Goal: Task Accomplishment & Management: Manage account settings

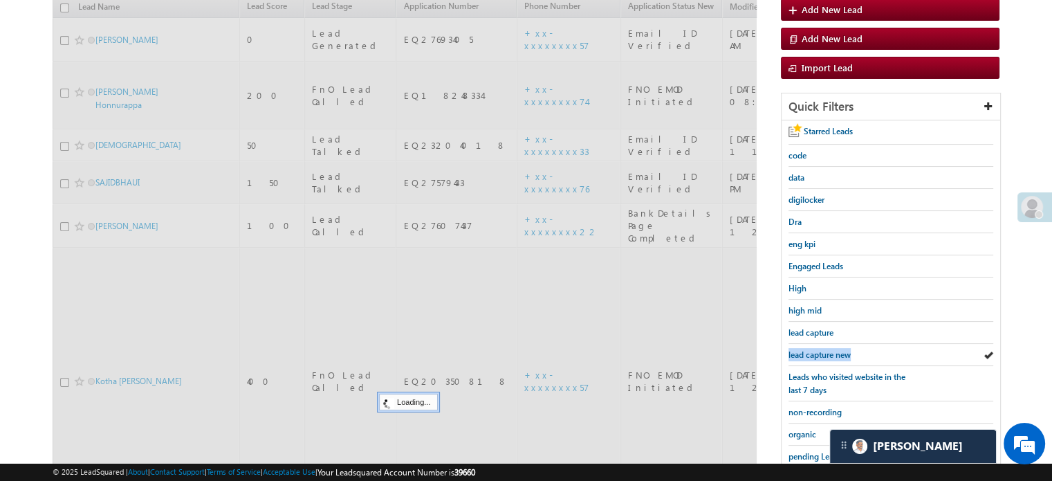
click at [819, 349] on span "lead capture new" at bounding box center [820, 354] width 62 height 10
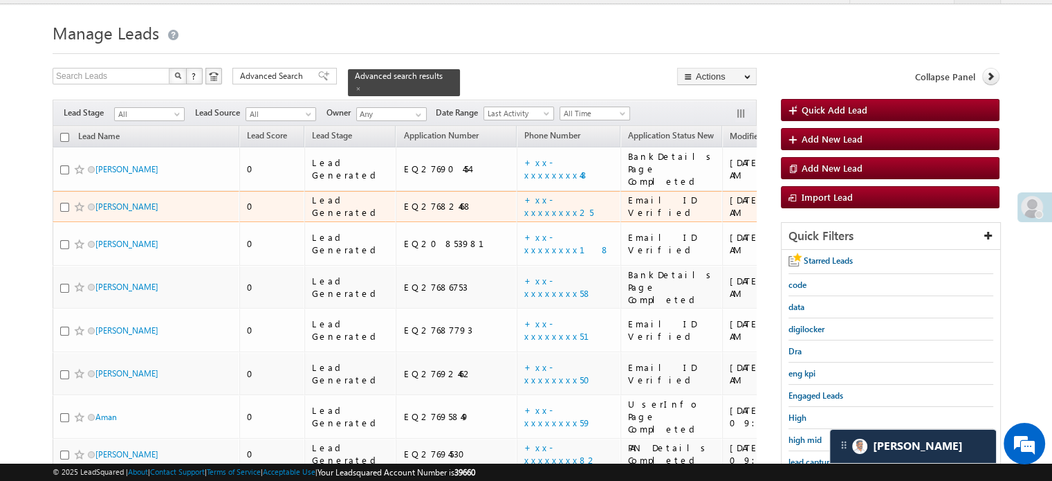
scroll to position [158, 0]
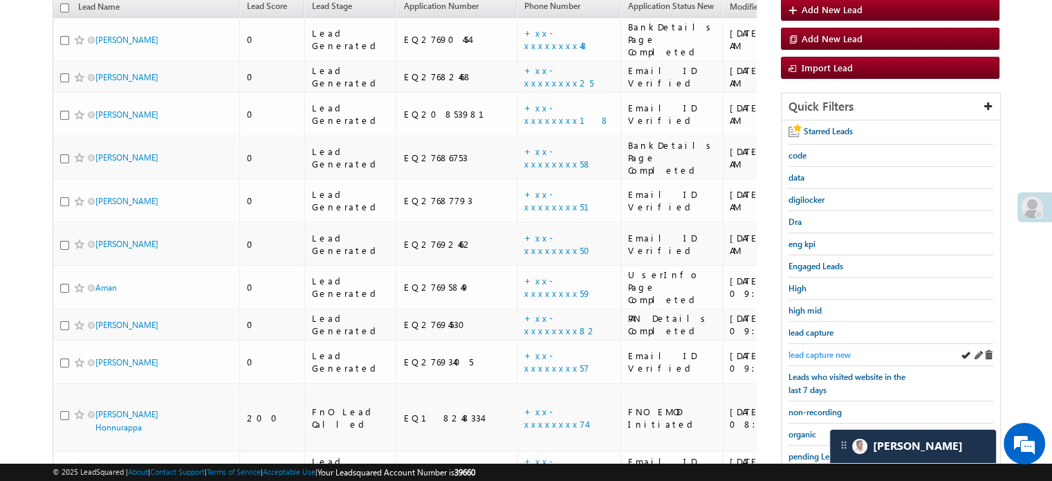
click at [813, 356] on span "lead capture new" at bounding box center [820, 354] width 62 height 10
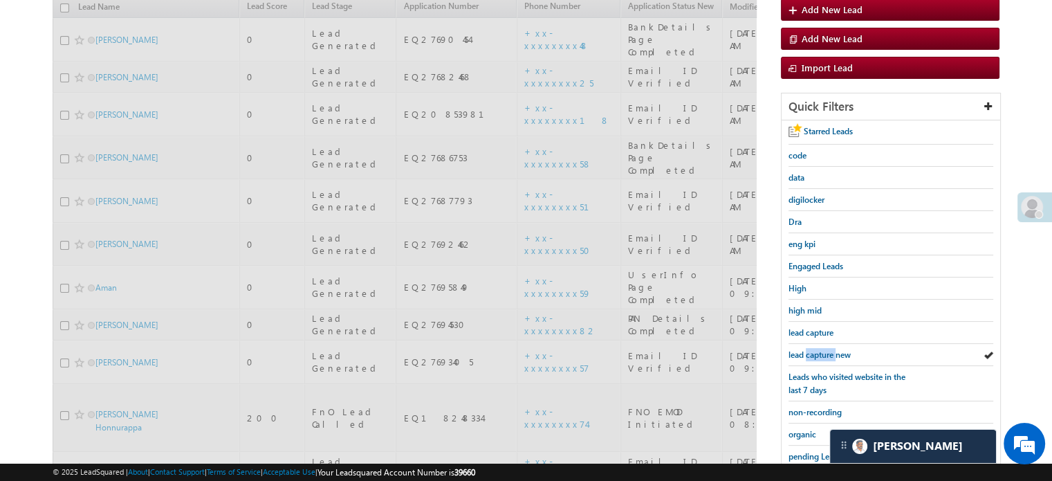
click at [813, 356] on span "lead capture new" at bounding box center [820, 354] width 62 height 10
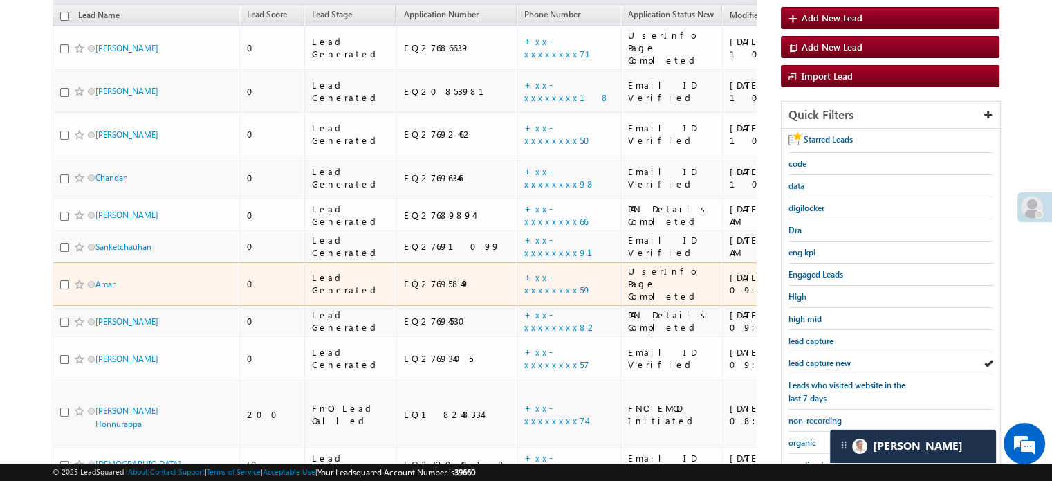
scroll to position [148, 0]
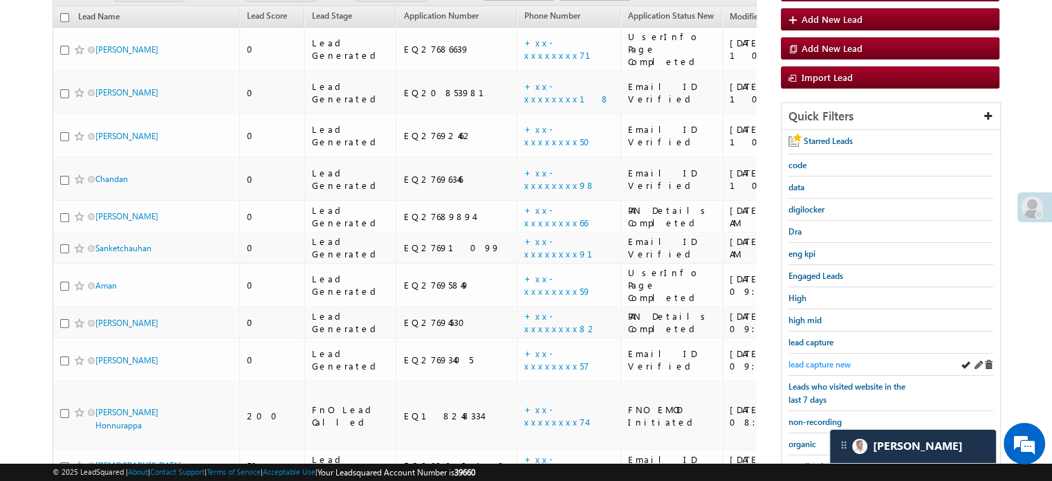
click at [835, 363] on span "lead capture new" at bounding box center [820, 364] width 62 height 10
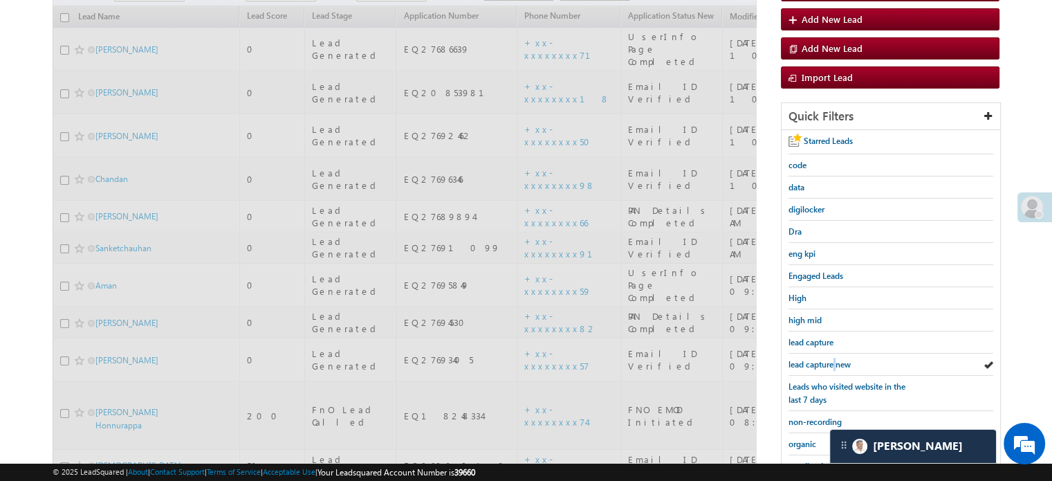
click at [835, 363] on span "lead capture new" at bounding box center [820, 364] width 62 height 10
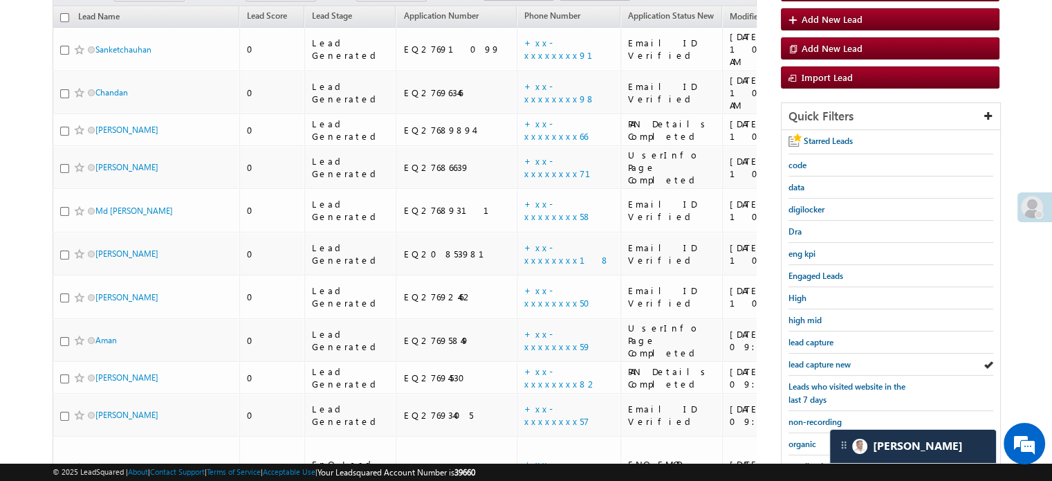
click at [835, 363] on span "lead capture new" at bounding box center [820, 364] width 62 height 10
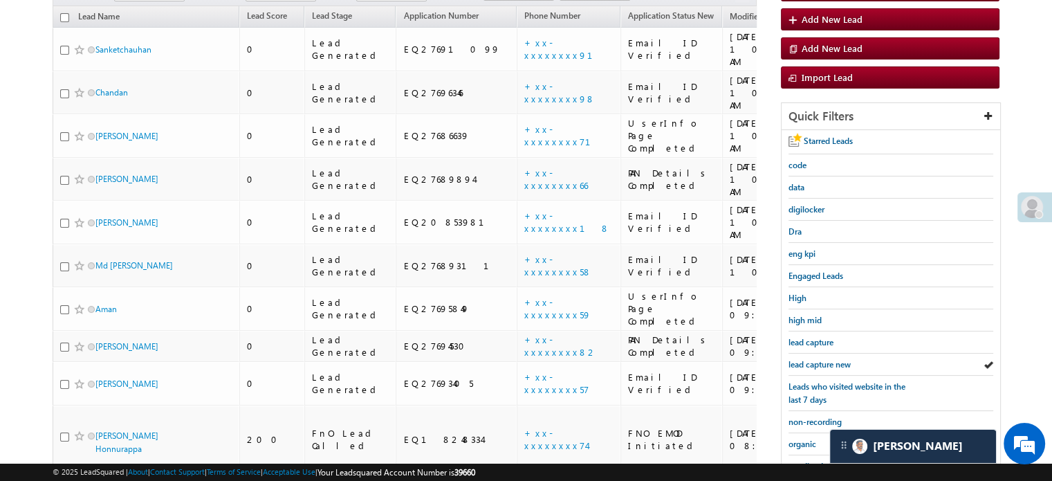
click at [835, 363] on span "lead capture new" at bounding box center [820, 364] width 62 height 10
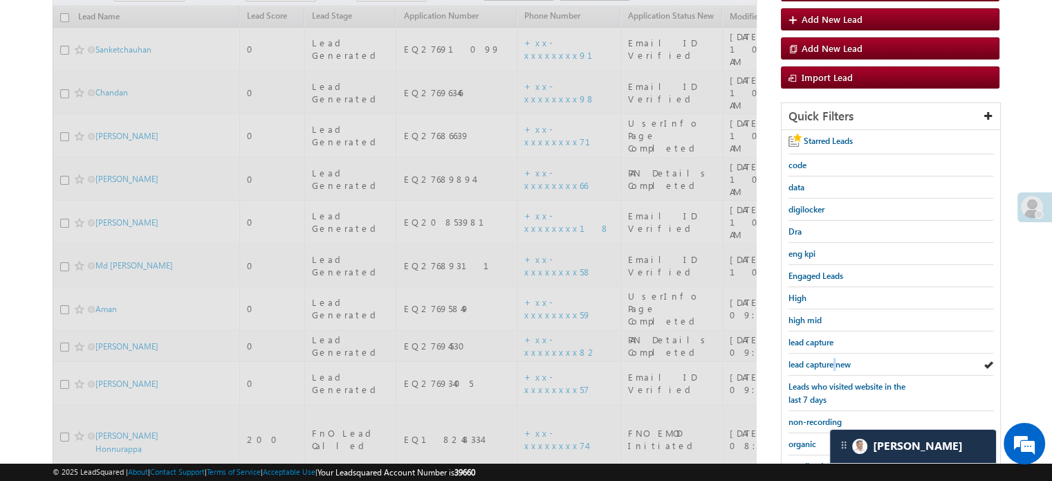
click at [835, 363] on span "lead capture new" at bounding box center [820, 364] width 62 height 10
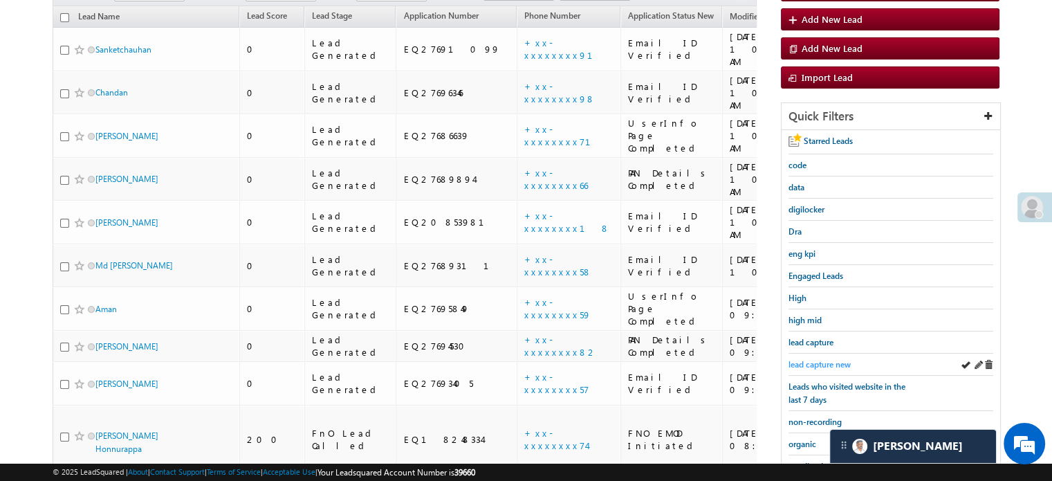
click at [837, 363] on span "lead capture new" at bounding box center [820, 364] width 62 height 10
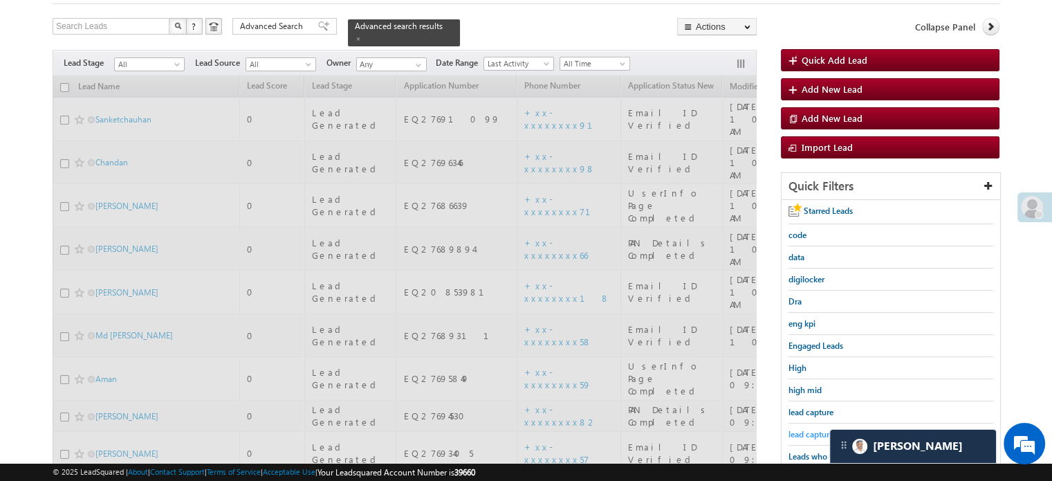
scroll to position [10, 0]
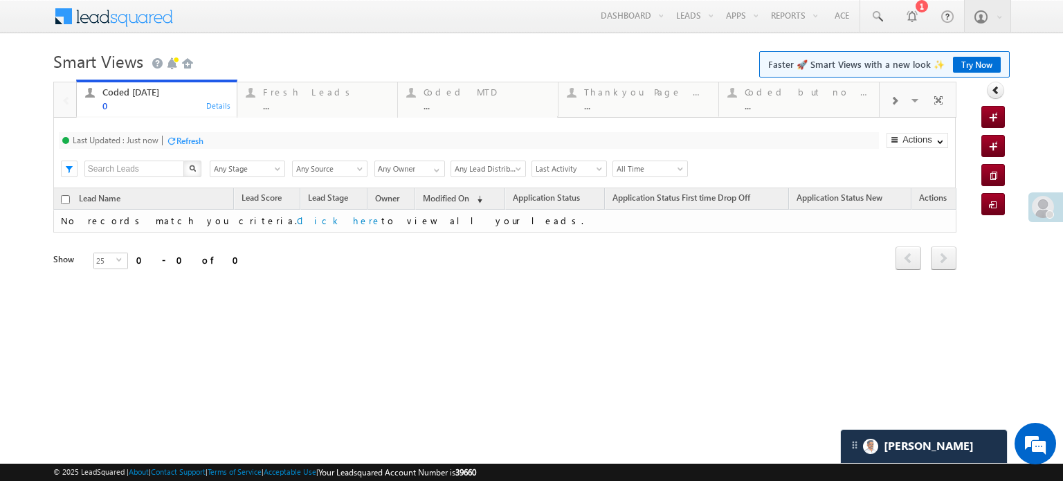
click at [193, 136] on div "Refresh" at bounding box center [189, 141] width 27 height 10
click at [264, 93] on div "Fresh Leads" at bounding box center [326, 91] width 126 height 11
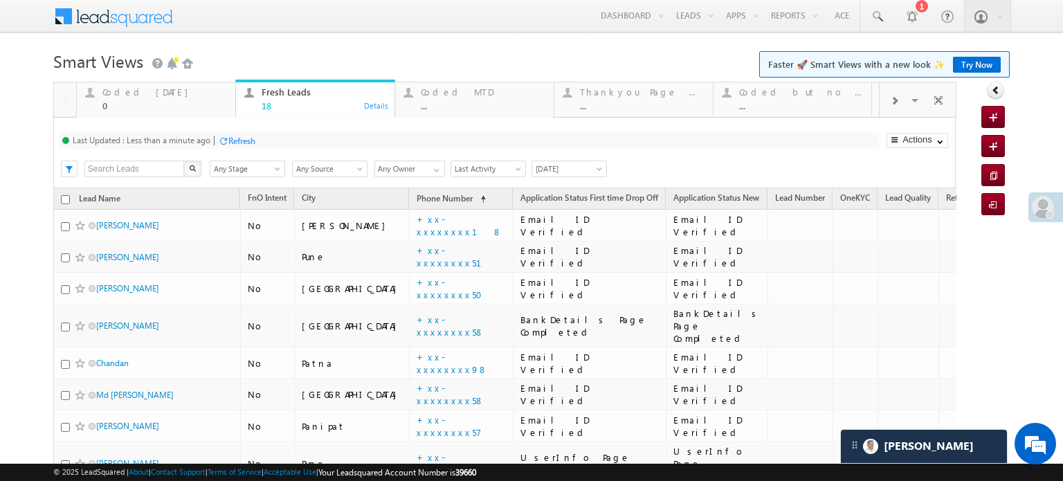
click at [241, 136] on div "Refresh" at bounding box center [241, 141] width 27 height 10
click at [194, 140] on div "Refresh" at bounding box center [189, 141] width 27 height 10
click at [246, 136] on div "Refresh" at bounding box center [241, 141] width 27 height 10
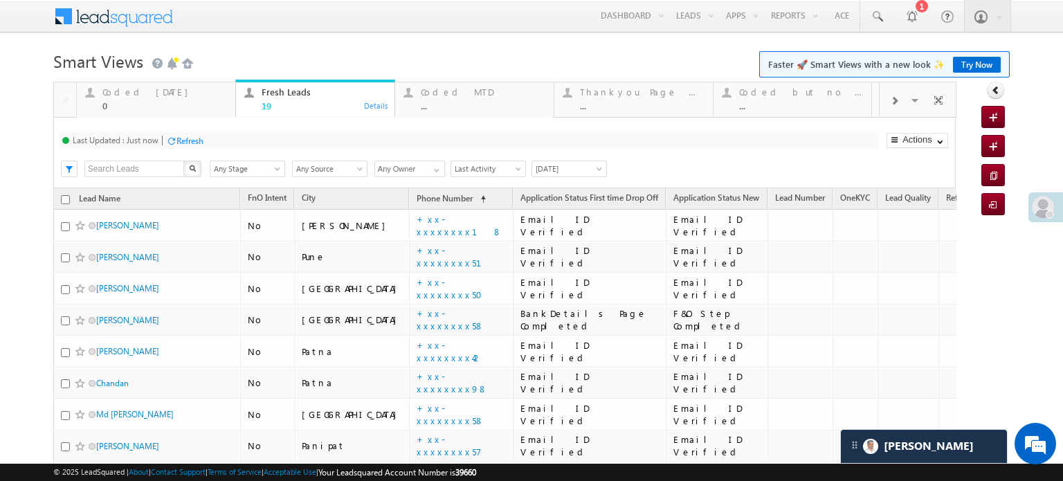
drag, startPoint x: 111, startPoint y: 318, endPoint x: 22, endPoint y: 88, distance: 246.8
click at [22, 88] on body "Menu Priya Rathore priya .rath ore@a ngelb rokin g.com" at bounding box center [531, 471] width 1063 height 943
click at [131, 99] on div "Coded Today 0" at bounding box center [164, 97] width 125 height 27
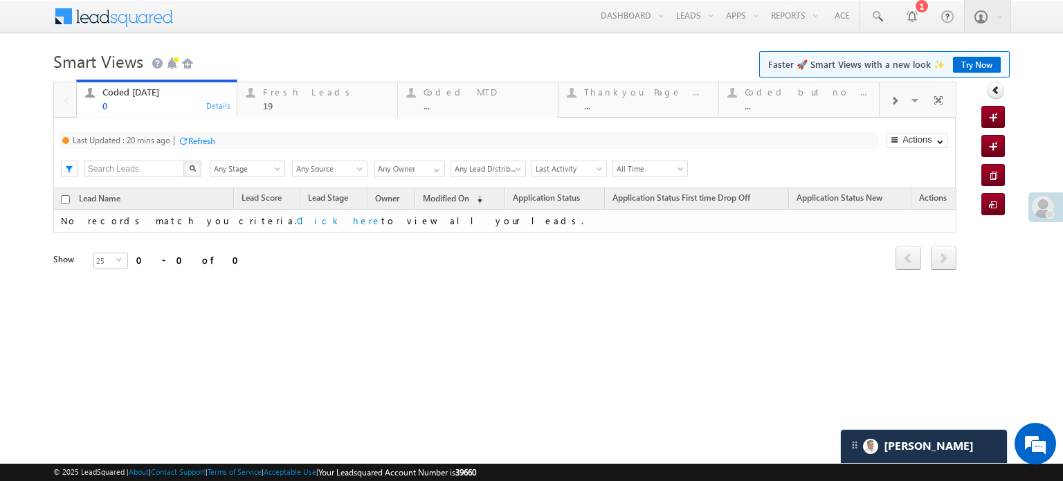
click at [187, 138] on div at bounding box center [183, 141] width 10 height 10
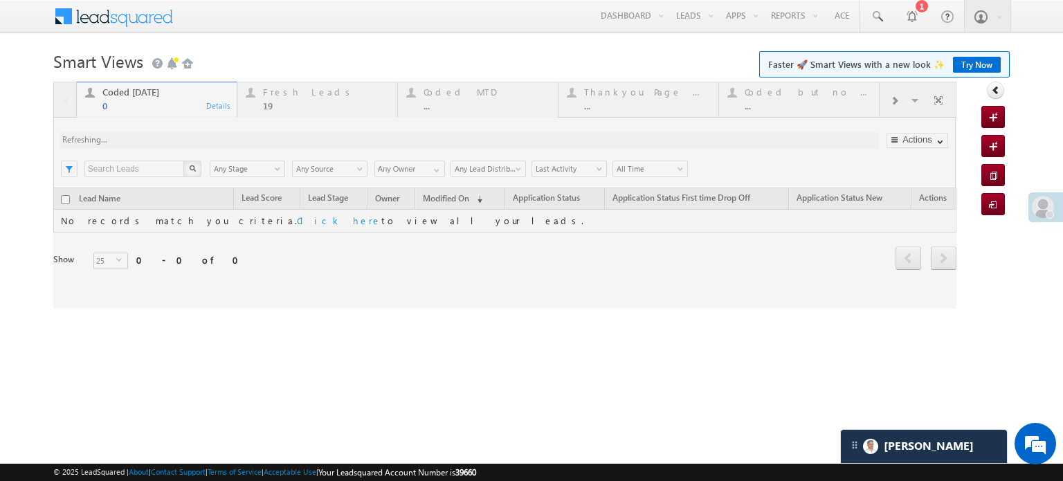
click at [187, 138] on div at bounding box center [504, 195] width 903 height 227
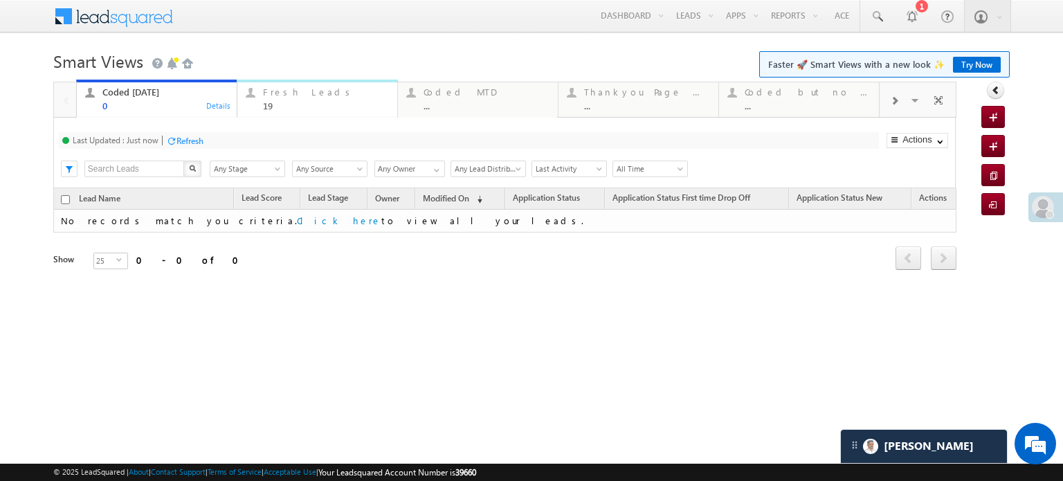
click at [278, 91] on div "Fresh Leads" at bounding box center [326, 91] width 126 height 11
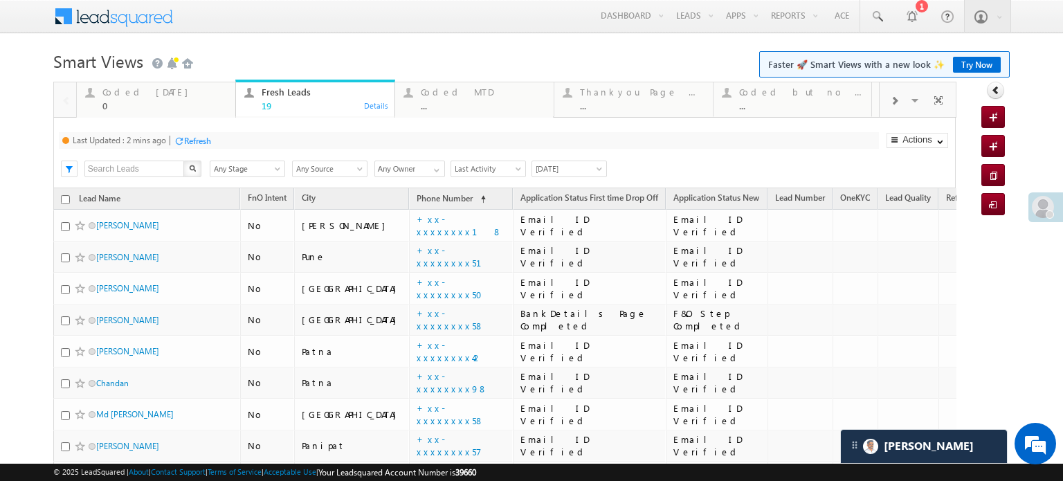
click at [205, 136] on div "Refresh" at bounding box center [197, 141] width 27 height 10
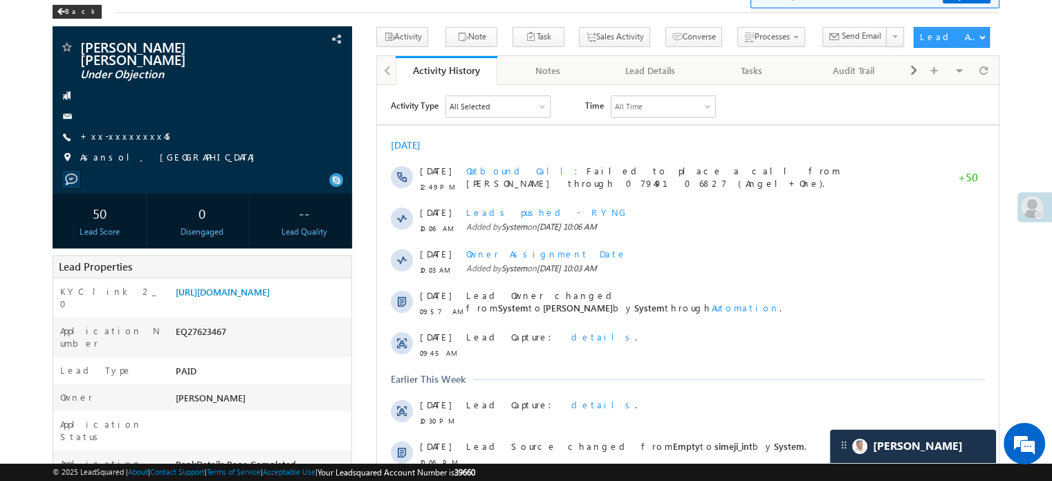
scroll to position [69, 0]
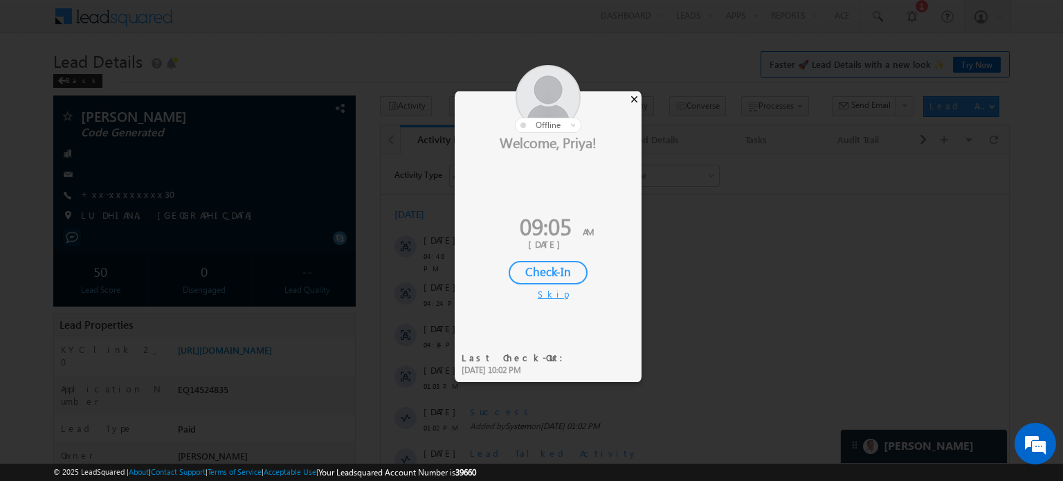
click at [634, 97] on div "×" at bounding box center [634, 98] width 15 height 15
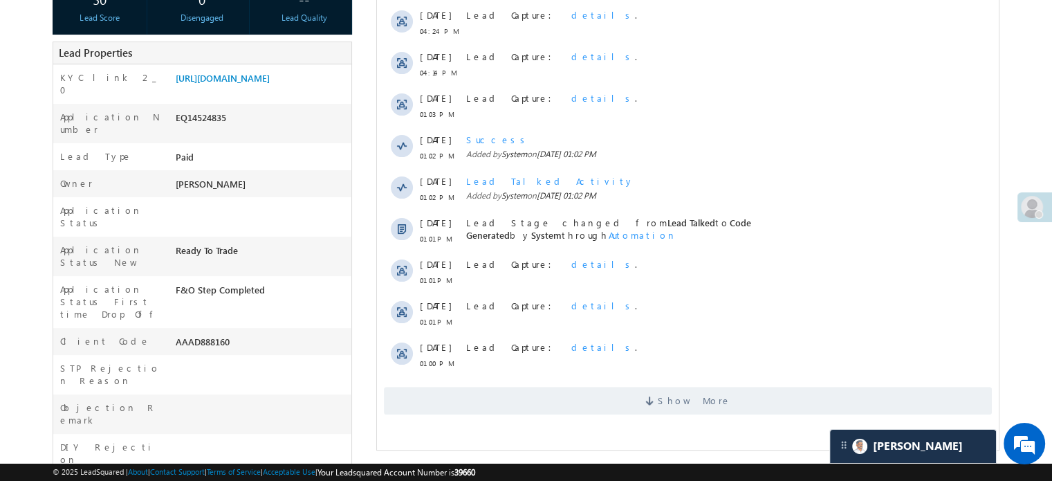
scroll to position [277, 0]
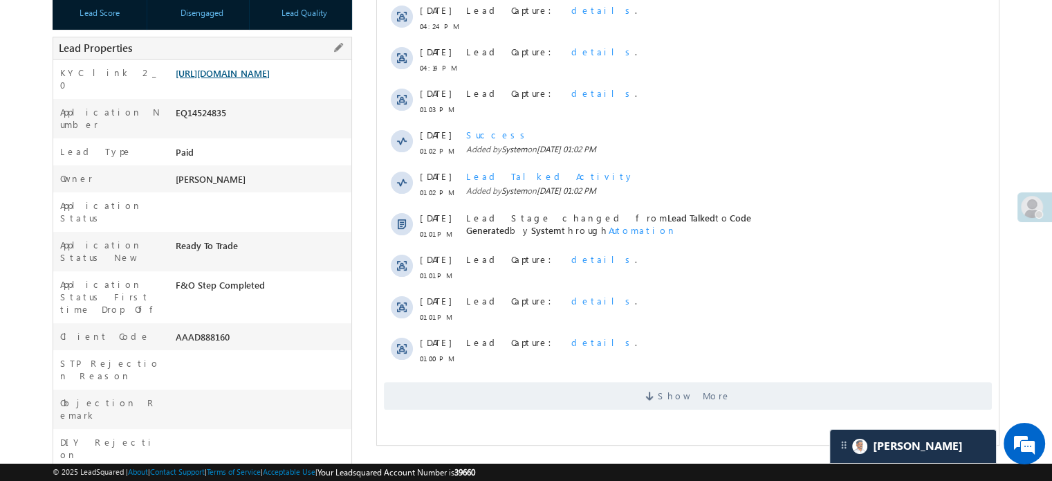
click at [263, 79] on link "[URL][DOMAIN_NAME]" at bounding box center [223, 73] width 94 height 12
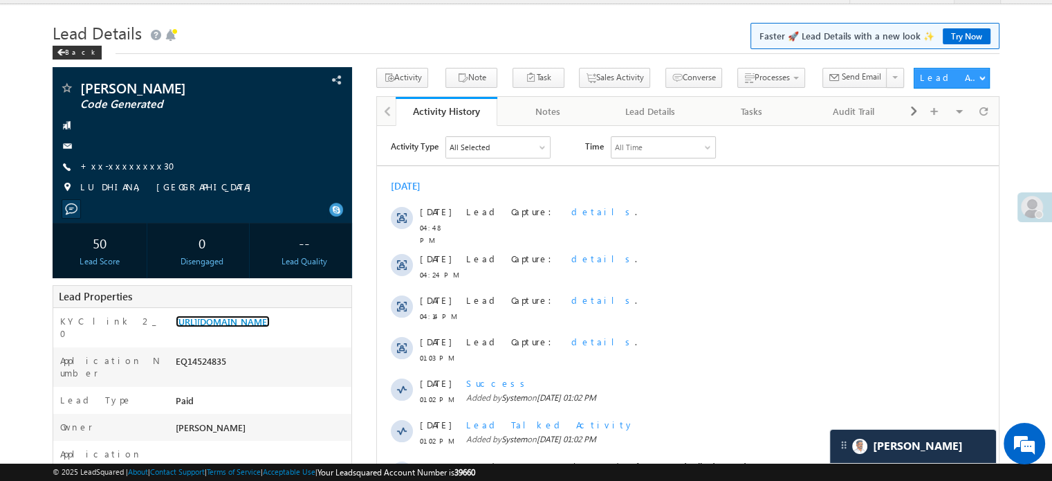
scroll to position [0, 0]
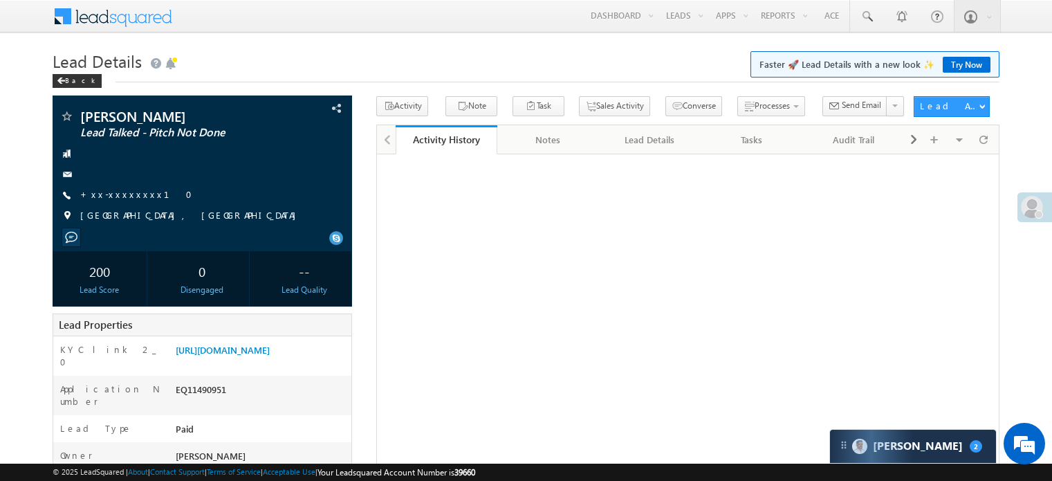
scroll to position [71, 0]
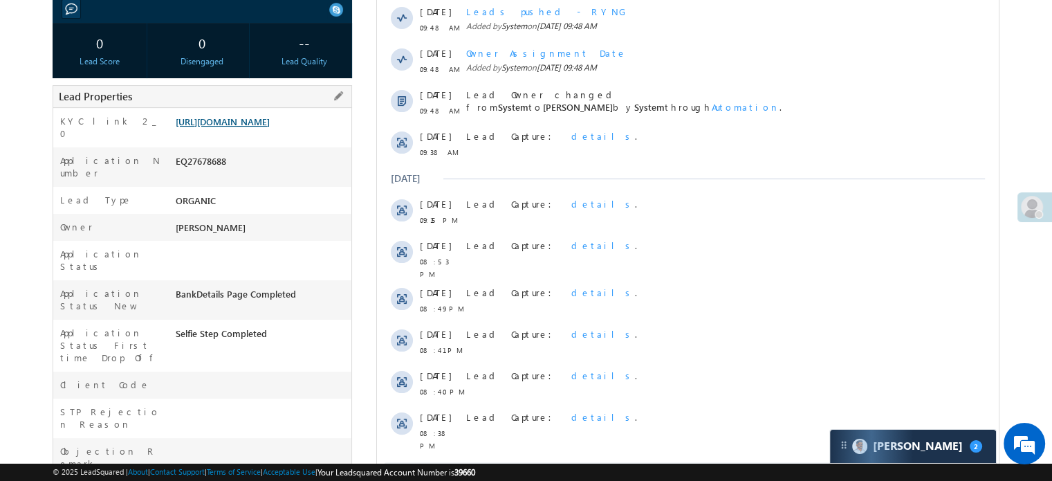
scroll to position [138, 0]
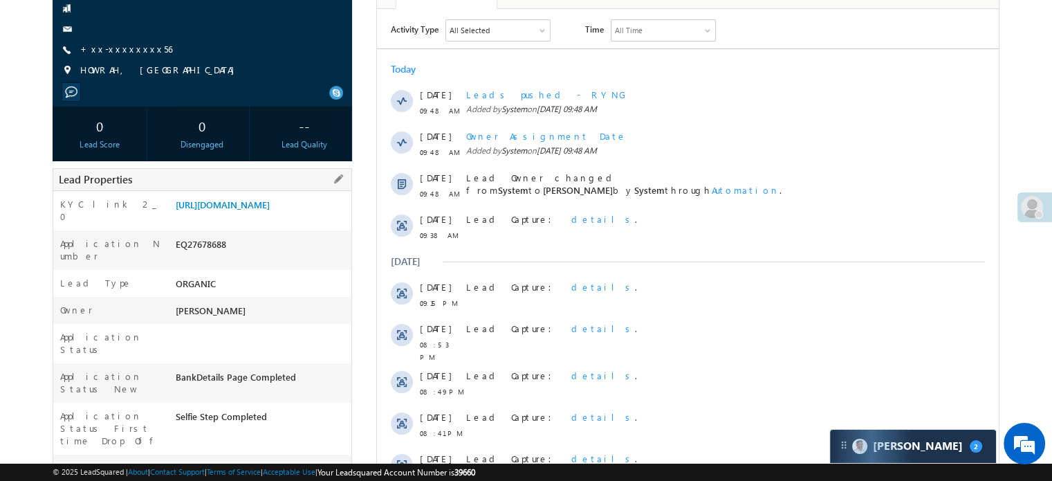
click at [266, 179] on div "Lead Properties" at bounding box center [203, 179] width 300 height 23
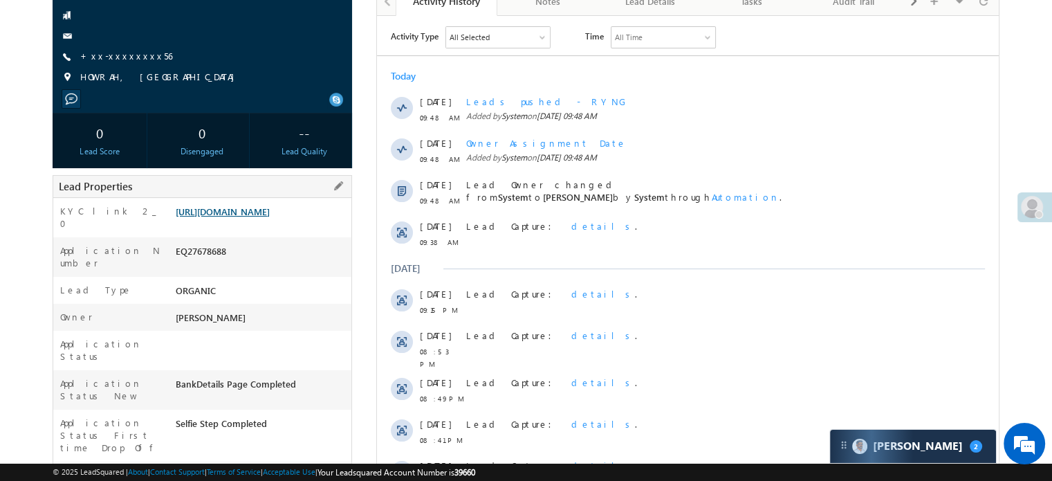
click at [255, 217] on link "https://angelbroking1-pk3em7sa.customui-test.leadsquared.com?leadId=a0a2ff47-57…" at bounding box center [223, 211] width 94 height 12
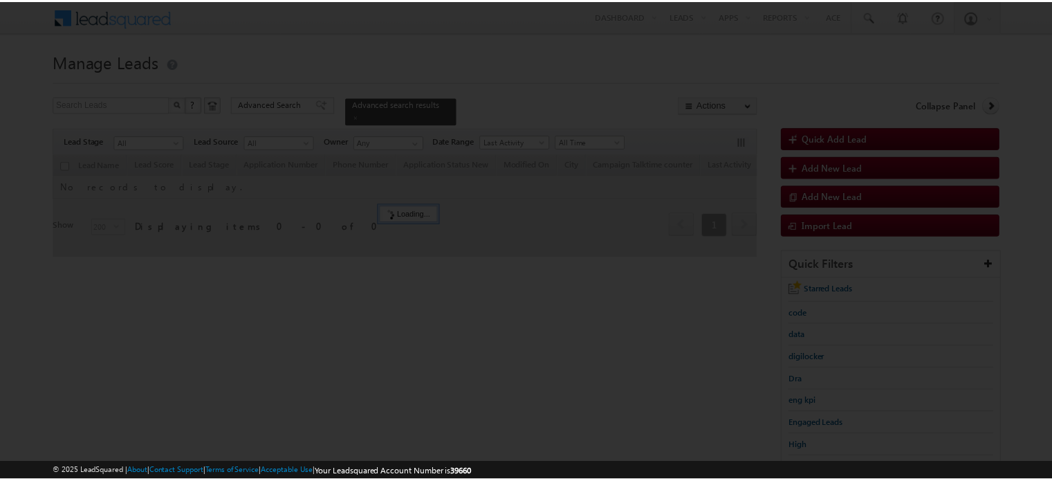
scroll to position [10, 0]
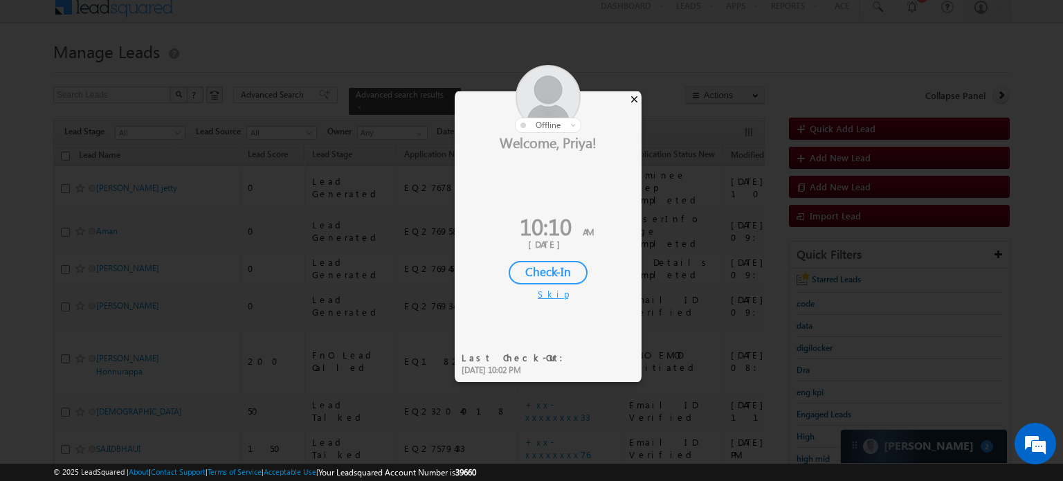
click at [633, 99] on div "×" at bounding box center [634, 98] width 15 height 15
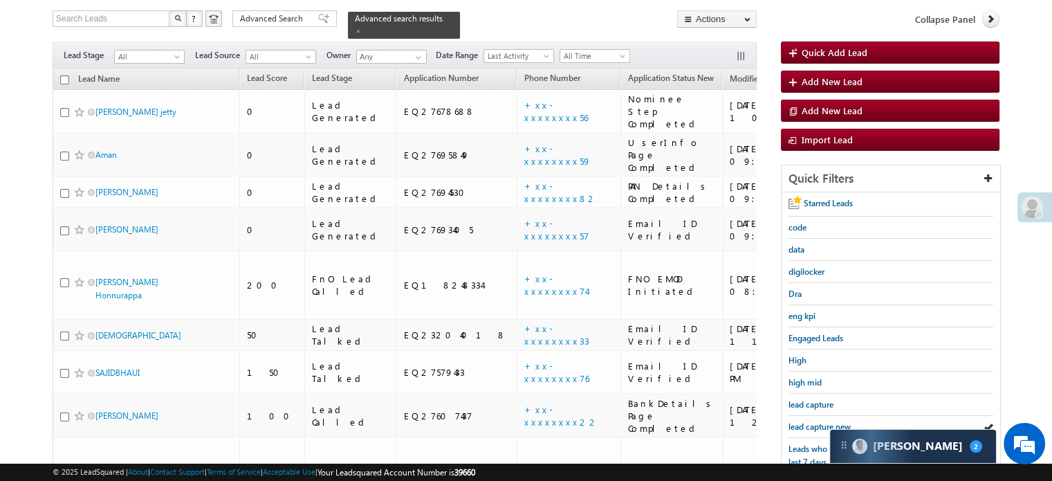
scroll to position [79, 0]
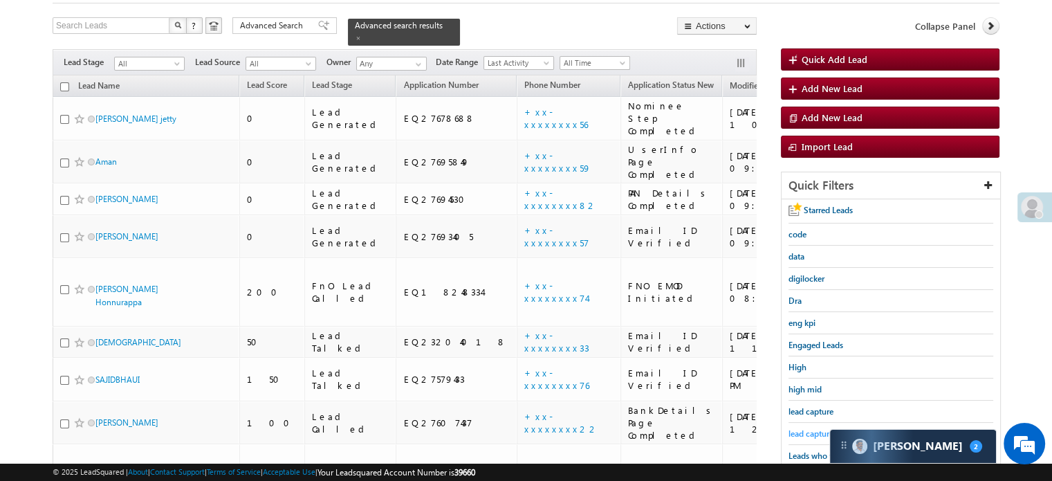
click at [814, 428] on span "lead capture new" at bounding box center [820, 433] width 62 height 10
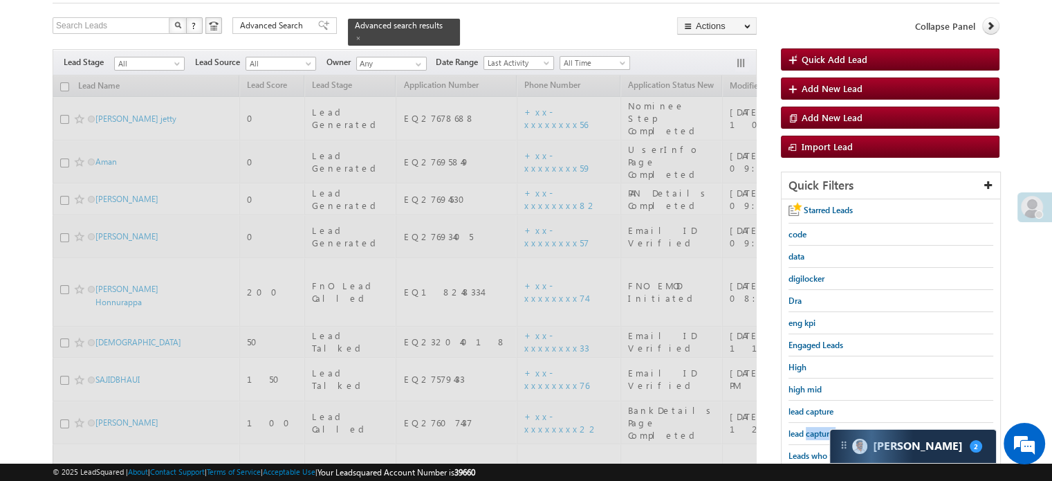
click at [814, 428] on span "lead capture new" at bounding box center [820, 433] width 62 height 10
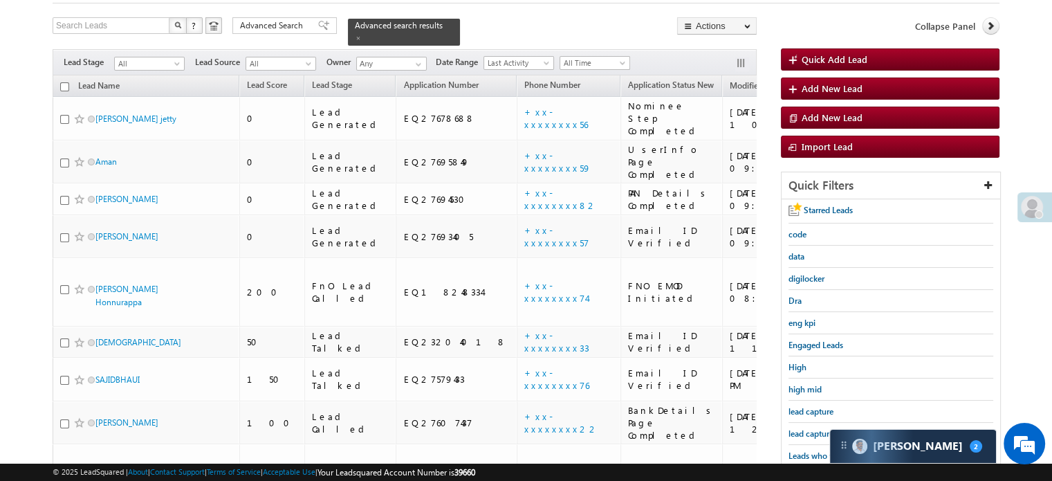
click at [814, 428] on span "lead capture new" at bounding box center [820, 433] width 62 height 10
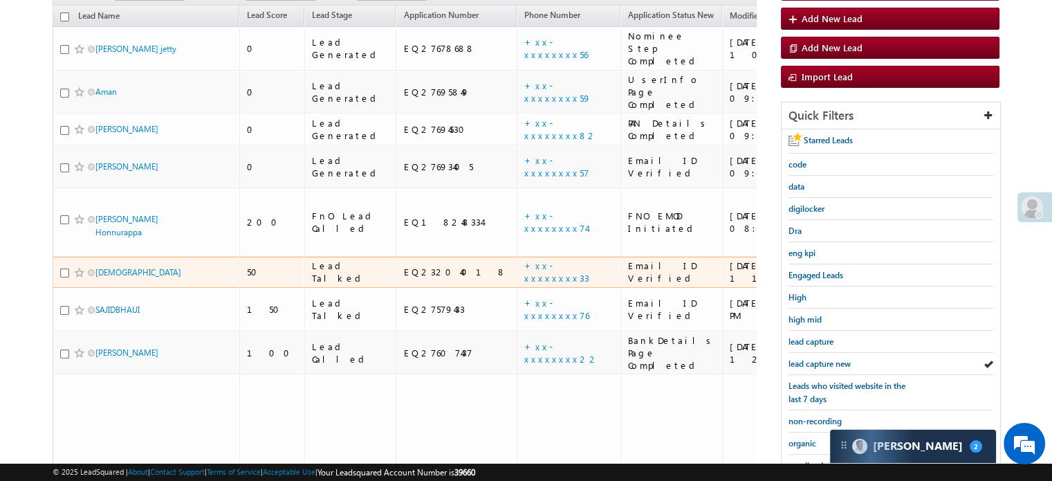
scroll to position [286, 0]
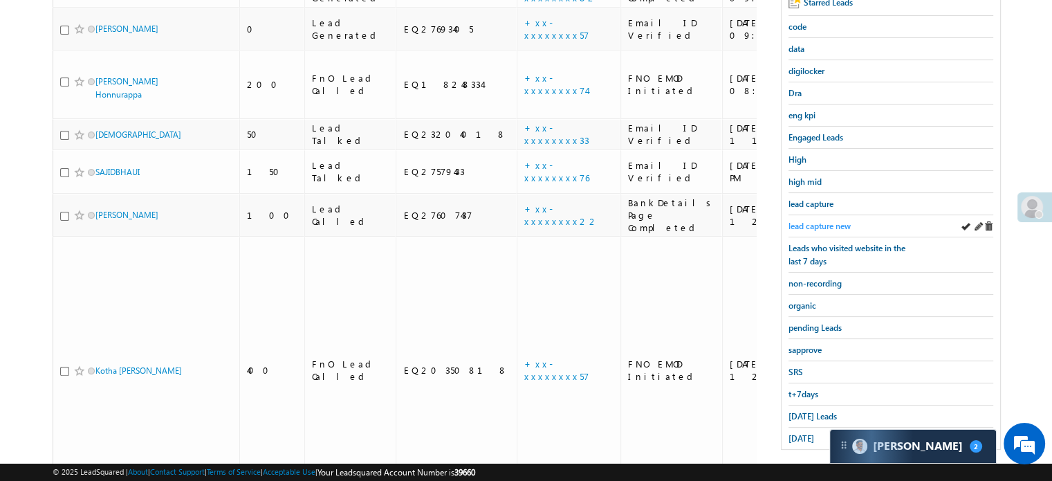
click at [800, 221] on span "lead capture new" at bounding box center [820, 226] width 62 height 10
click at [813, 223] on span "lead capture new" at bounding box center [820, 226] width 62 height 10
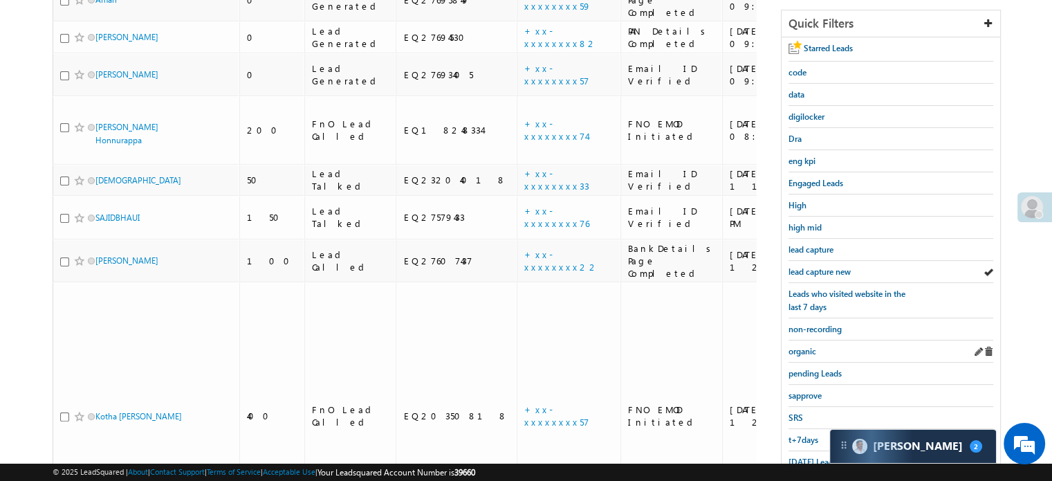
scroll to position [356, 0]
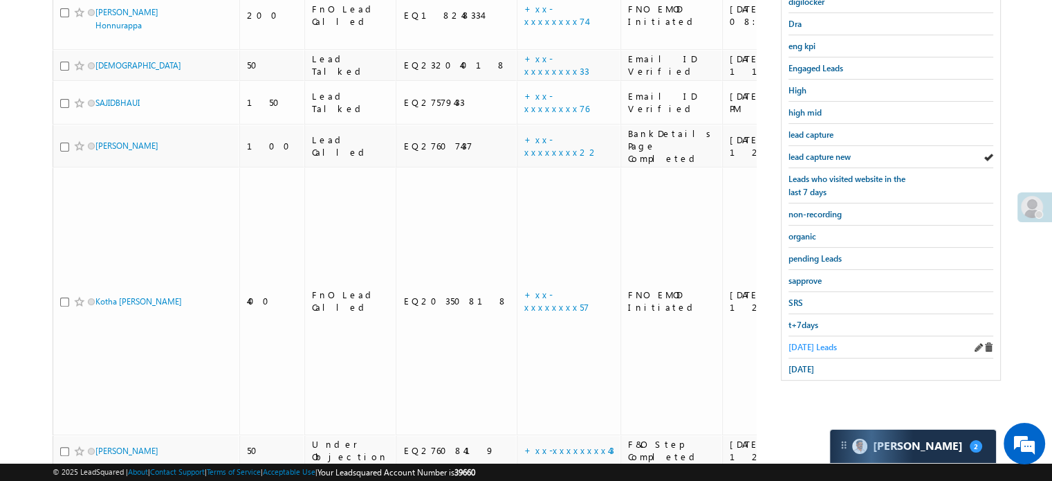
click at [800, 342] on span "Today's Leads" at bounding box center [813, 347] width 48 height 10
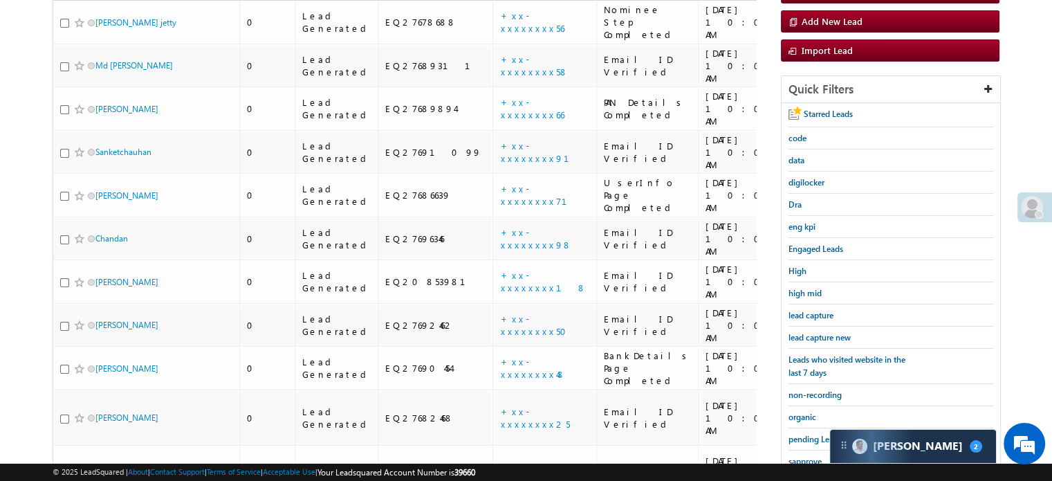
scroll to position [151, 0]
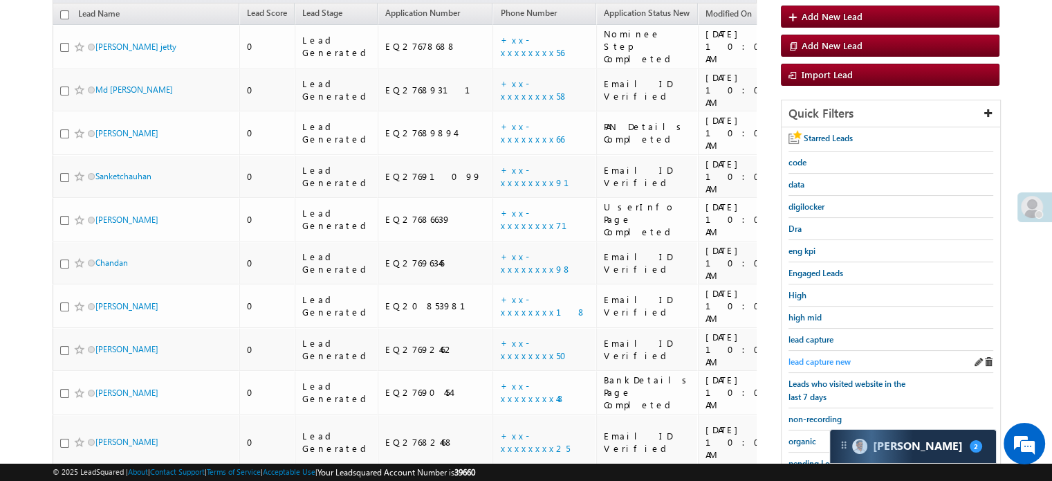
click at [805, 356] on span "lead capture new" at bounding box center [820, 361] width 62 height 10
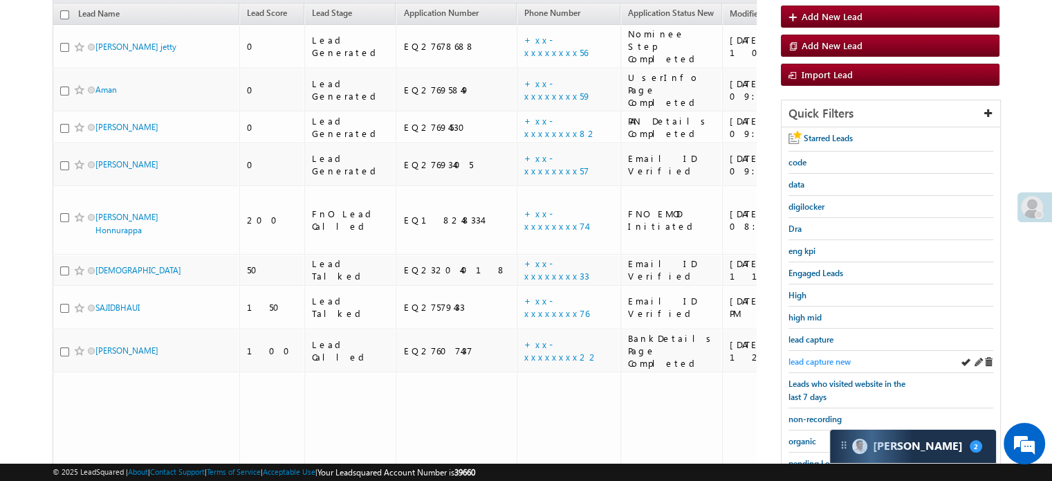
click at [811, 359] on span "lead capture new" at bounding box center [820, 361] width 62 height 10
click at [811, 356] on span "lead capture new" at bounding box center [820, 361] width 62 height 10
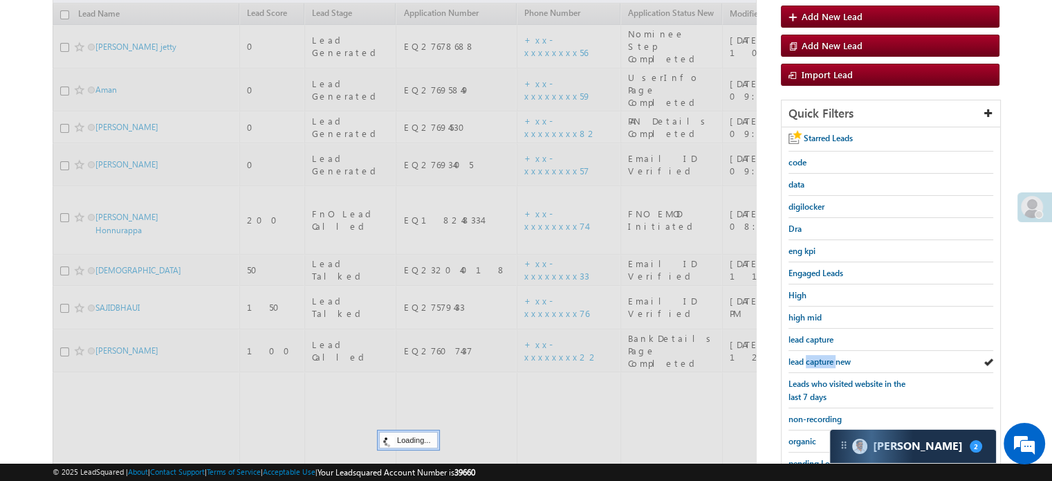
click at [811, 356] on span "lead capture new" at bounding box center [820, 361] width 62 height 10
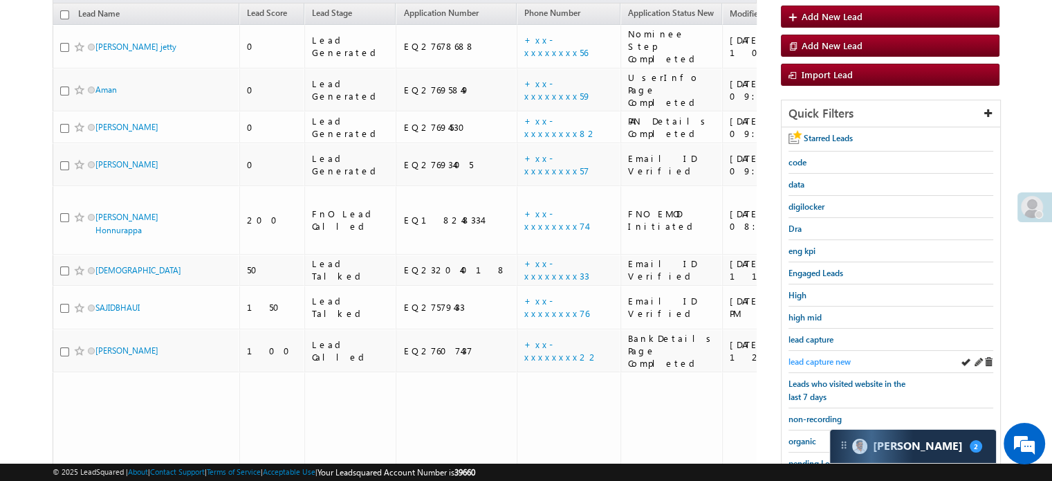
click at [805, 360] on span "lead capture new" at bounding box center [820, 361] width 62 height 10
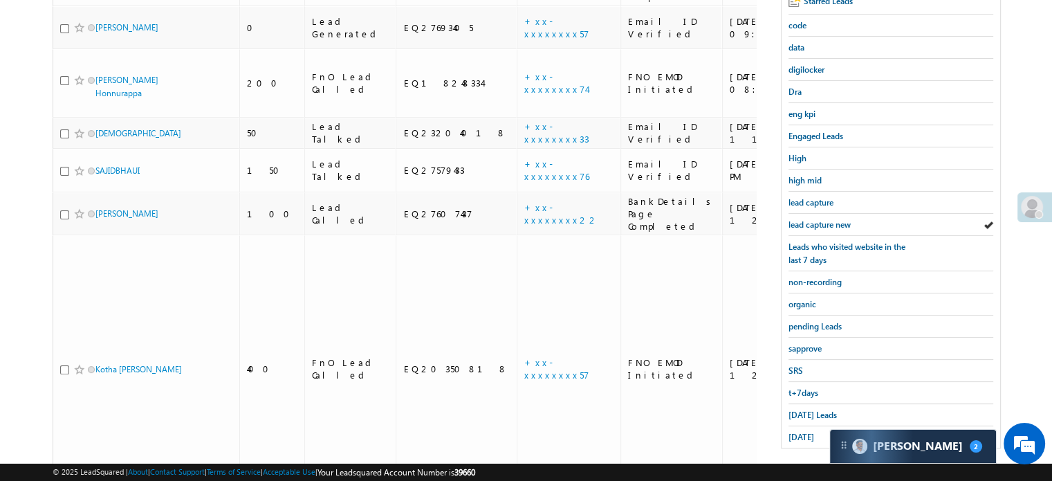
scroll to position [289, 0]
click at [829, 221] on span "lead capture new" at bounding box center [820, 223] width 62 height 10
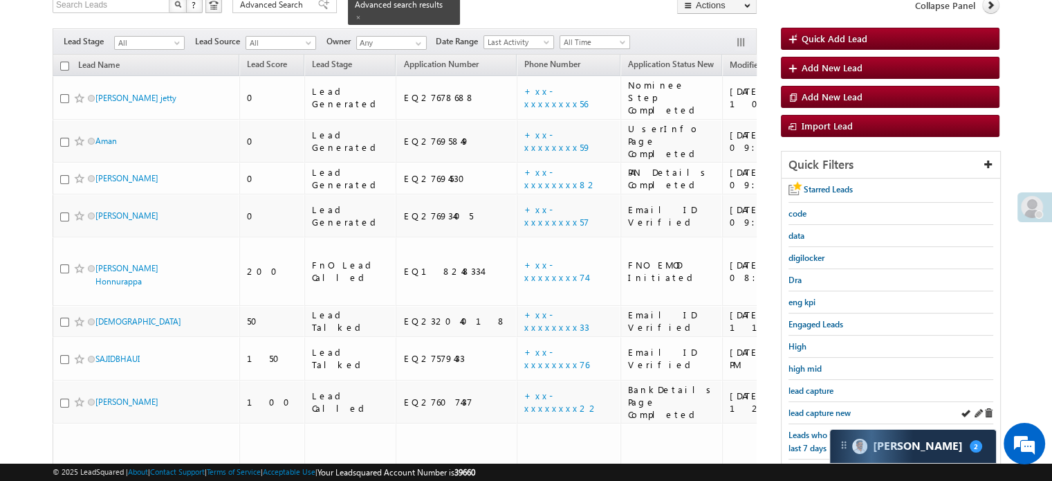
scroll to position [82, 0]
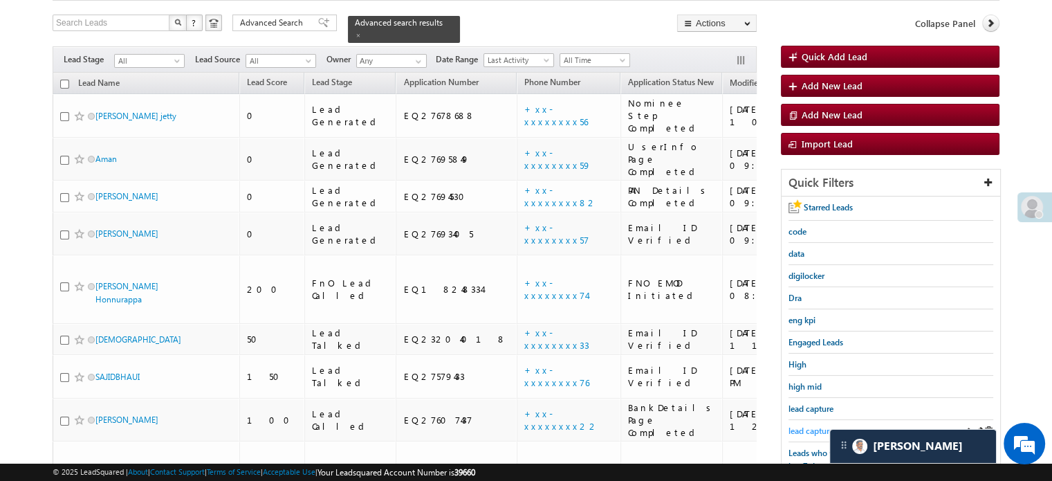
click at [814, 426] on span "lead capture new" at bounding box center [820, 430] width 62 height 10
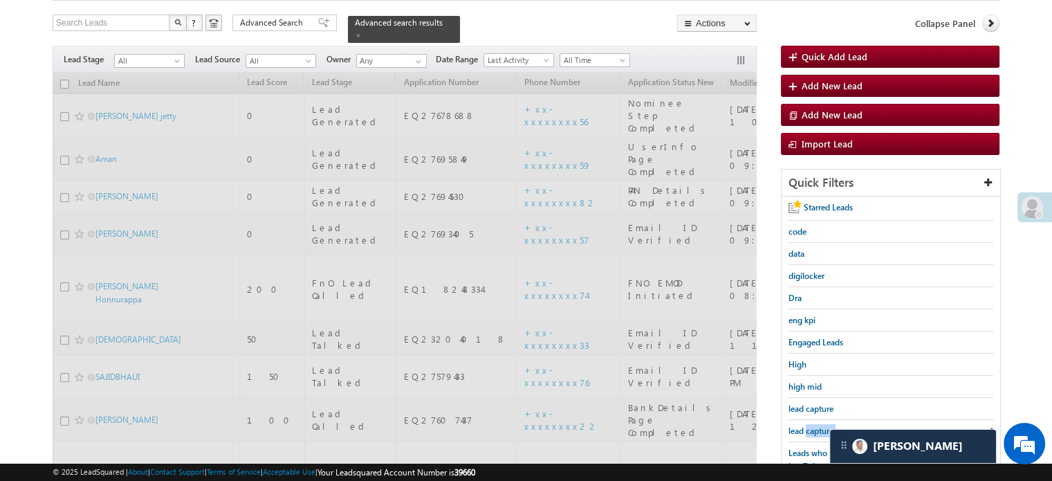
click at [814, 426] on span "lead capture new" at bounding box center [820, 430] width 62 height 10
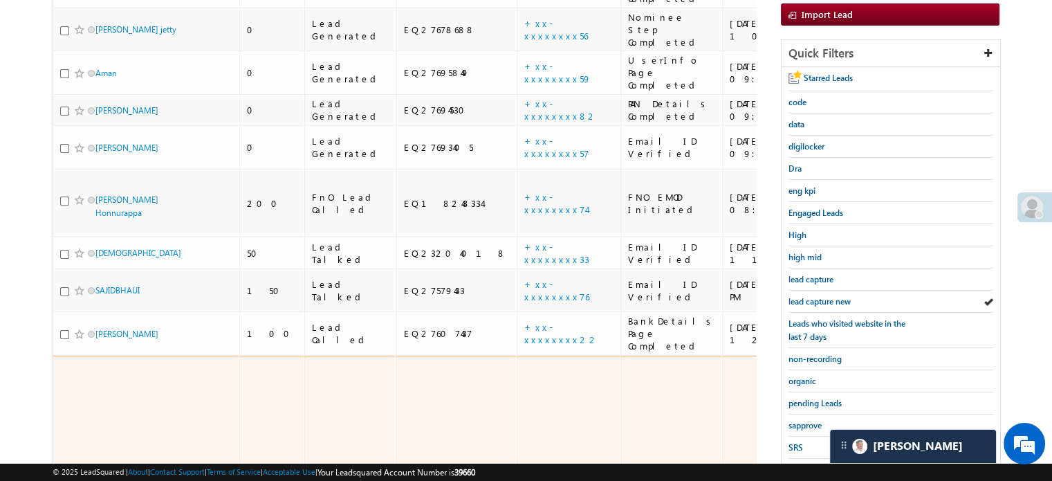
scroll to position [220, 0]
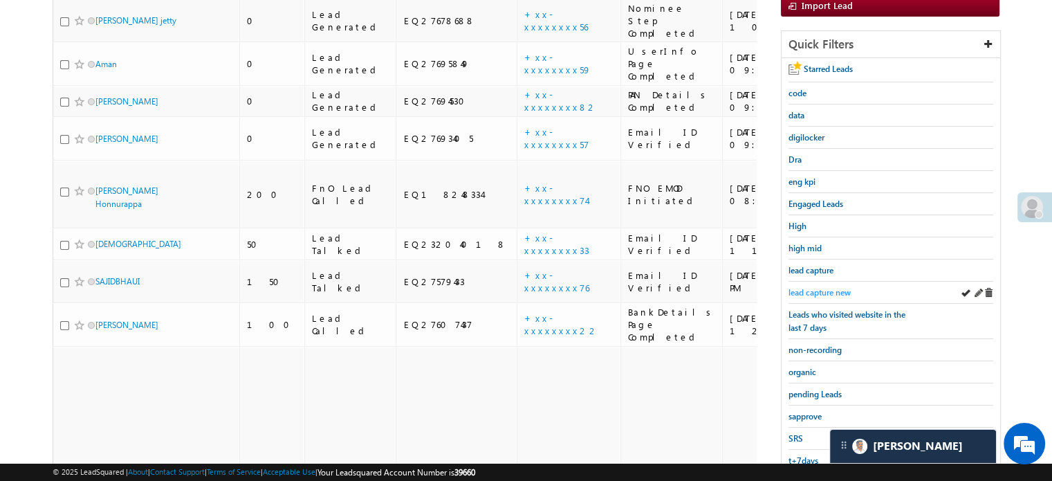
click at [822, 289] on span "lead capture new" at bounding box center [820, 292] width 62 height 10
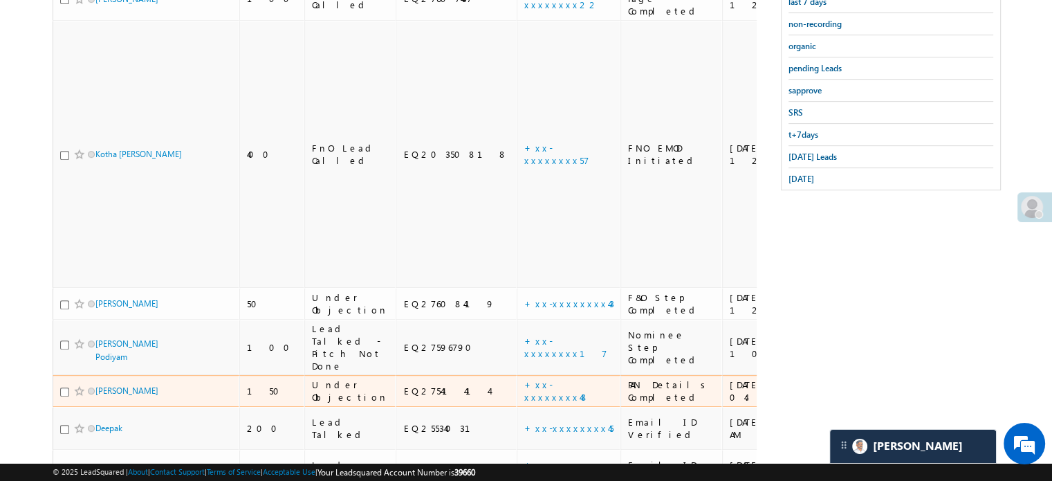
scroll to position [269, 0]
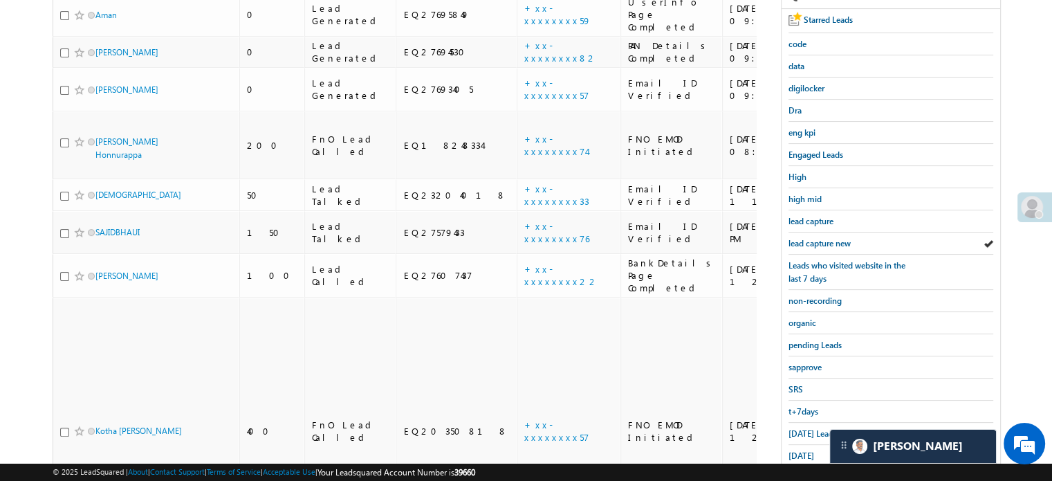
click at [787, 236] on div "Starred Leads code data digilocker Dra eng kpi Engaged Leads High high mid lead…" at bounding box center [891, 237] width 219 height 457
click at [798, 241] on span "lead capture new" at bounding box center [820, 243] width 62 height 10
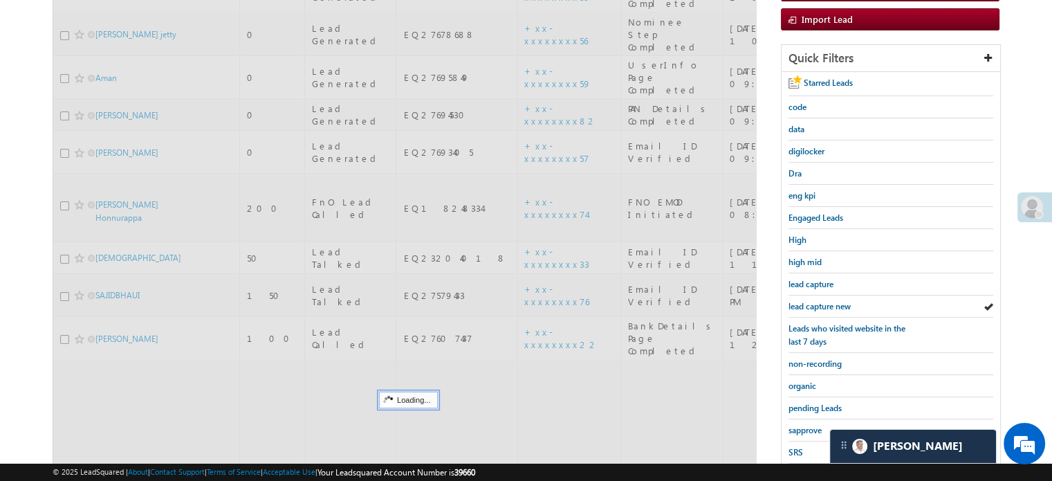
scroll to position [62, 0]
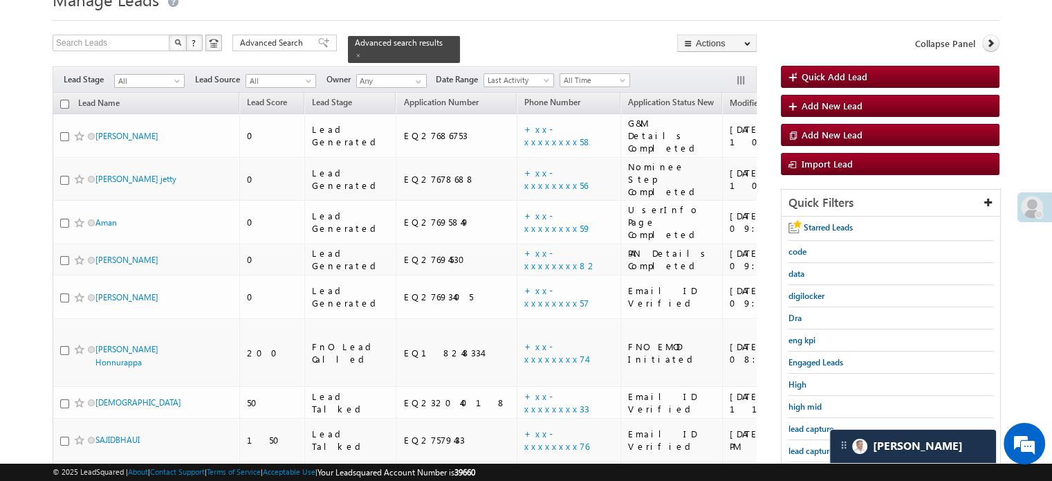
click at [811, 440] on div "lead capture new" at bounding box center [891, 451] width 205 height 22
click at [814, 446] on span "lead capture new" at bounding box center [820, 451] width 62 height 10
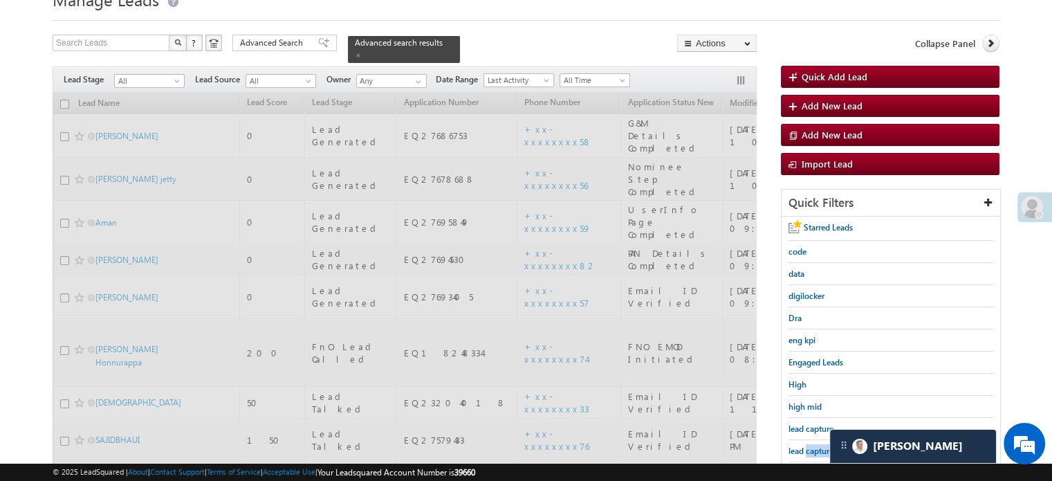
click at [814, 446] on span "lead capture new" at bounding box center [820, 451] width 62 height 10
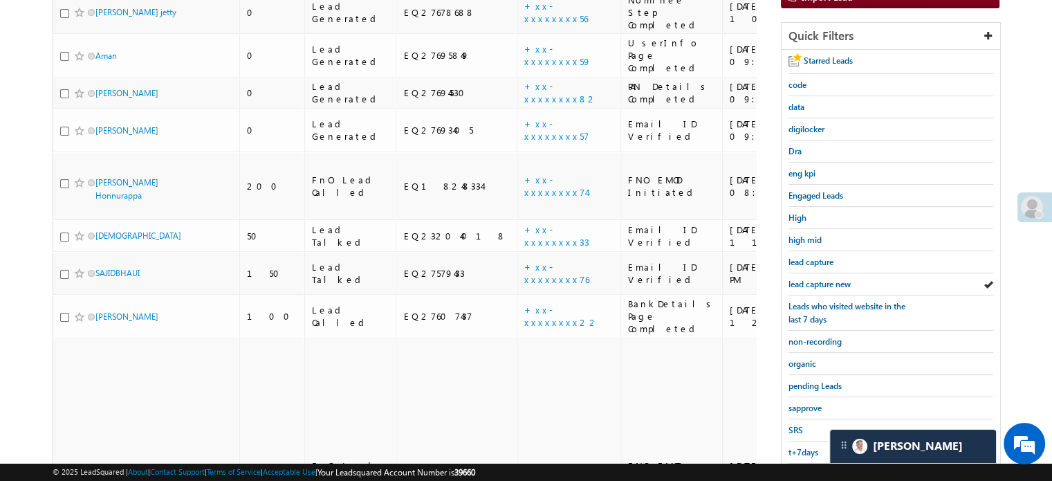
scroll to position [200, 0]
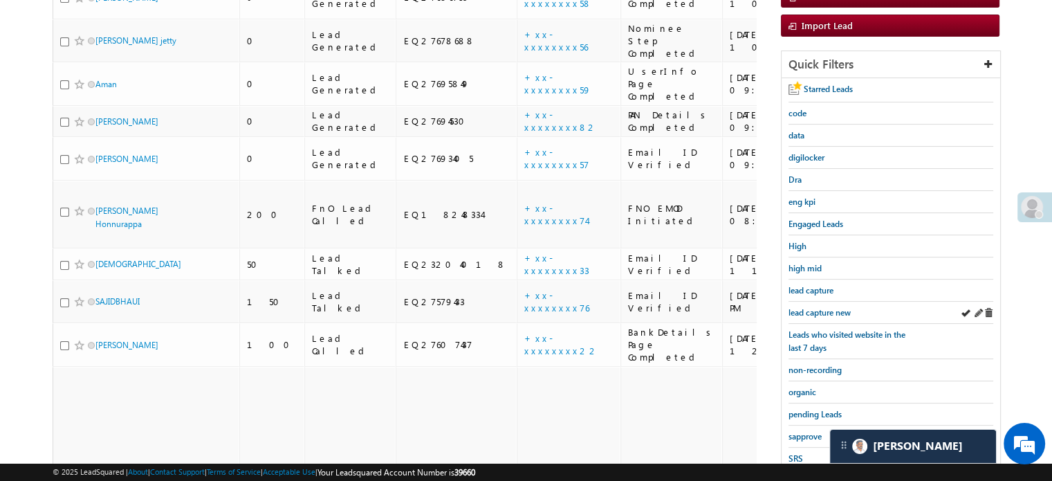
click at [809, 315] on div "lead capture new" at bounding box center [891, 313] width 205 height 22
click at [810, 309] on span "lead capture new" at bounding box center [820, 312] width 62 height 10
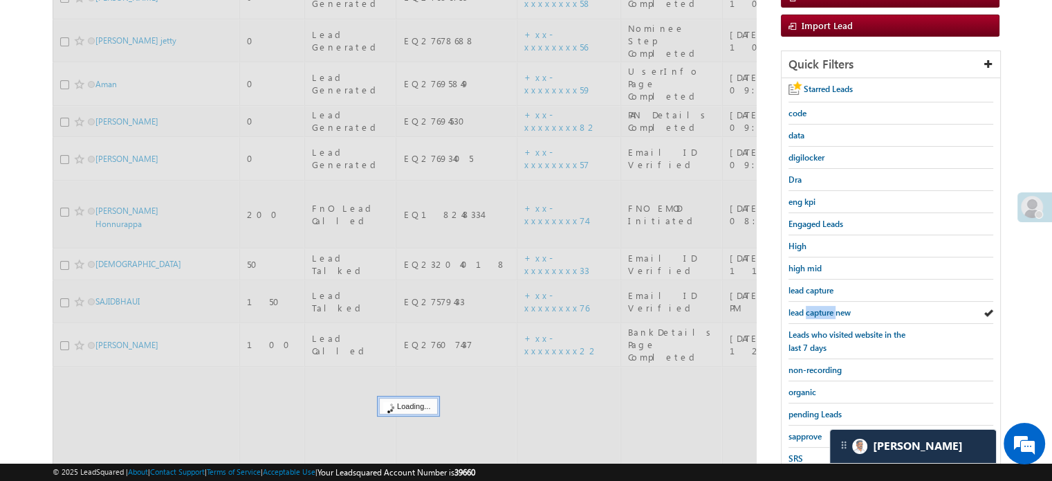
click at [810, 309] on span "lead capture new" at bounding box center [820, 312] width 62 height 10
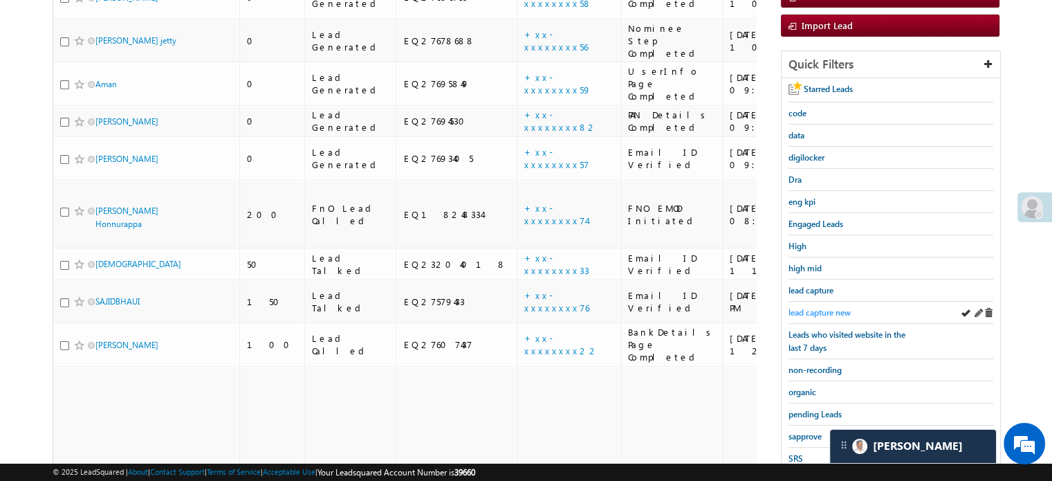
click at [800, 307] on span "lead capture new" at bounding box center [820, 312] width 62 height 10
click at [812, 313] on span "lead capture new" at bounding box center [820, 312] width 62 height 10
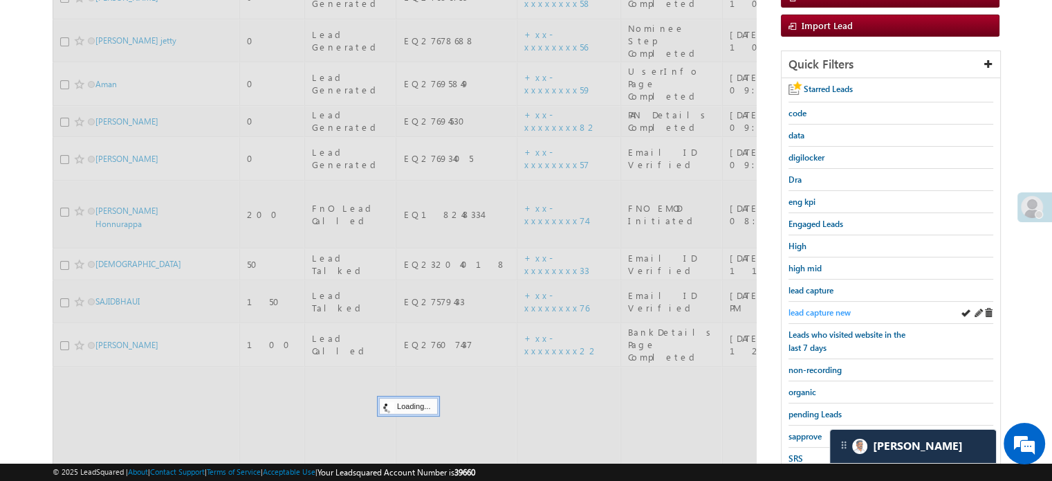
click at [814, 308] on span "lead capture new" at bounding box center [820, 312] width 62 height 10
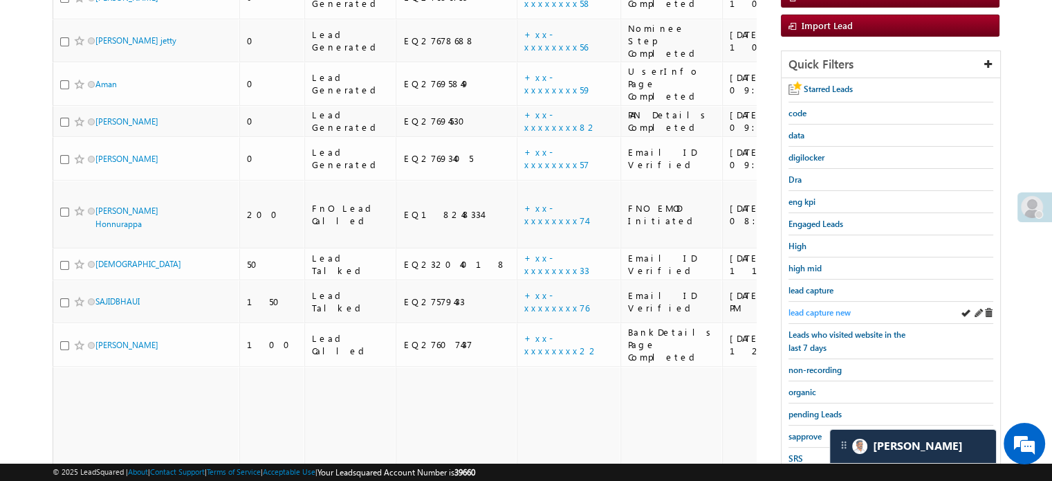
click at [825, 307] on span "lead capture new" at bounding box center [820, 312] width 62 height 10
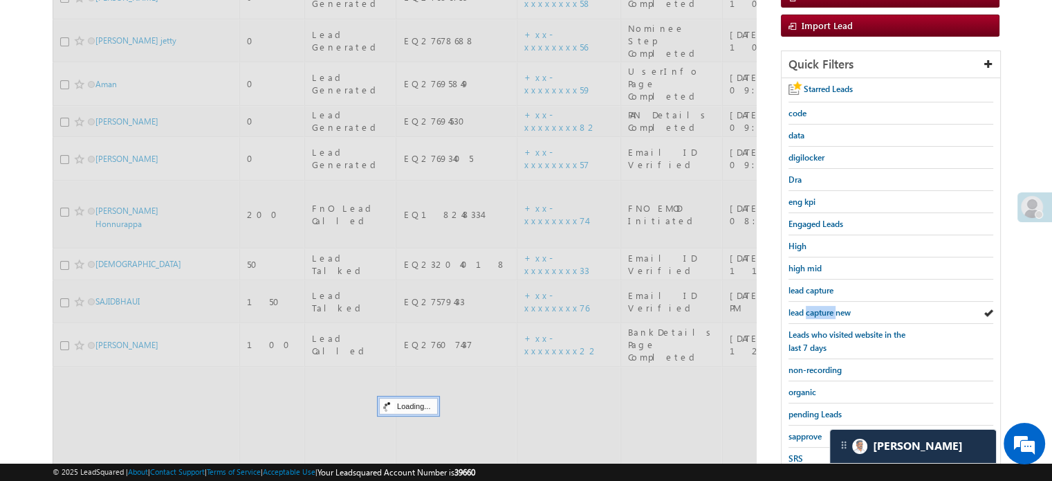
click at [825, 307] on span "lead capture new" at bounding box center [820, 312] width 62 height 10
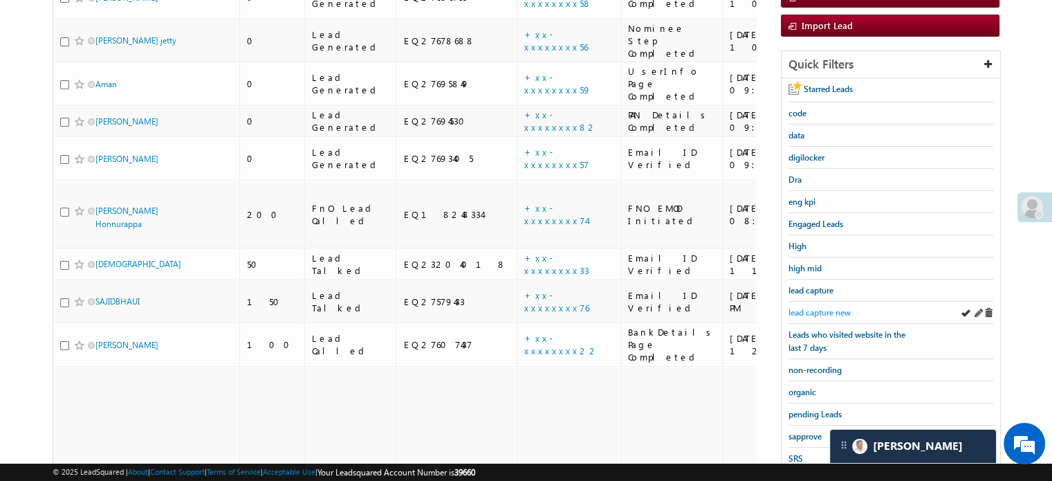
scroll to position [338, 0]
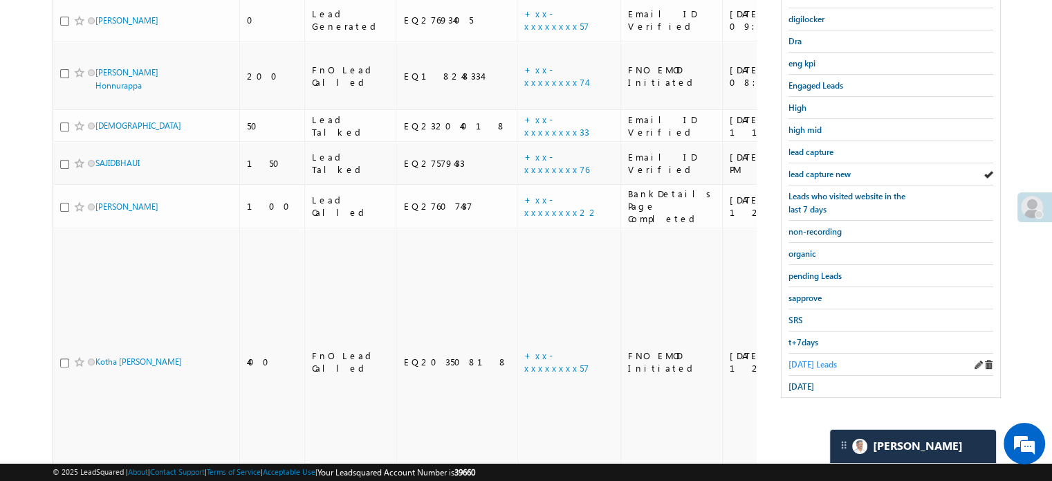
click at [790, 362] on span "Today's Leads" at bounding box center [813, 364] width 48 height 10
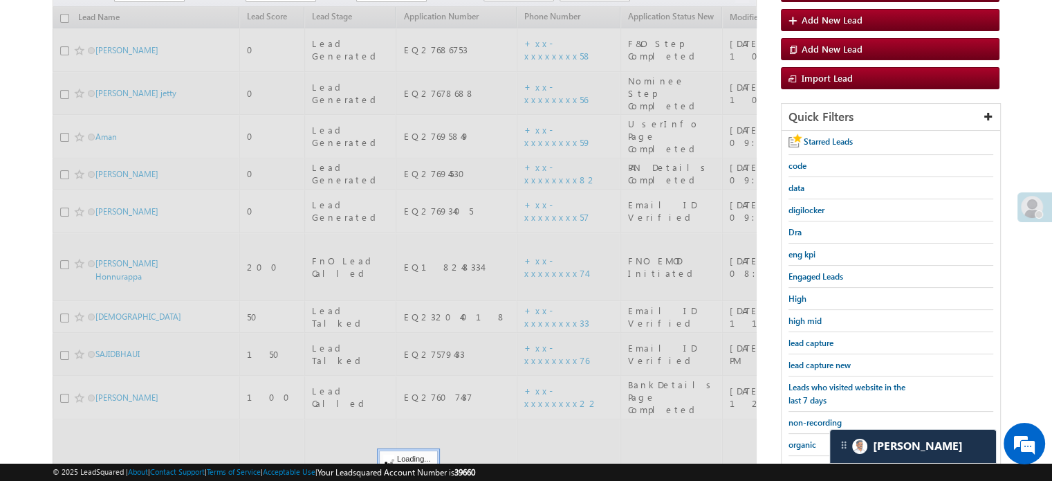
scroll to position [131, 0]
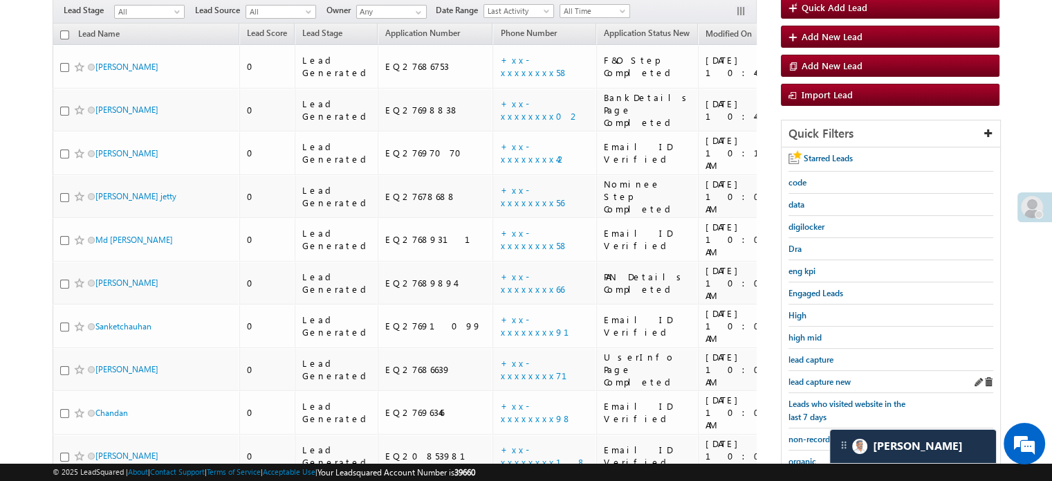
click at [794, 385] on div "lead capture new" at bounding box center [891, 382] width 205 height 22
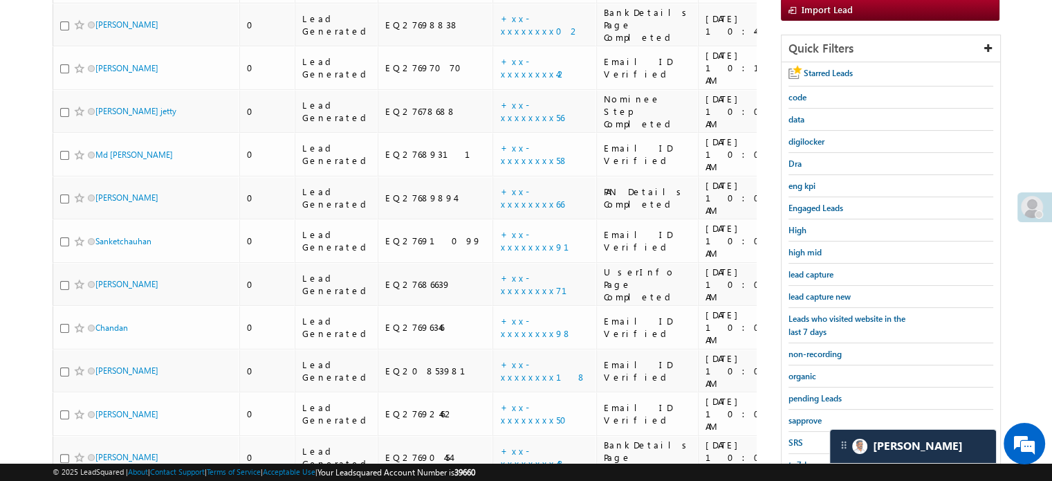
scroll to position [132, 0]
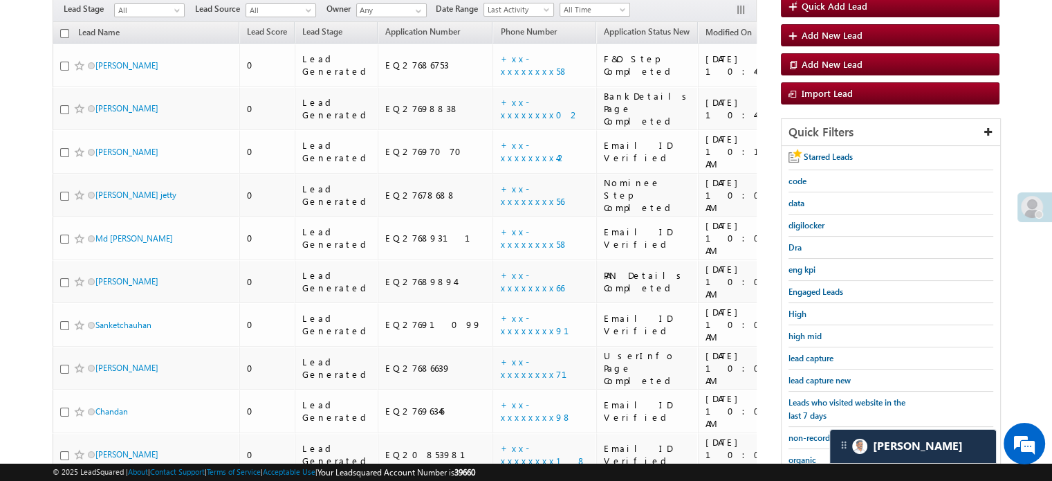
click at [816, 377] on span "lead capture new" at bounding box center [820, 380] width 62 height 10
click at [1031, 333] on body "Menu Priya Rathore priya .rath ore@a ngelb rokin g.com" at bounding box center [526, 445] width 1052 height 1155
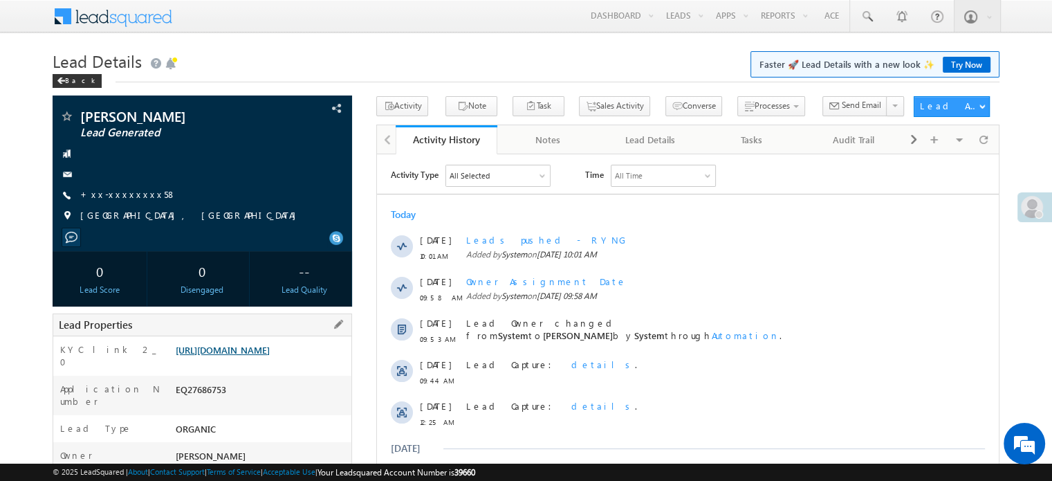
click at [269, 351] on link "https://angelbroking1-pk3em7sa.customui-test.leadsquared.com?leadId=cb8d5002-4c…" at bounding box center [223, 350] width 94 height 12
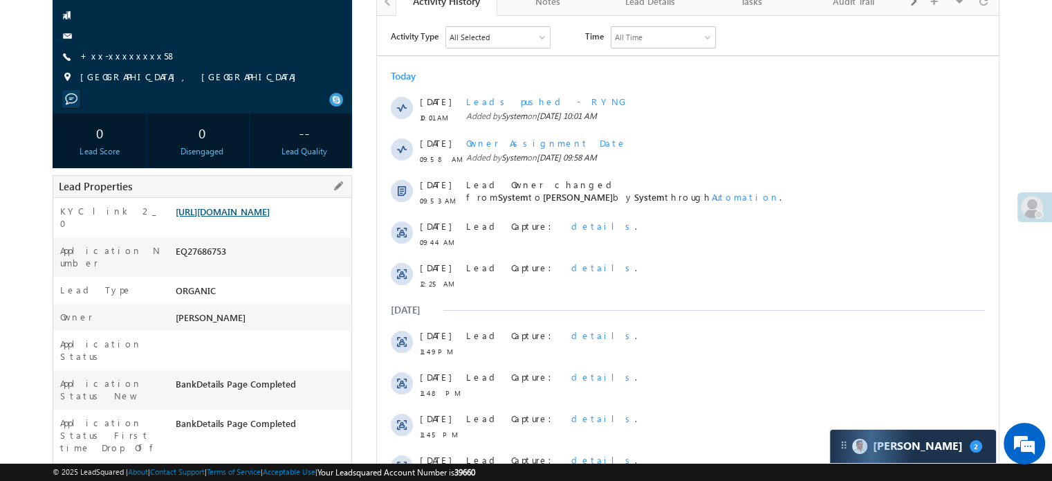
click at [270, 217] on link "[URL][DOMAIN_NAME]" at bounding box center [223, 211] width 94 height 12
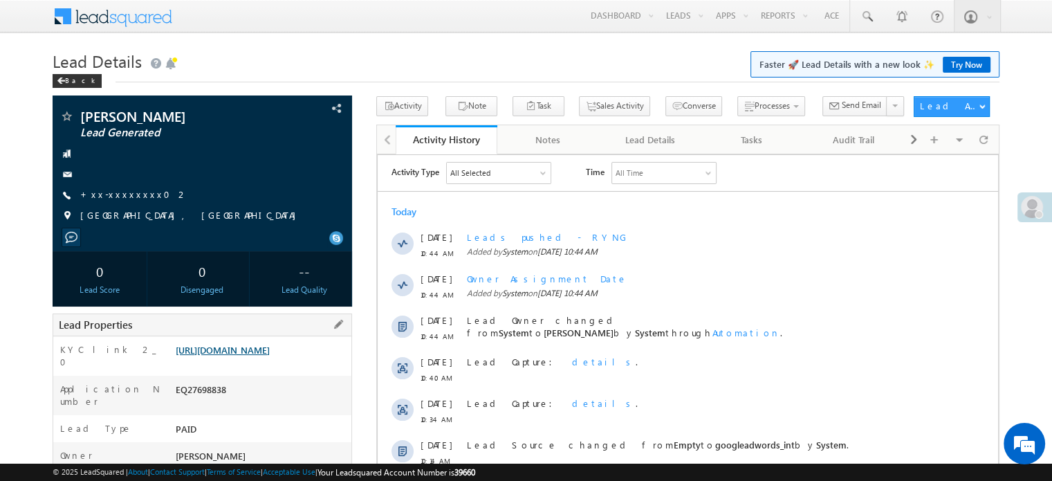
click at [242, 356] on link "https://angelbroking1-pk3em7sa.customui-test.leadsquared.com?leadId=5952e88e-82…" at bounding box center [223, 350] width 94 height 12
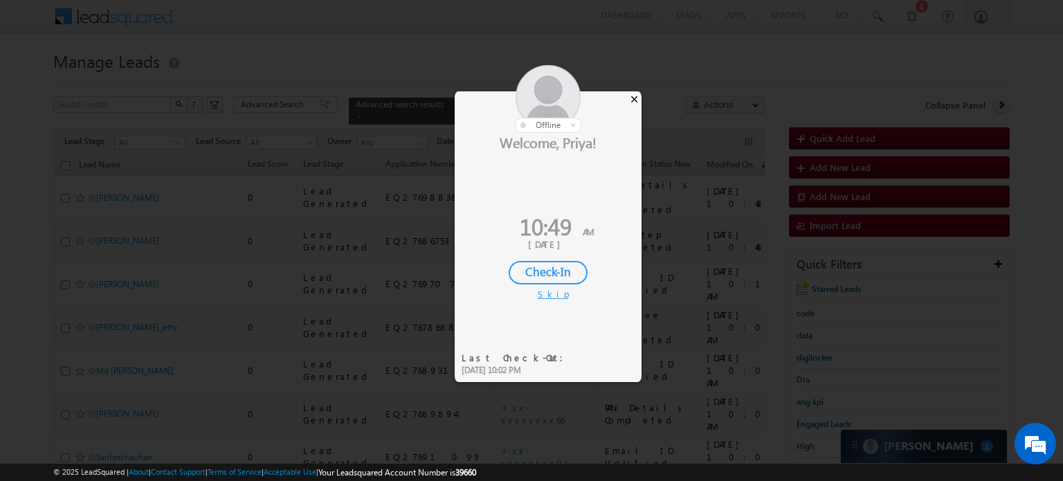
click at [632, 100] on div "×" at bounding box center [634, 98] width 15 height 15
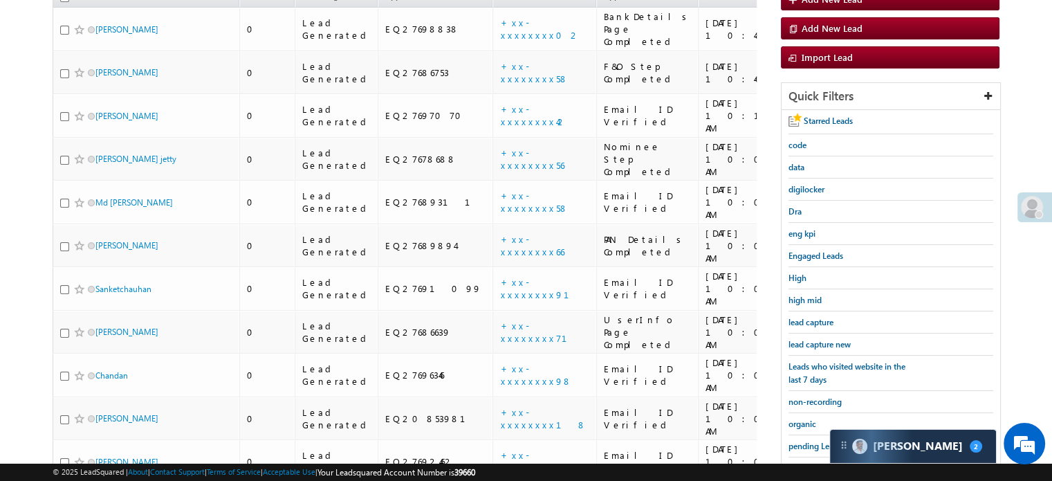
scroll to position [138, 0]
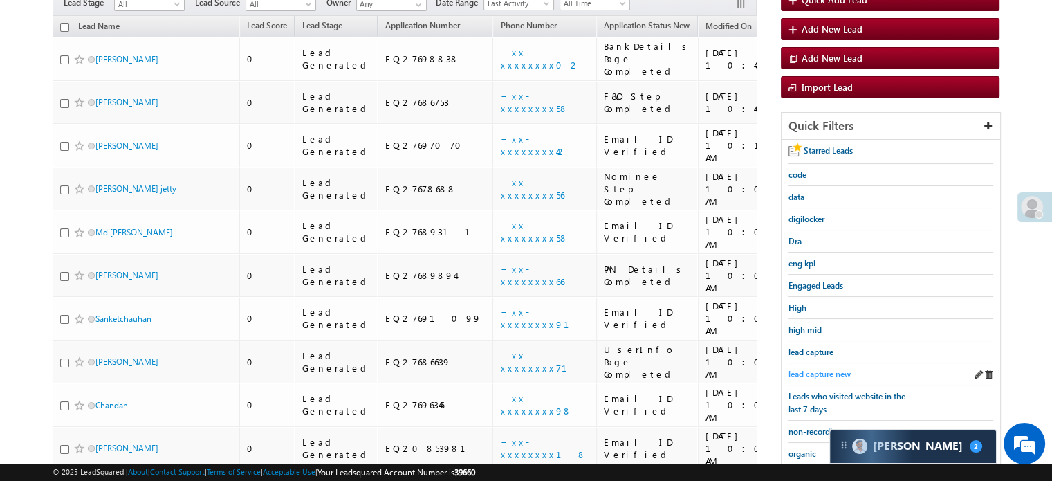
click at [805, 369] on span "lead capture new" at bounding box center [820, 374] width 62 height 10
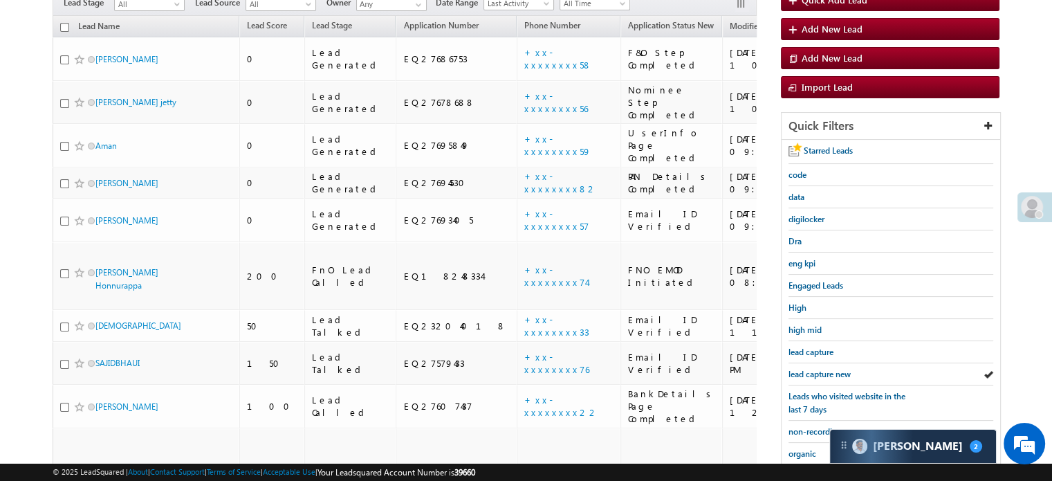
scroll to position [0, 0]
click at [821, 369] on span "lead capture new" at bounding box center [820, 374] width 62 height 10
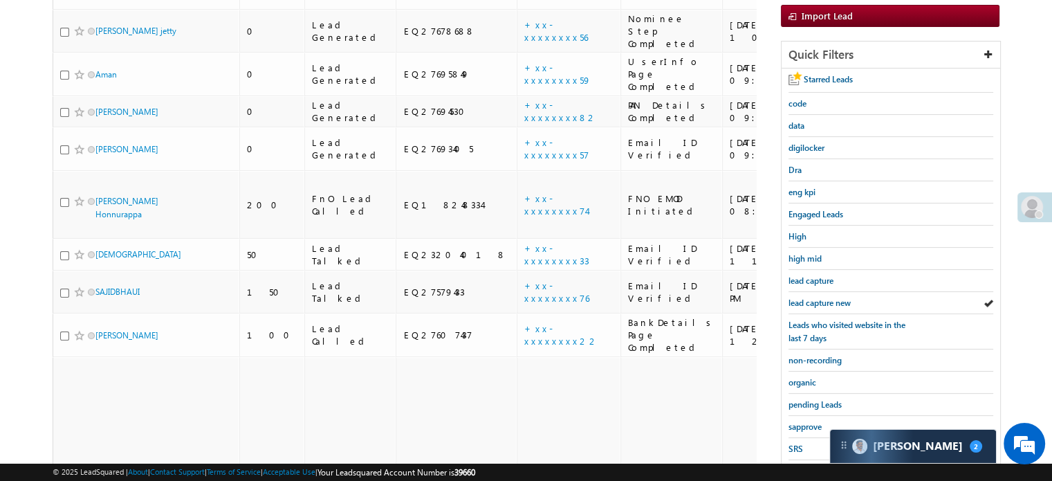
scroll to position [200, 0]
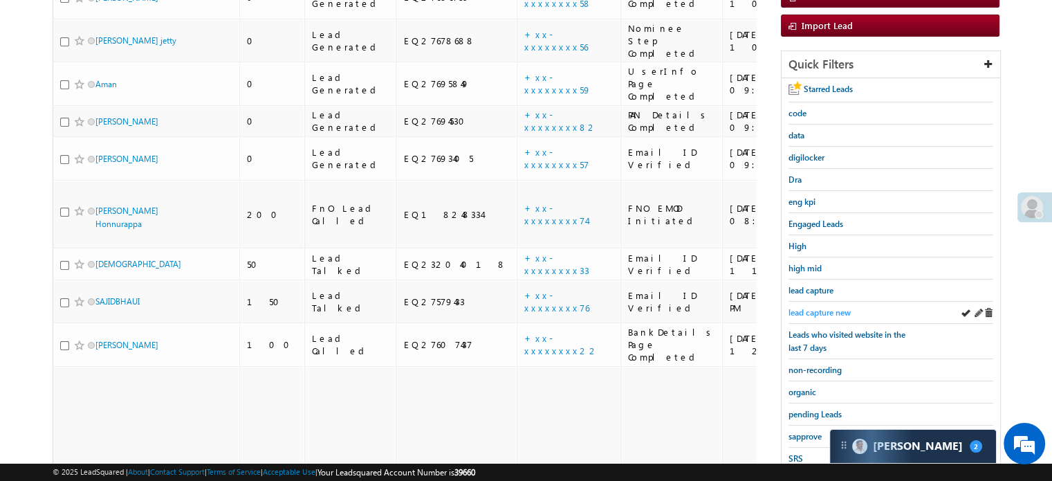
click at [815, 307] on span "lead capture new" at bounding box center [820, 312] width 62 height 10
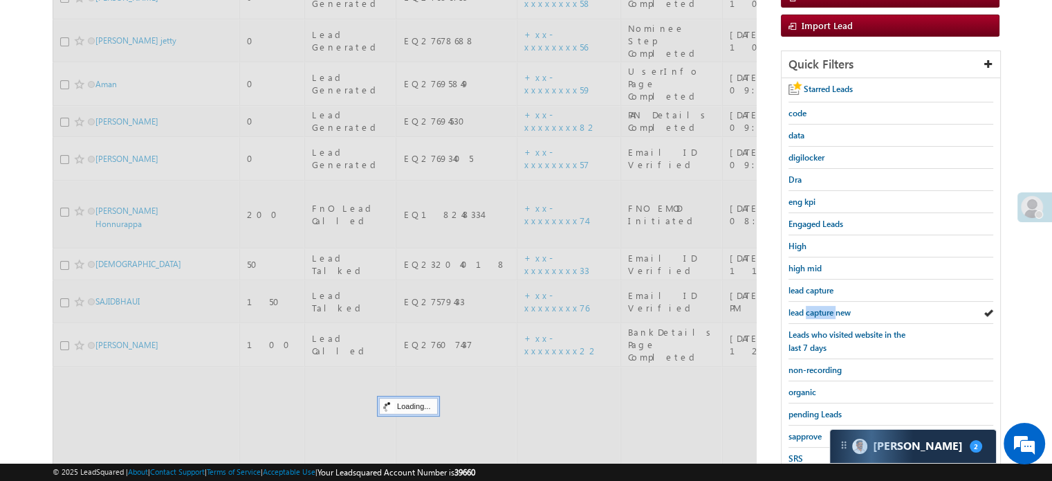
click at [815, 307] on span "lead capture new" at bounding box center [820, 312] width 62 height 10
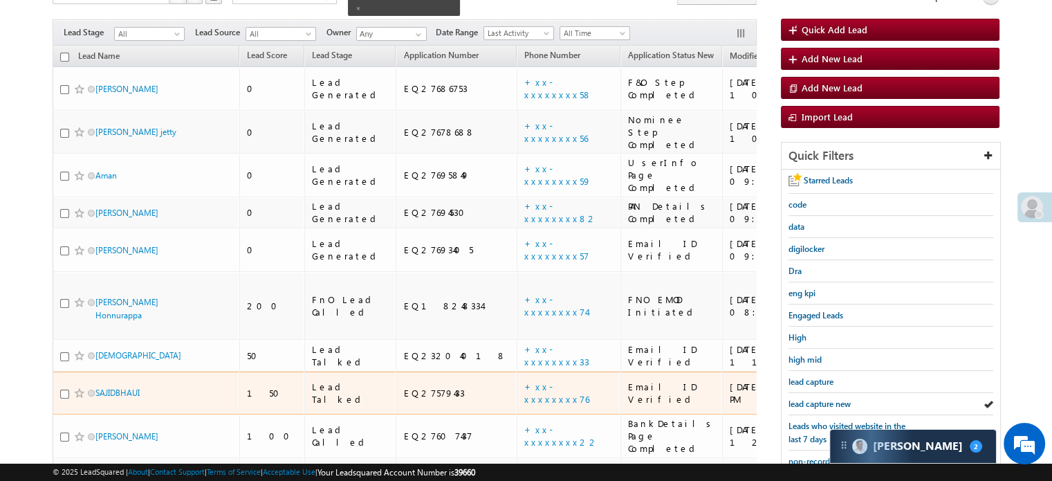
scroll to position [208, 0]
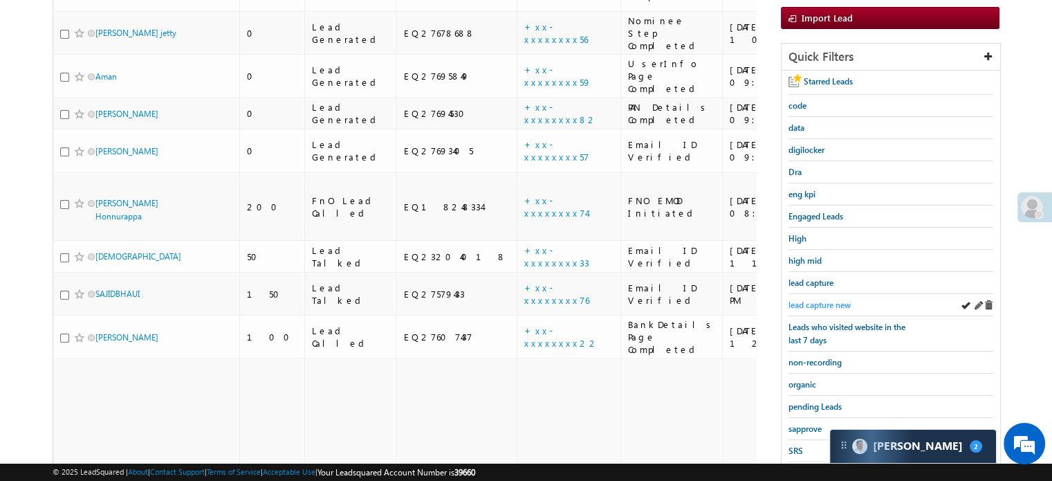
click at [817, 303] on span "lead capture new" at bounding box center [820, 305] width 62 height 10
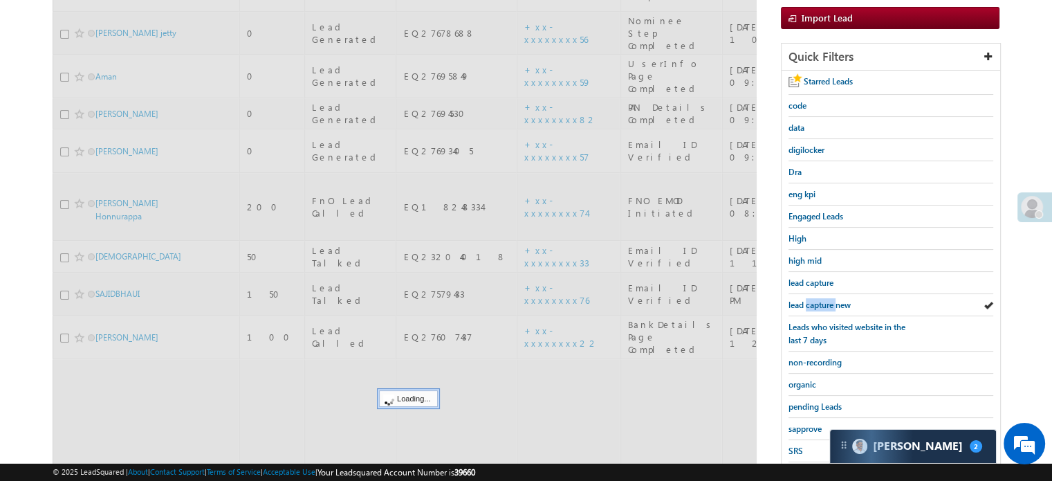
click at [817, 303] on span "lead capture new" at bounding box center [820, 305] width 62 height 10
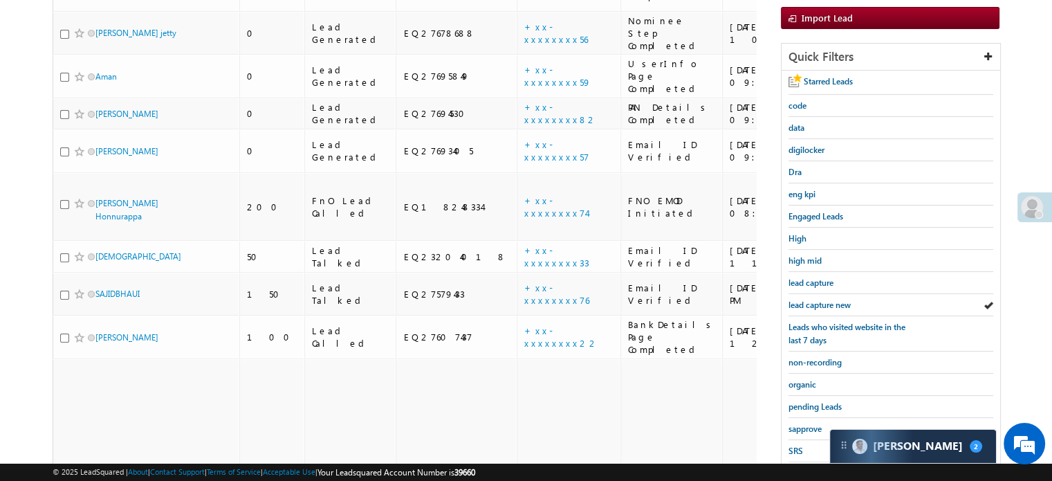
click at [817, 303] on span "lead capture new" at bounding box center [820, 305] width 62 height 10
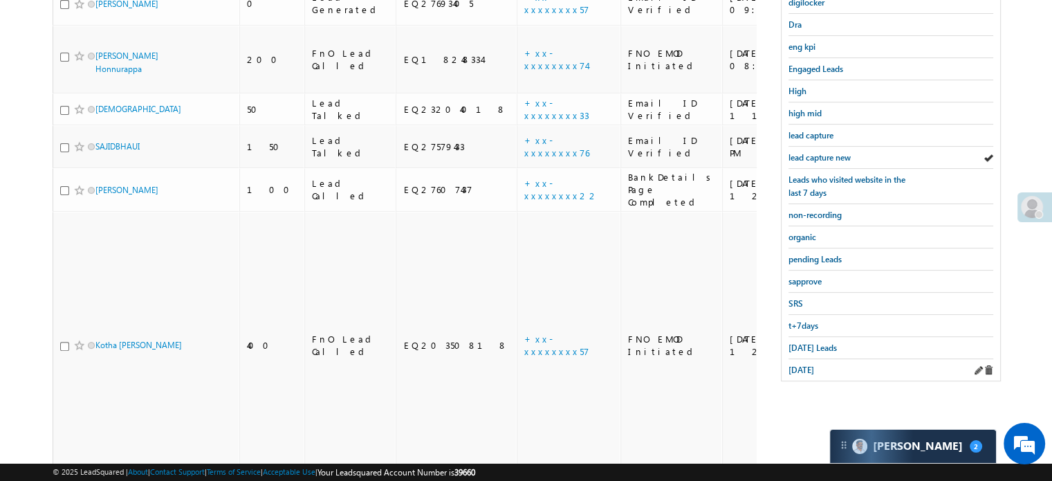
scroll to position [415, 0]
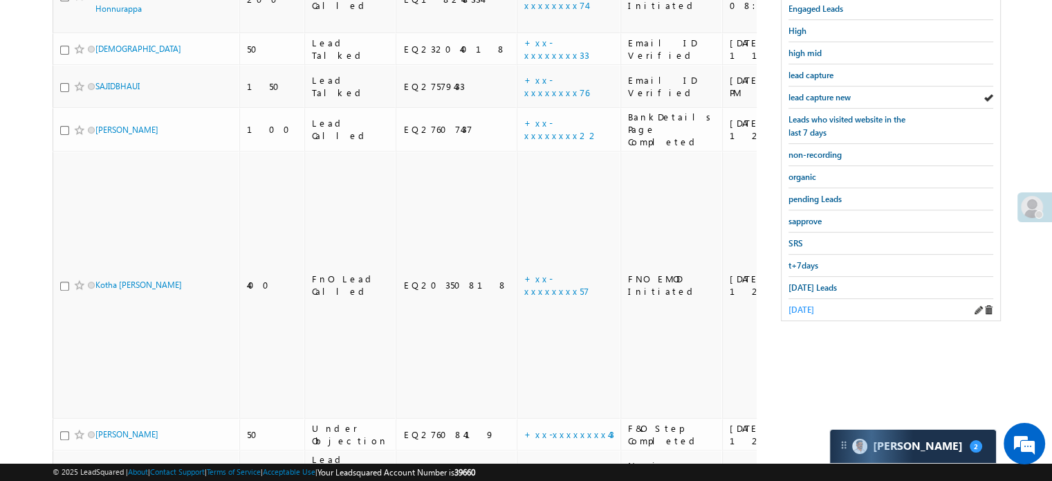
click at [805, 304] on span "yesterday" at bounding box center [802, 309] width 26 height 10
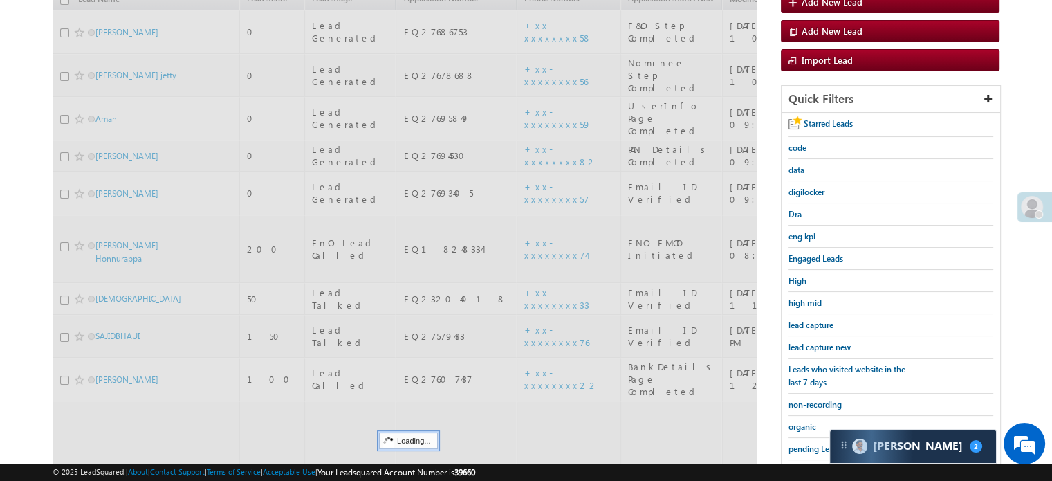
scroll to position [138, 0]
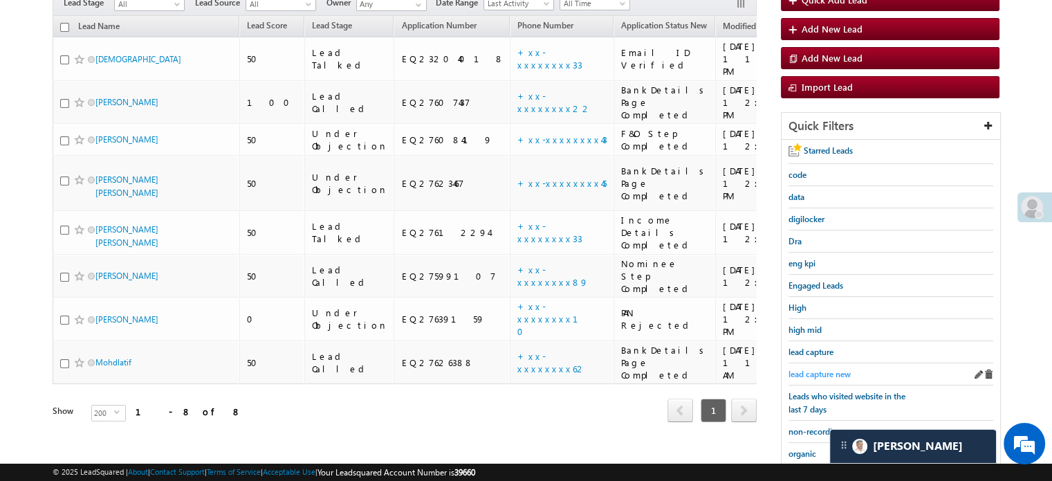
click at [816, 374] on span "lead capture new" at bounding box center [820, 374] width 62 height 10
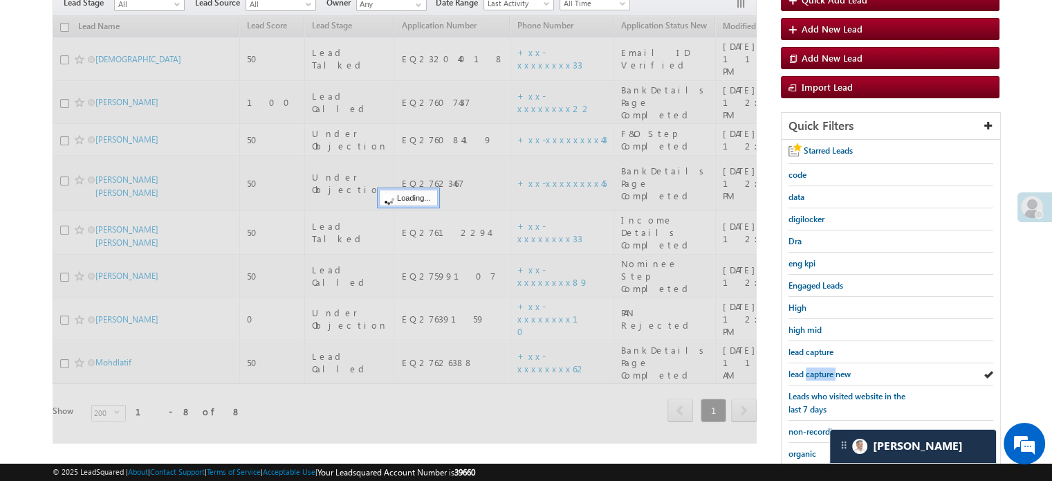
click at [816, 374] on span "lead capture new" at bounding box center [820, 374] width 62 height 10
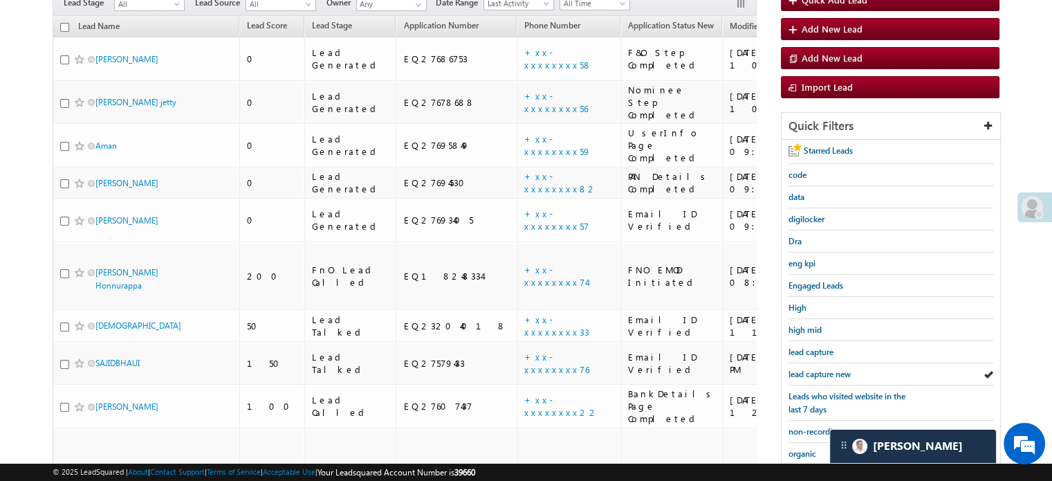
click at [816, 374] on span "lead capture new" at bounding box center [820, 374] width 62 height 10
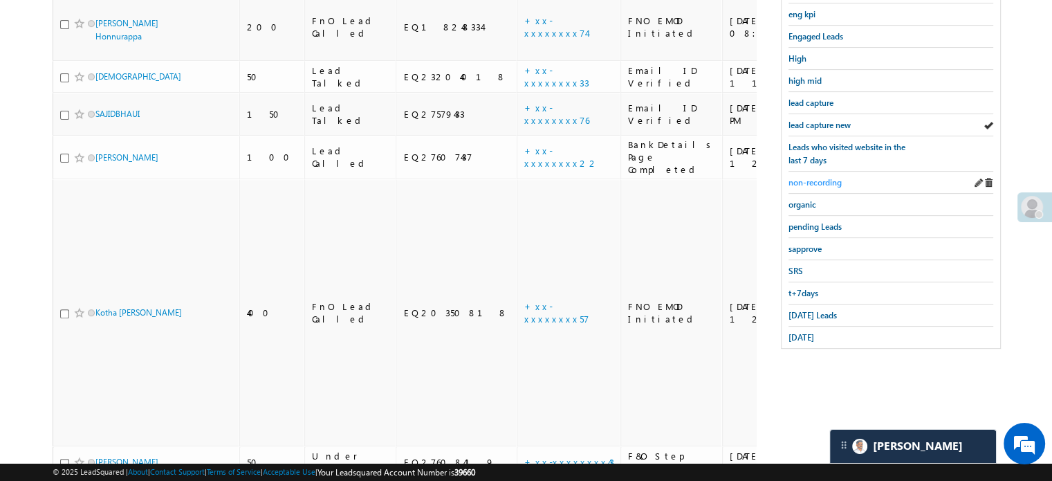
scroll to position [415, 0]
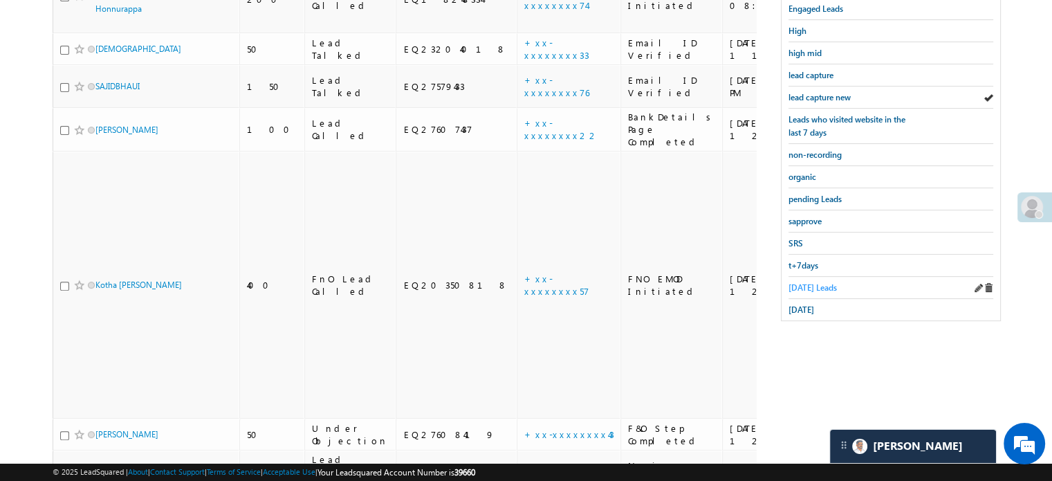
click at [803, 282] on span "Today's Leads" at bounding box center [813, 287] width 48 height 10
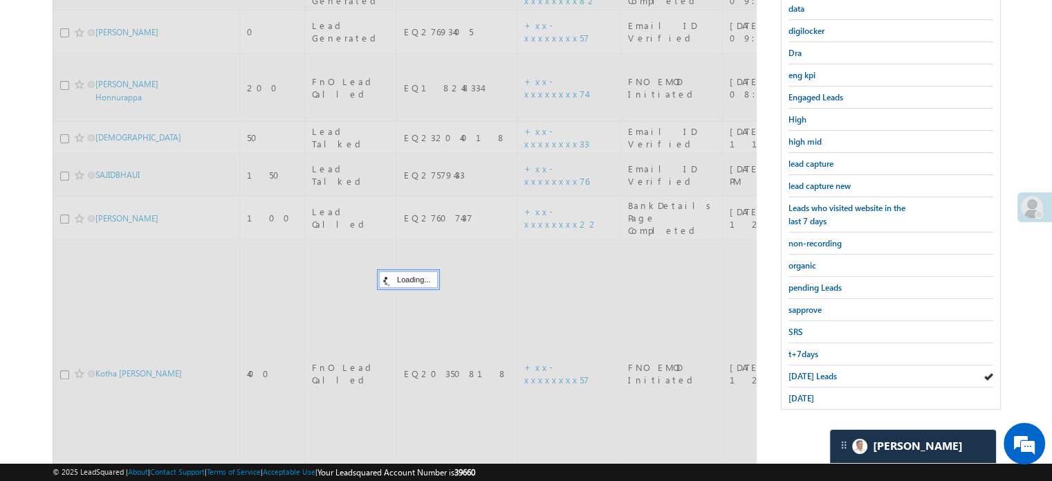
scroll to position [208, 0]
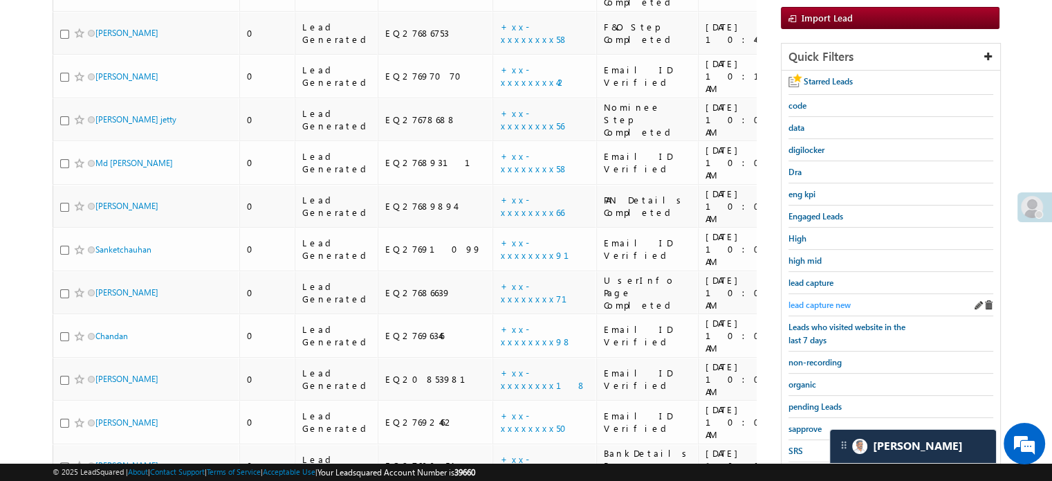
click at [805, 300] on span "lead capture new" at bounding box center [820, 305] width 62 height 10
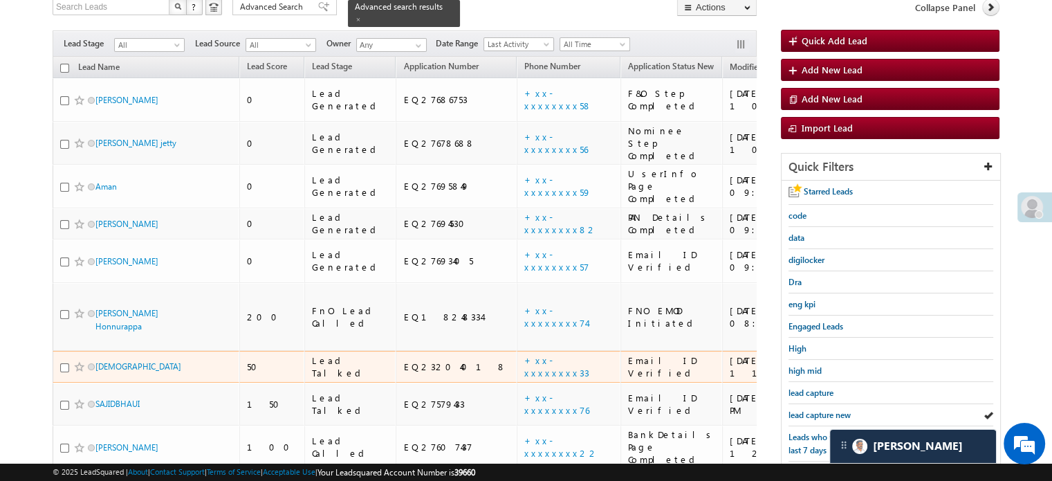
scroll to position [138, 0]
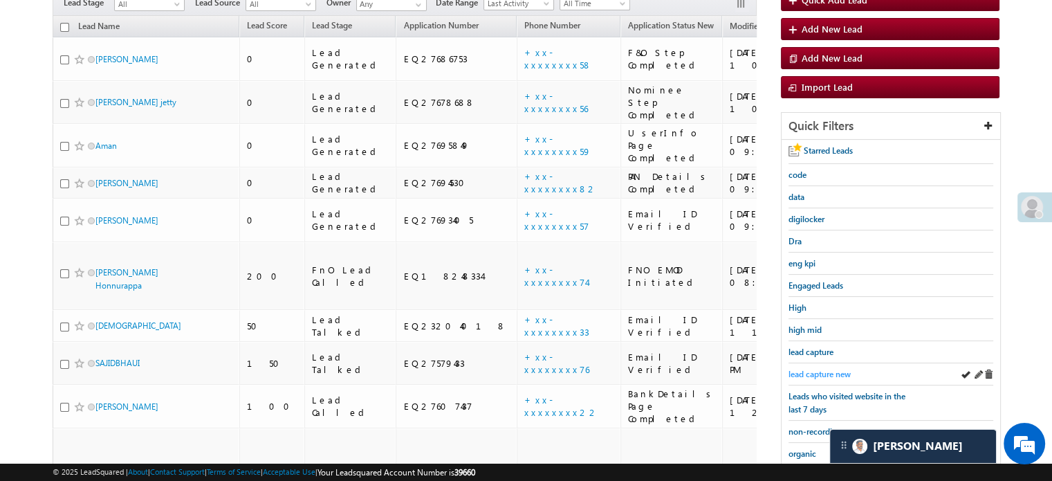
click at [809, 369] on span "lead capture new" at bounding box center [820, 374] width 62 height 10
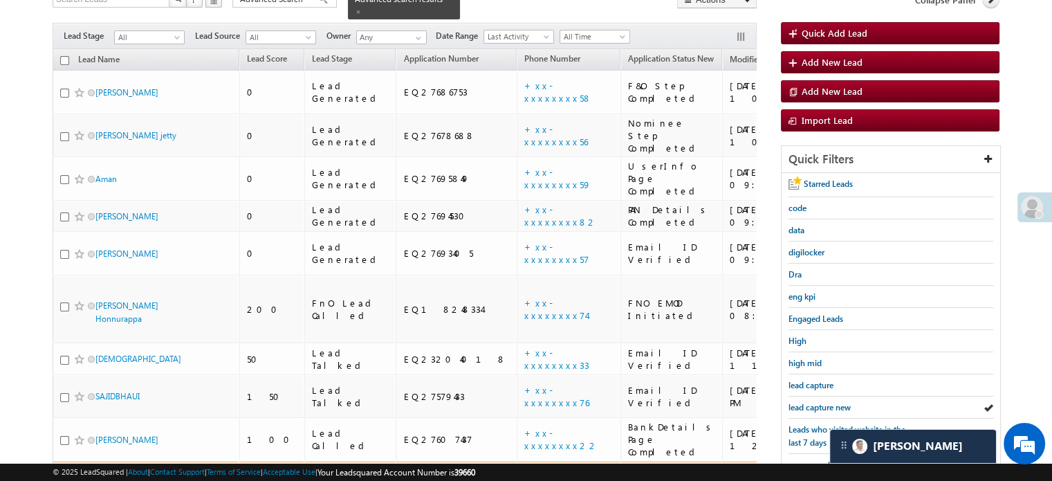
scroll to position [208, 0]
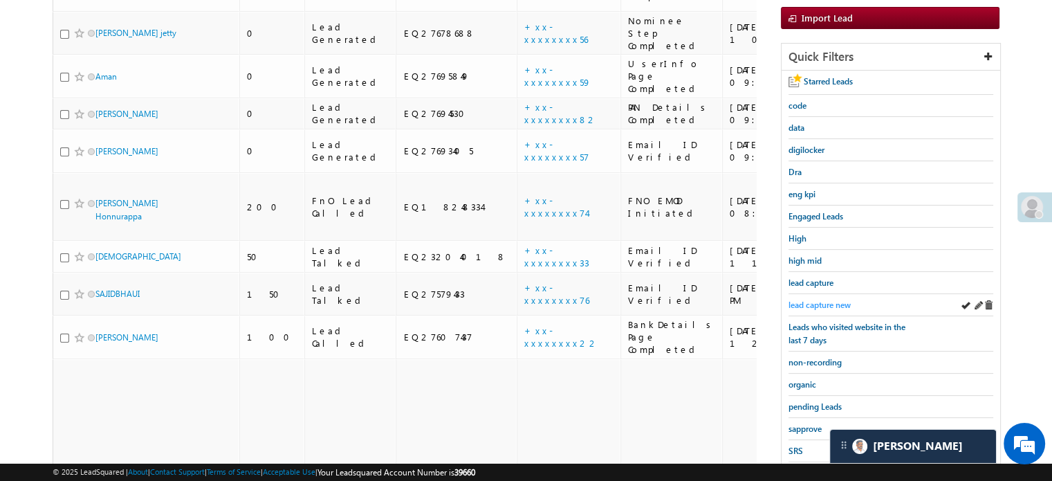
click at [815, 305] on span "lead capture new" at bounding box center [820, 305] width 62 height 10
click at [821, 294] on div "lead capture new" at bounding box center [891, 305] width 205 height 22
click at [821, 300] on span "lead capture new" at bounding box center [820, 305] width 62 height 10
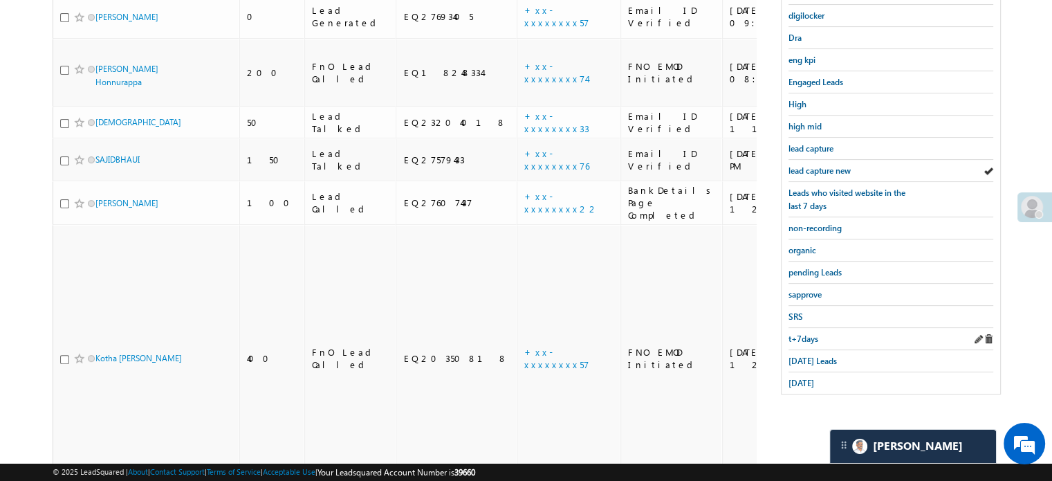
scroll to position [346, 0]
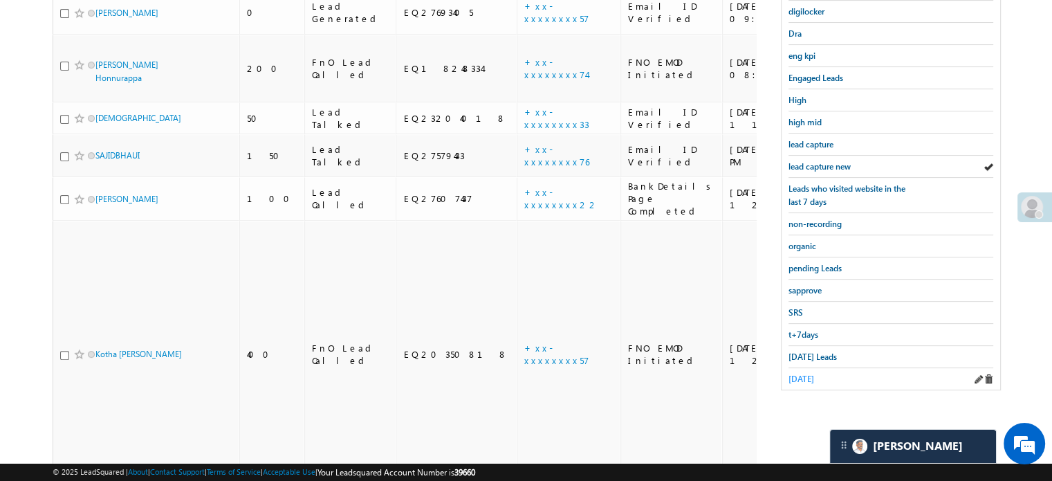
click at [814, 374] on span "yesterday" at bounding box center [802, 379] width 26 height 10
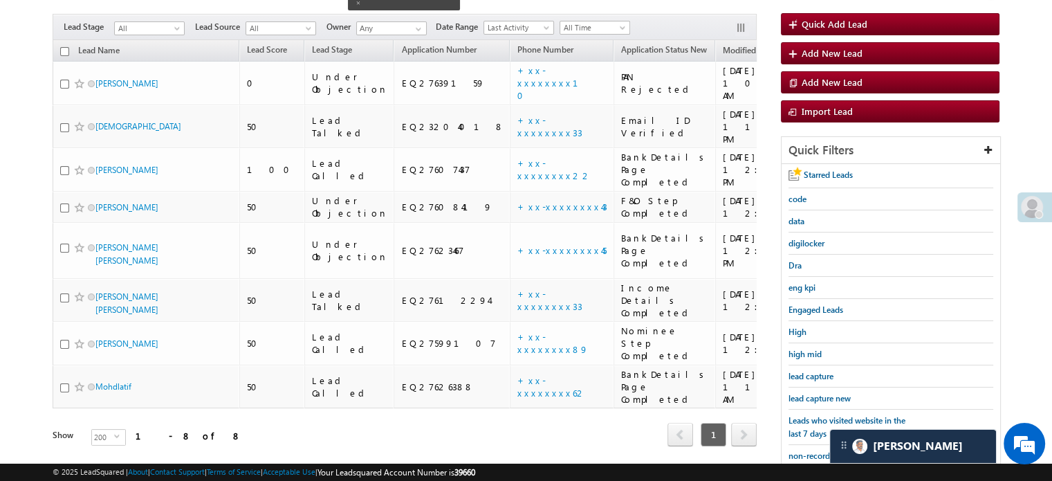
scroll to position [138, 0]
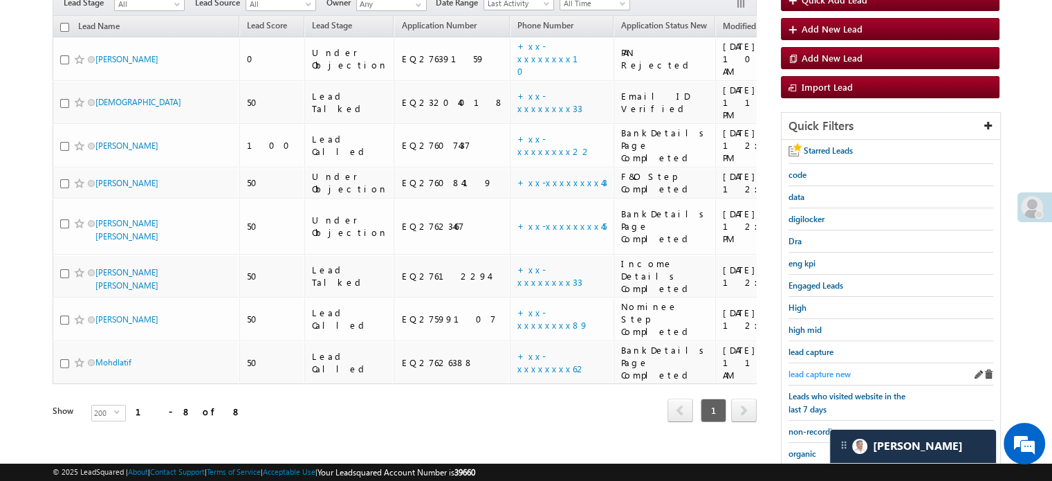
click at [821, 369] on span "lead capture new" at bounding box center [820, 374] width 62 height 10
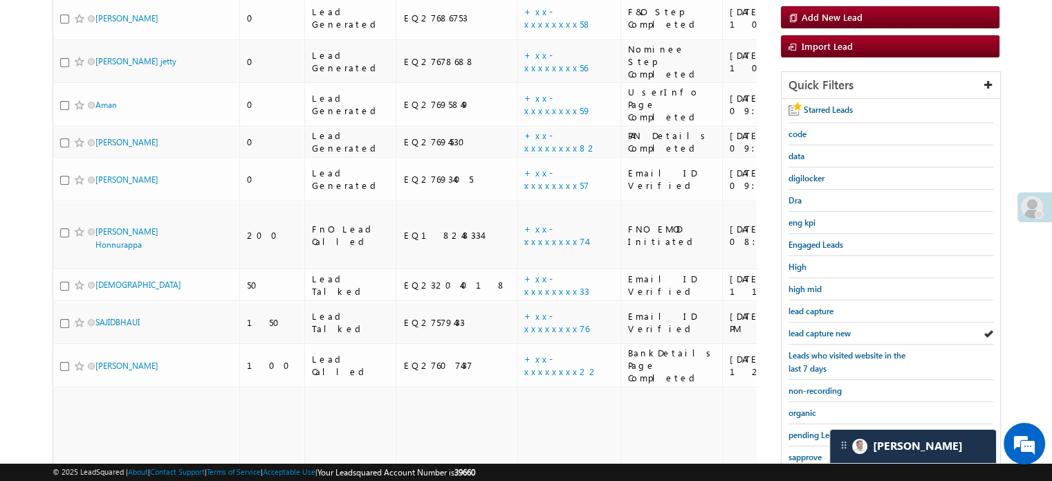
scroll to position [346, 0]
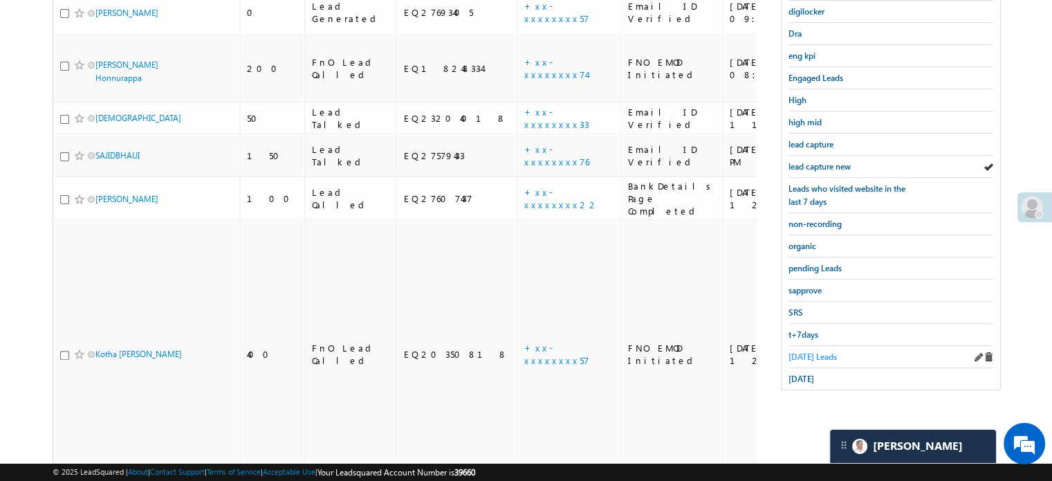
click at [809, 351] on span "Today's Leads" at bounding box center [813, 356] width 48 height 10
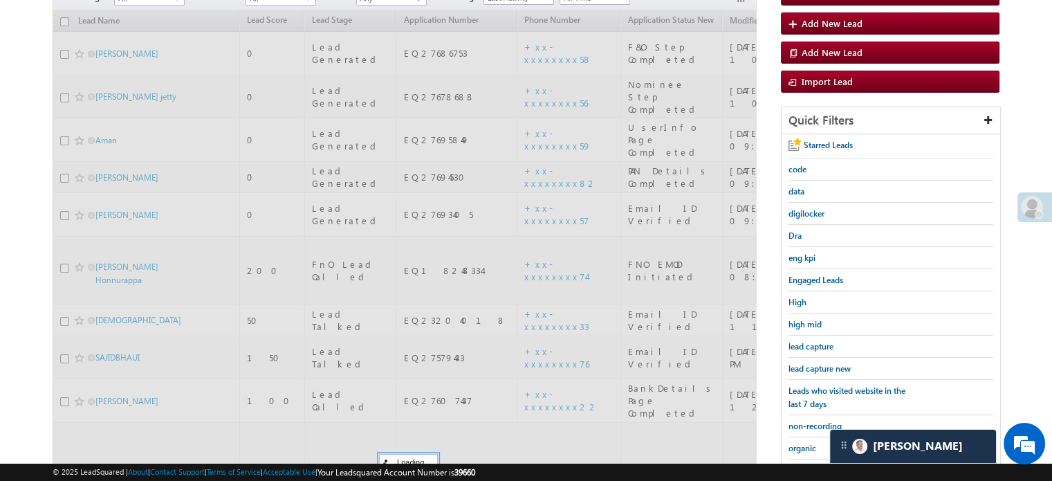
scroll to position [138, 0]
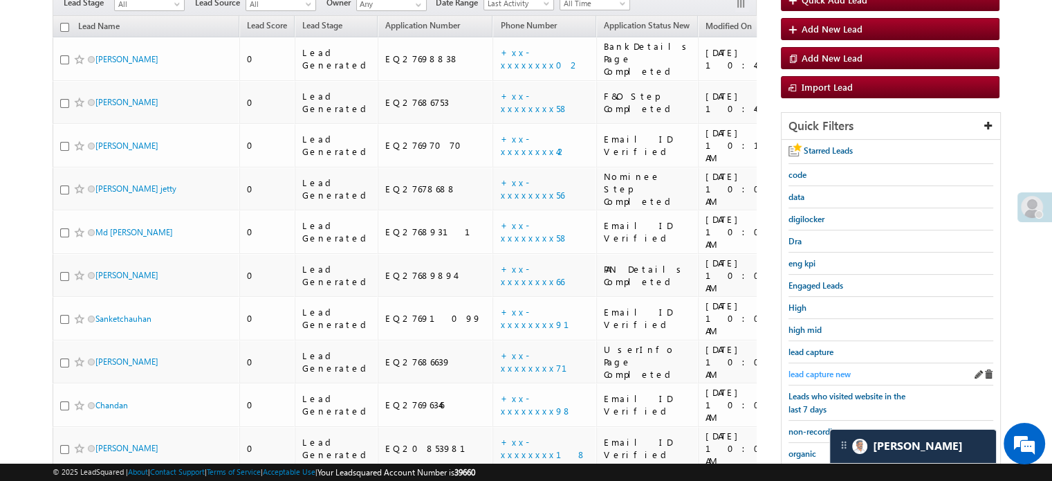
click at [814, 369] on span "lead capture new" at bounding box center [820, 374] width 62 height 10
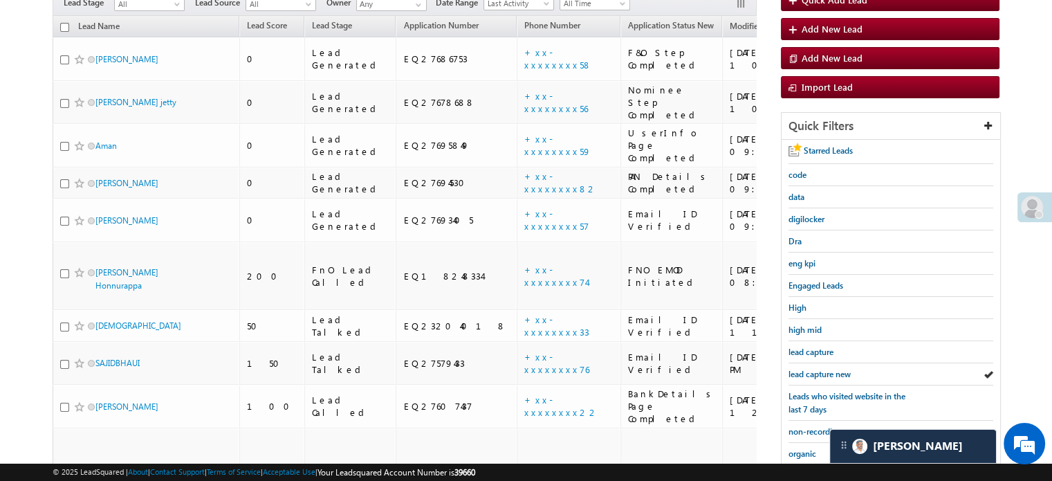
click at [814, 369] on span "lead capture new" at bounding box center [820, 374] width 62 height 10
click at [810, 369] on span "lead capture new" at bounding box center [820, 374] width 62 height 10
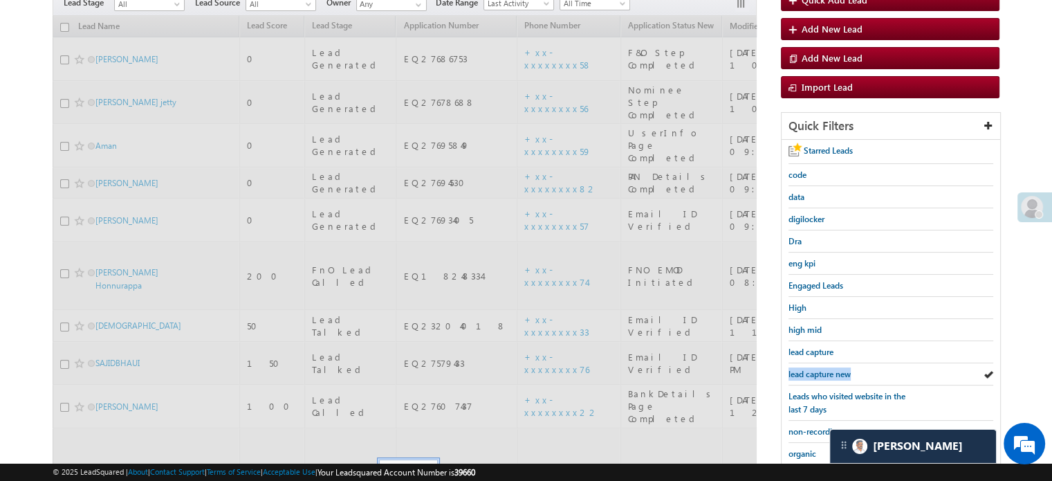
click at [810, 369] on span "lead capture new" at bounding box center [820, 374] width 62 height 10
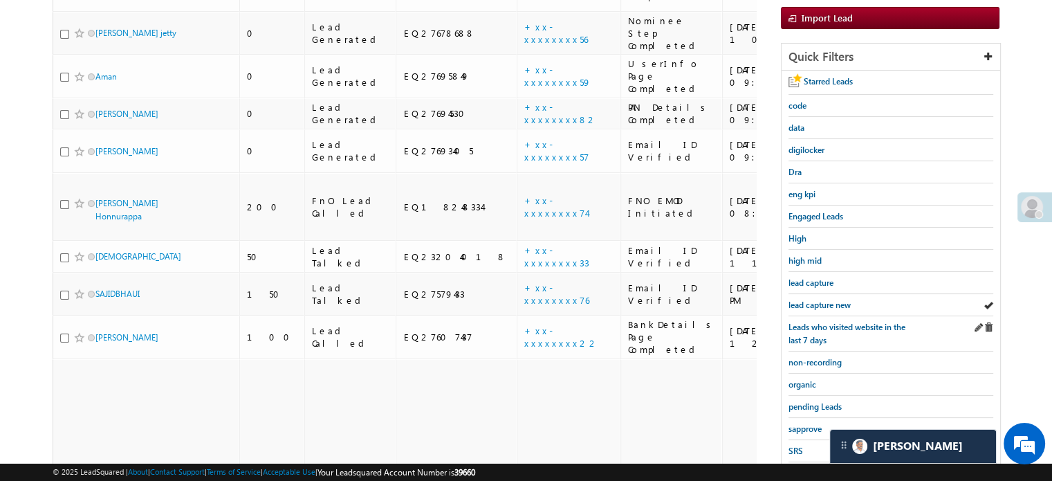
scroll to position [69, 0]
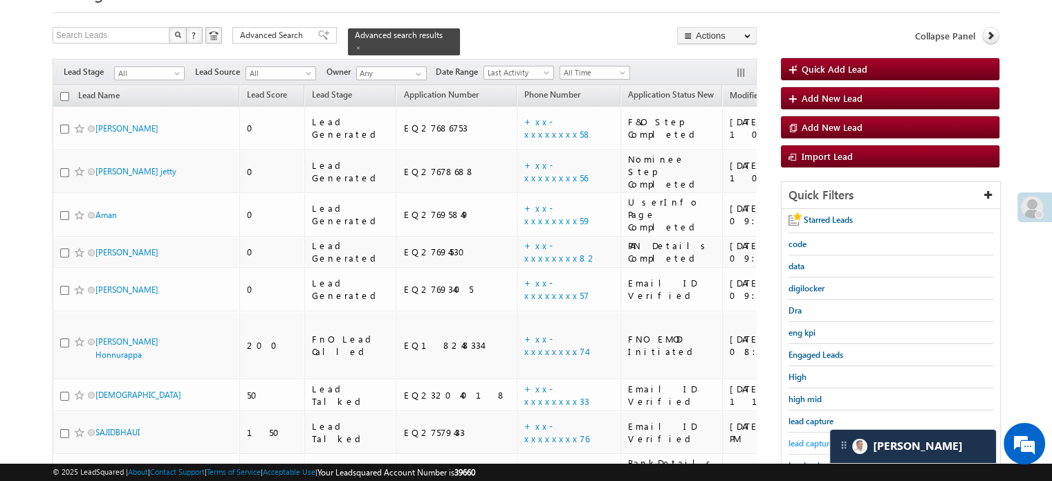
click at [791, 438] on span "lead capture new" at bounding box center [820, 443] width 62 height 10
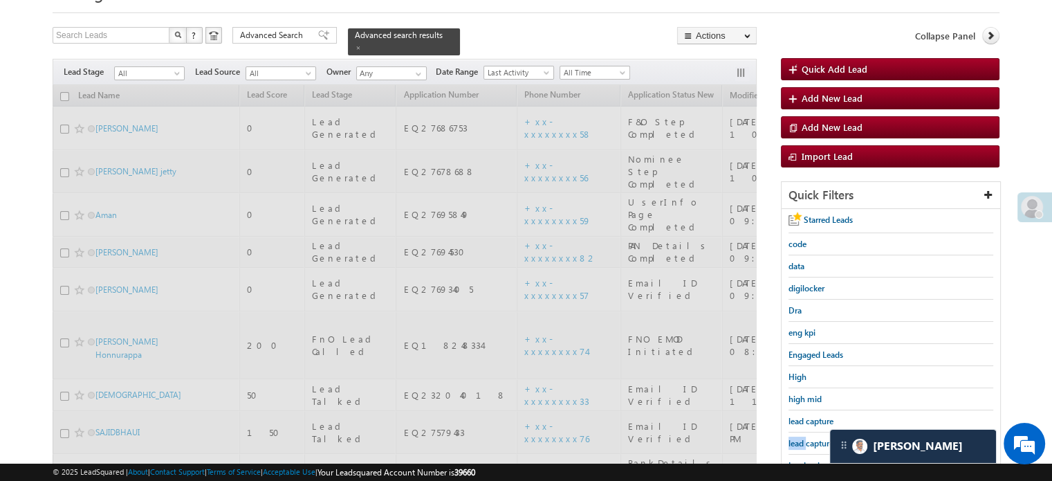
click at [791, 438] on span "lead capture new" at bounding box center [820, 443] width 62 height 10
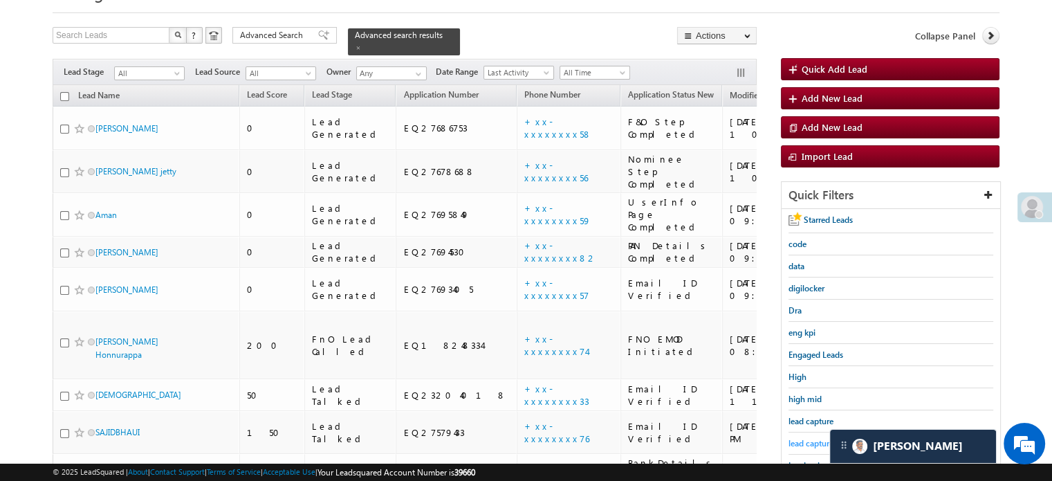
click at [799, 439] on span "lead capture new" at bounding box center [820, 443] width 62 height 10
click at [807, 438] on span "lead capture new" at bounding box center [820, 443] width 62 height 10
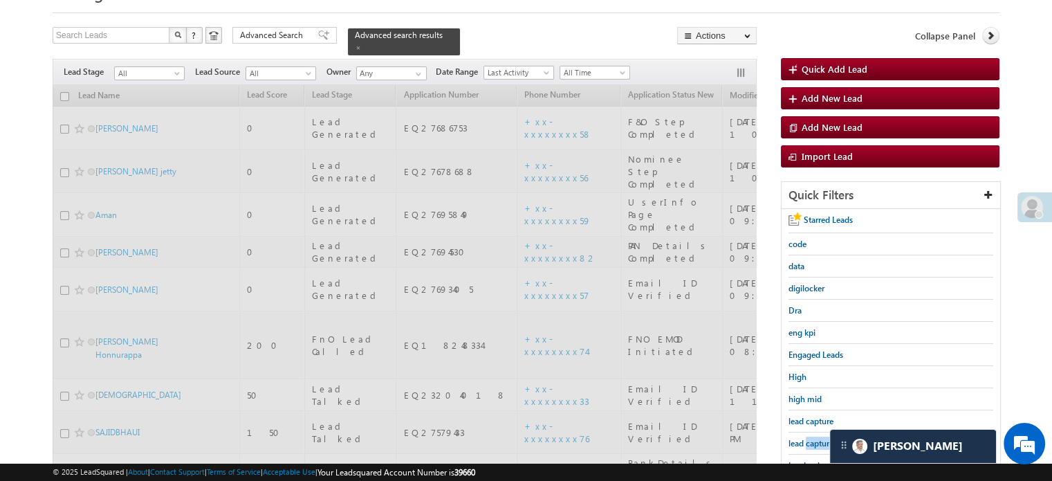
click at [807, 438] on span "lead capture new" at bounding box center [820, 443] width 62 height 10
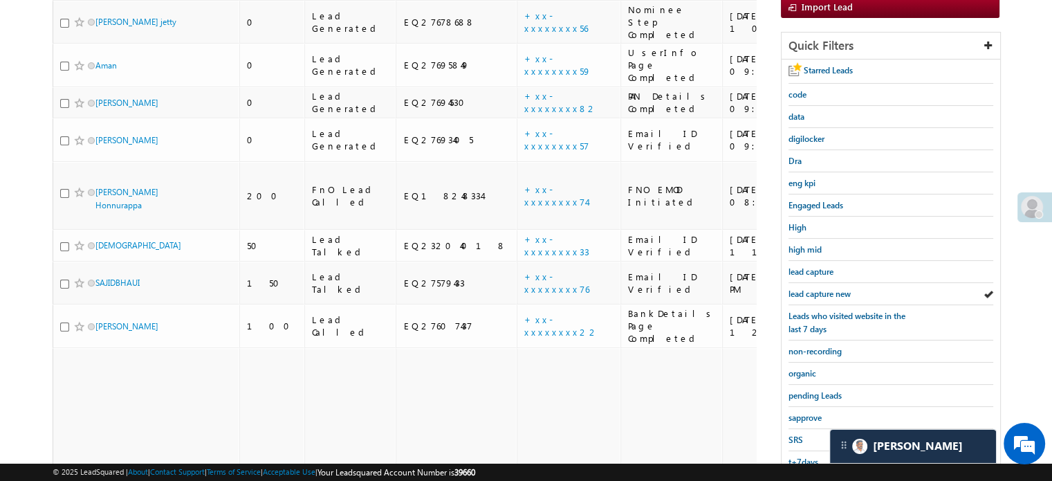
scroll to position [138, 0]
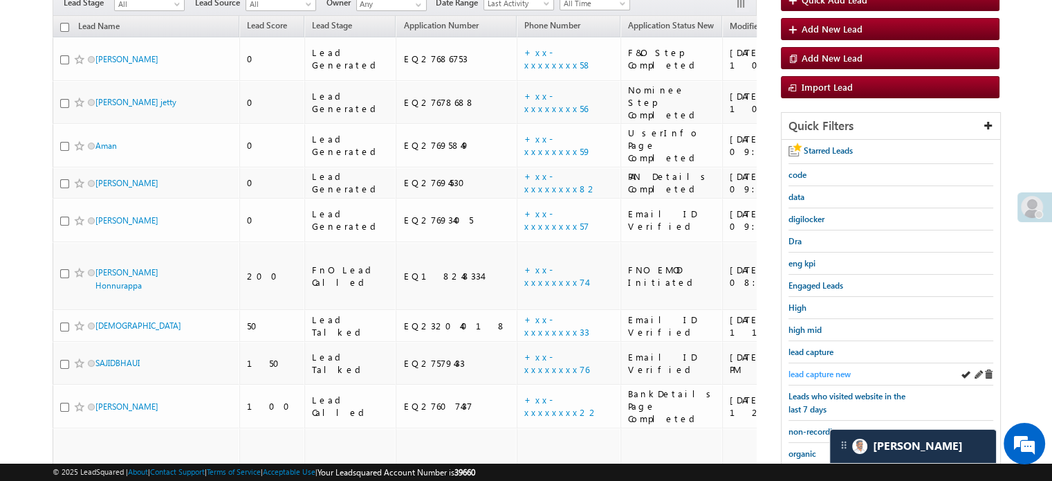
click at [822, 374] on span "lead capture new" at bounding box center [820, 374] width 62 height 10
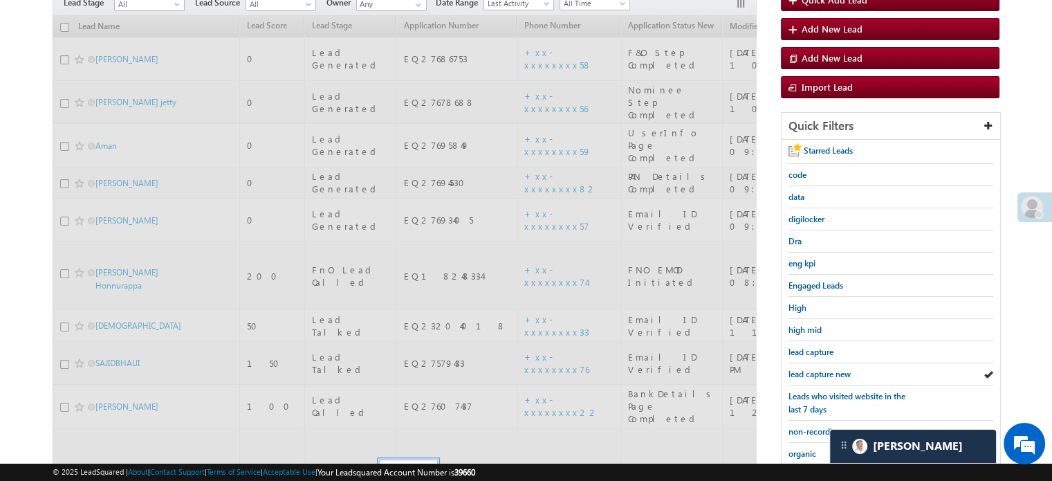
scroll to position [69, 0]
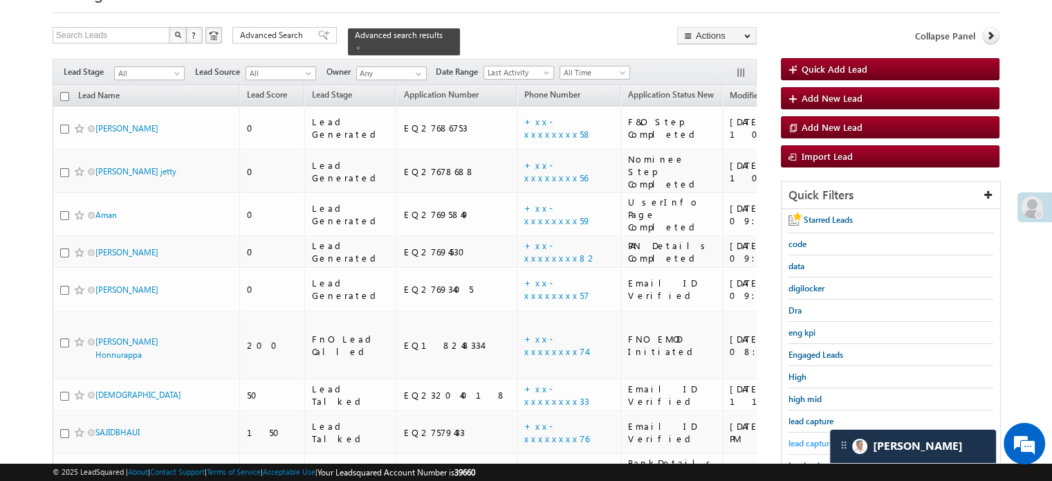
click at [809, 438] on span "lead capture new" at bounding box center [820, 443] width 62 height 10
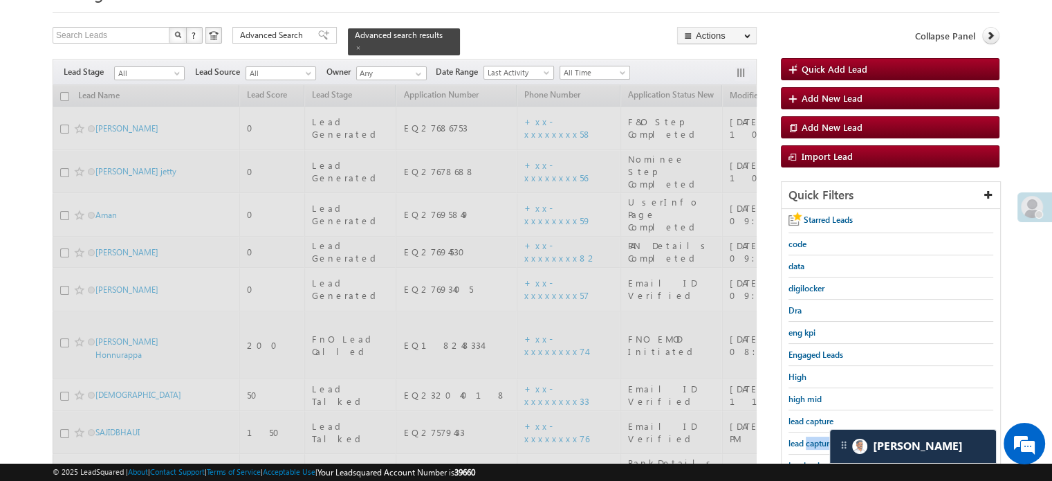
click at [809, 438] on span "lead capture new" at bounding box center [820, 443] width 62 height 10
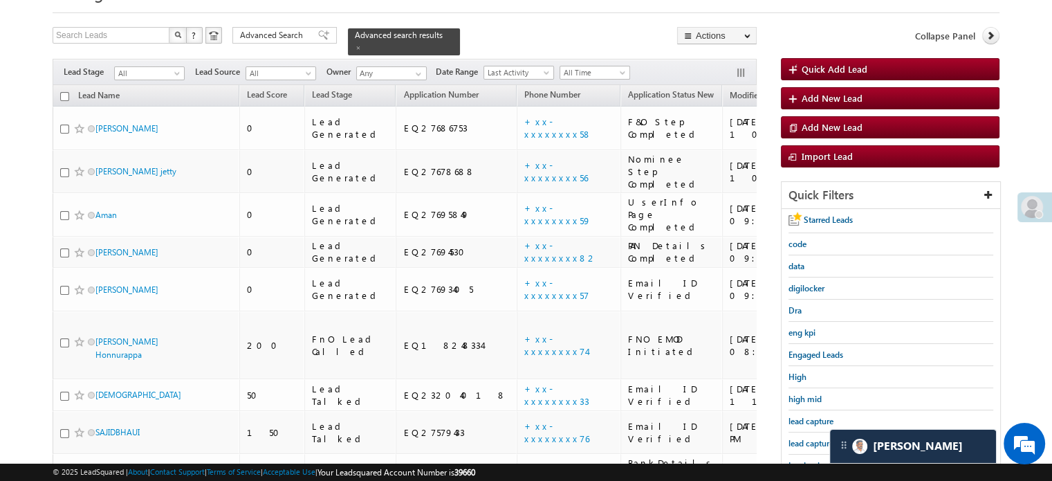
click at [809, 438] on span "lead capture new" at bounding box center [820, 443] width 62 height 10
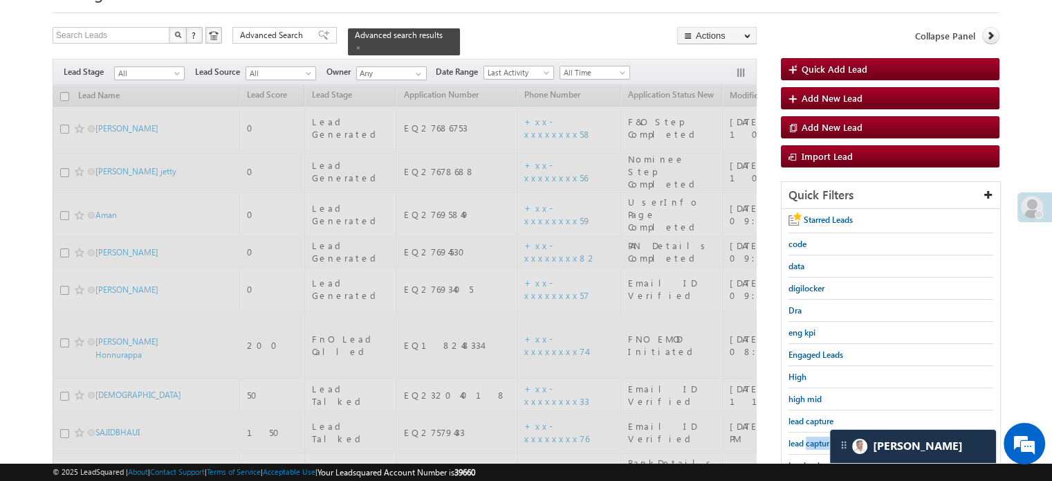
click at [809, 438] on span "lead capture new" at bounding box center [820, 443] width 62 height 10
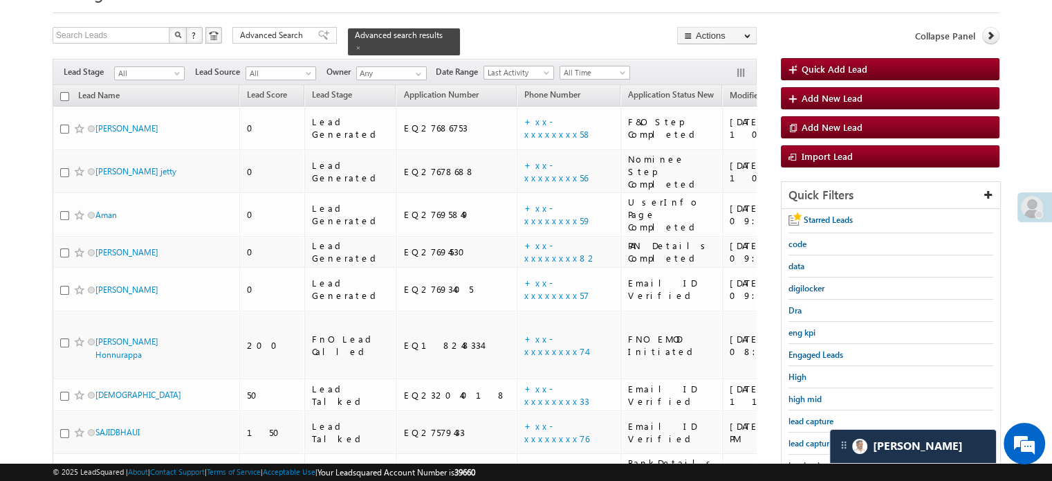
click at [809, 438] on span "lead capture new" at bounding box center [820, 443] width 62 height 10
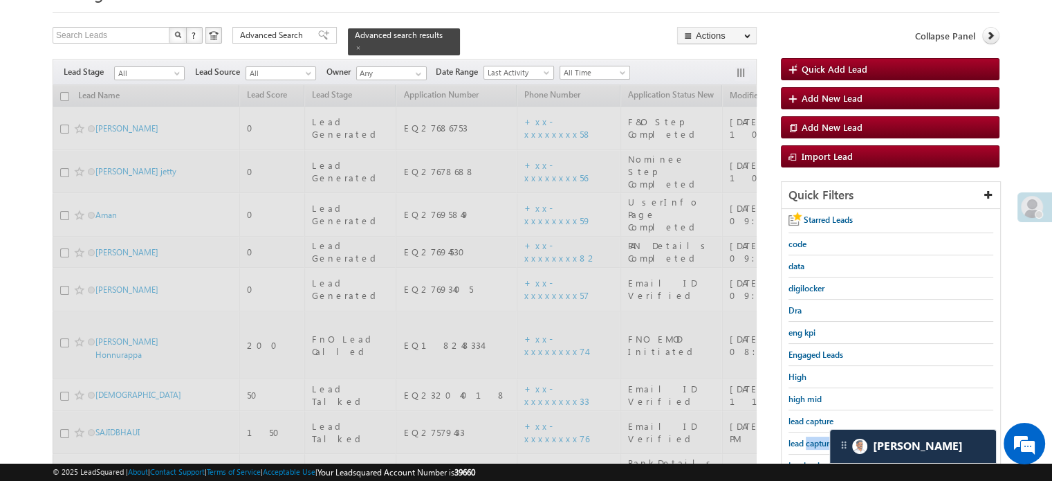
click at [809, 438] on span "lead capture new" at bounding box center [820, 443] width 62 height 10
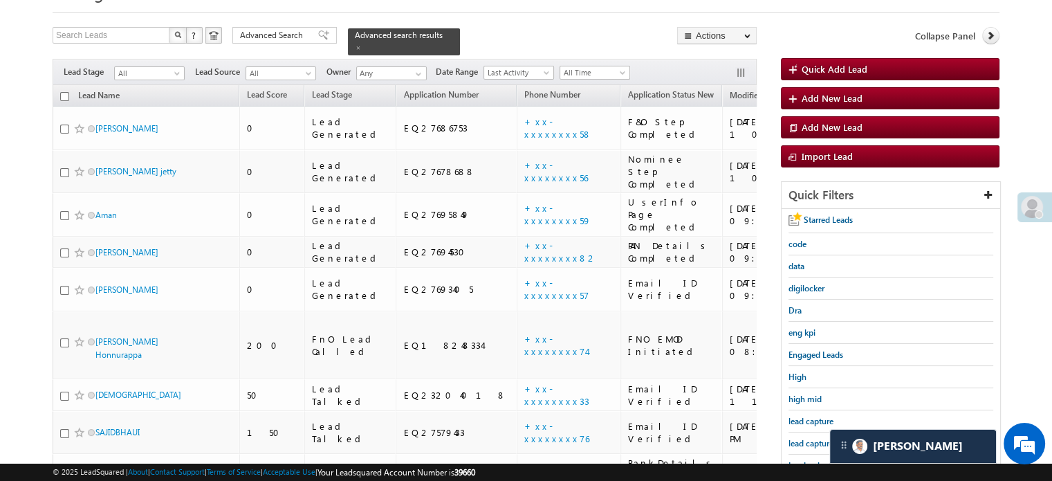
click at [809, 438] on span "lead capture new" at bounding box center [820, 443] width 62 height 10
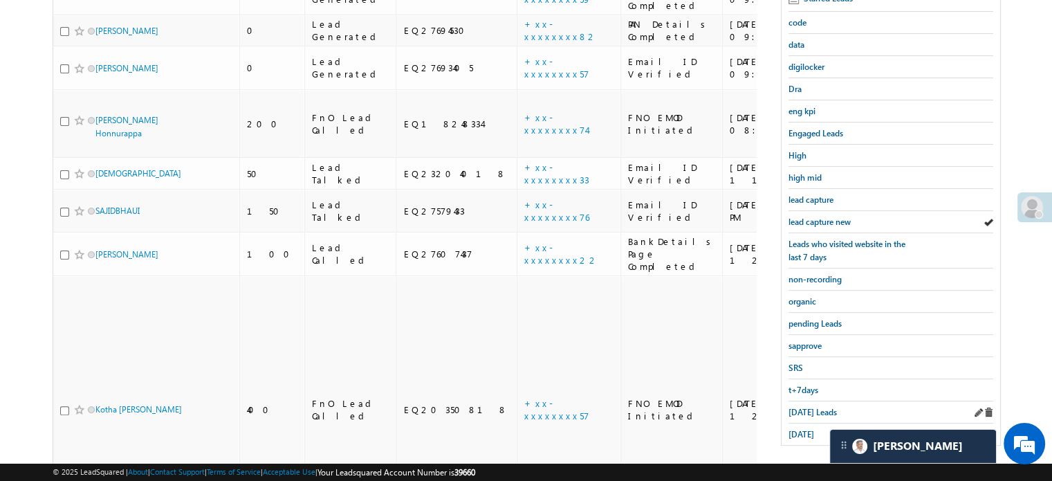
scroll to position [208, 0]
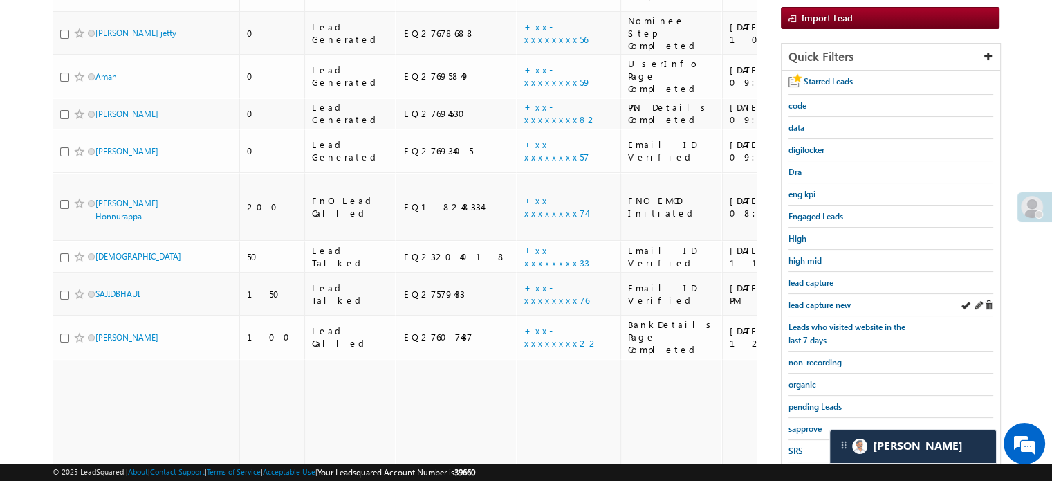
click at [811, 307] on div "lead capture new" at bounding box center [891, 305] width 205 height 22
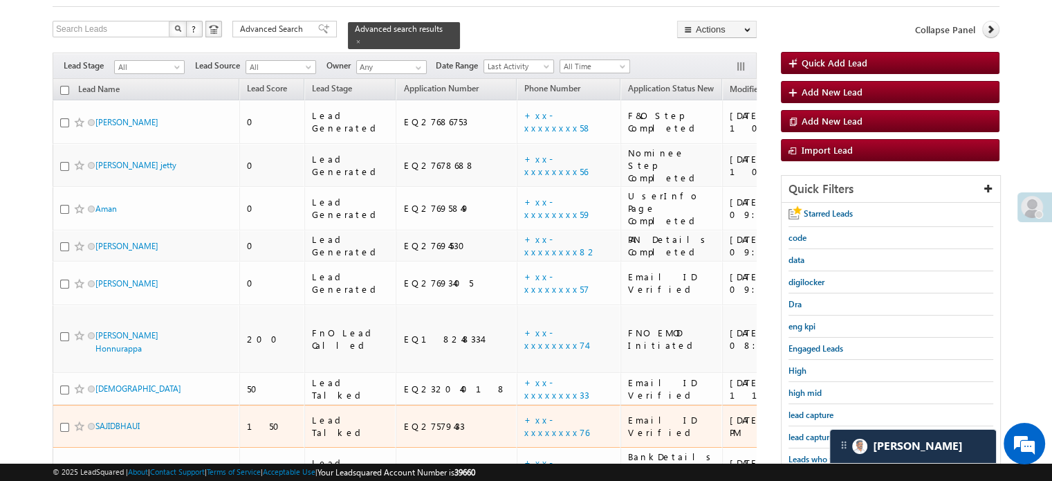
scroll to position [138, 0]
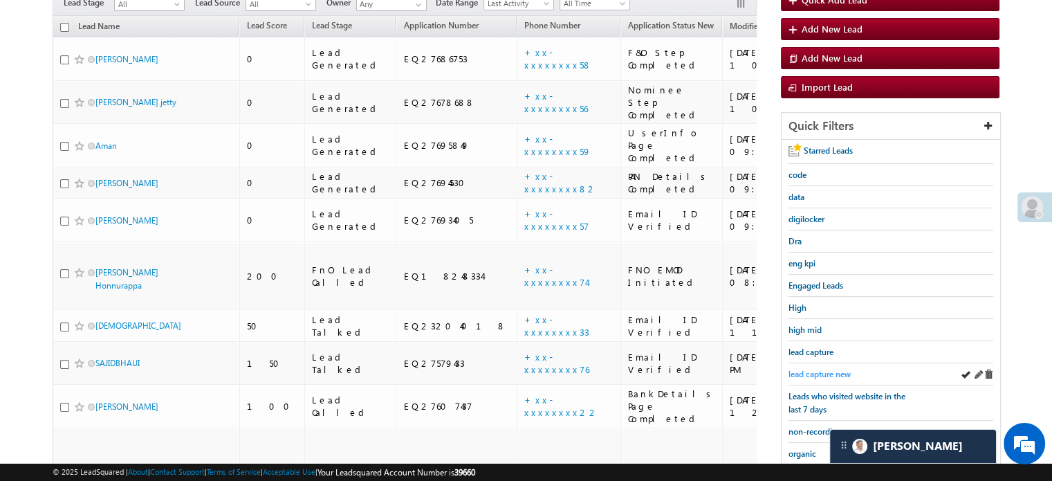
click at [811, 369] on span "lead capture new" at bounding box center [820, 374] width 62 height 10
click at [810, 371] on span "lead capture new" at bounding box center [820, 374] width 62 height 10
click at [805, 369] on span "lead capture new" at bounding box center [820, 374] width 62 height 10
click at [818, 367] on link "lead capture new" at bounding box center [820, 373] width 62 height 13
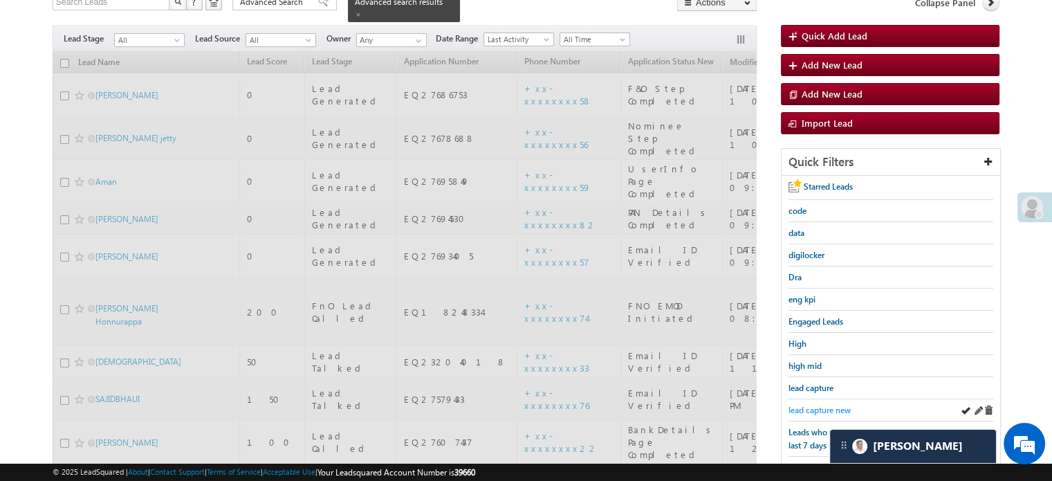
scroll to position [69, 0]
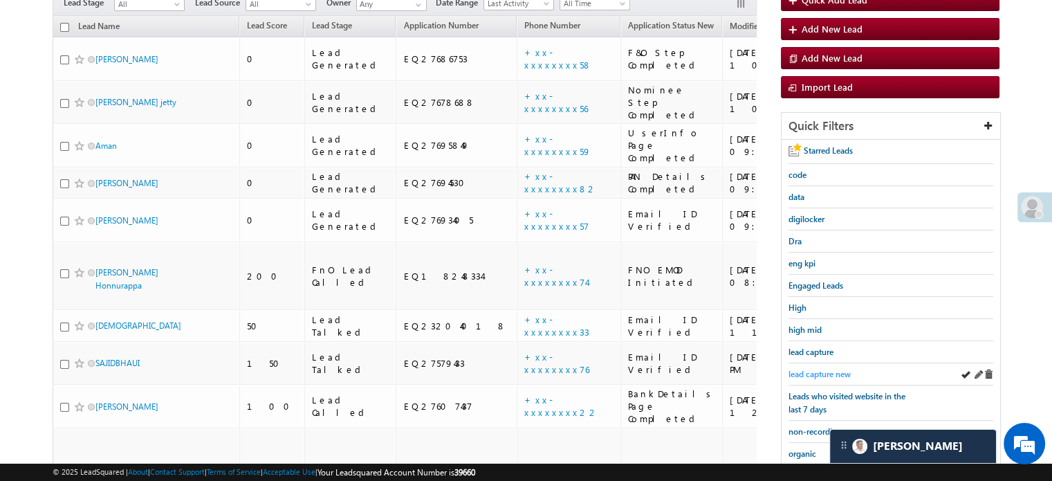
click at [811, 369] on span "lead capture new" at bounding box center [820, 374] width 62 height 10
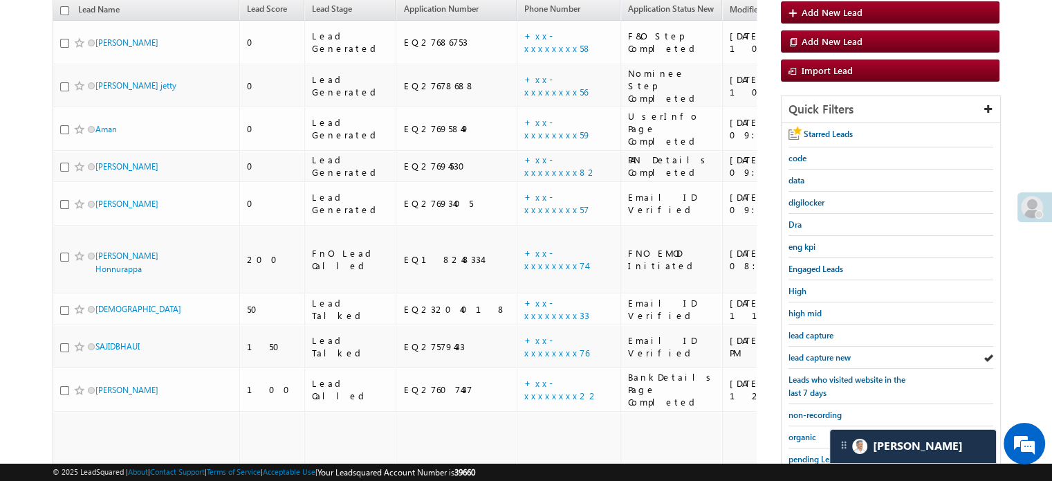
scroll to position [131, 0]
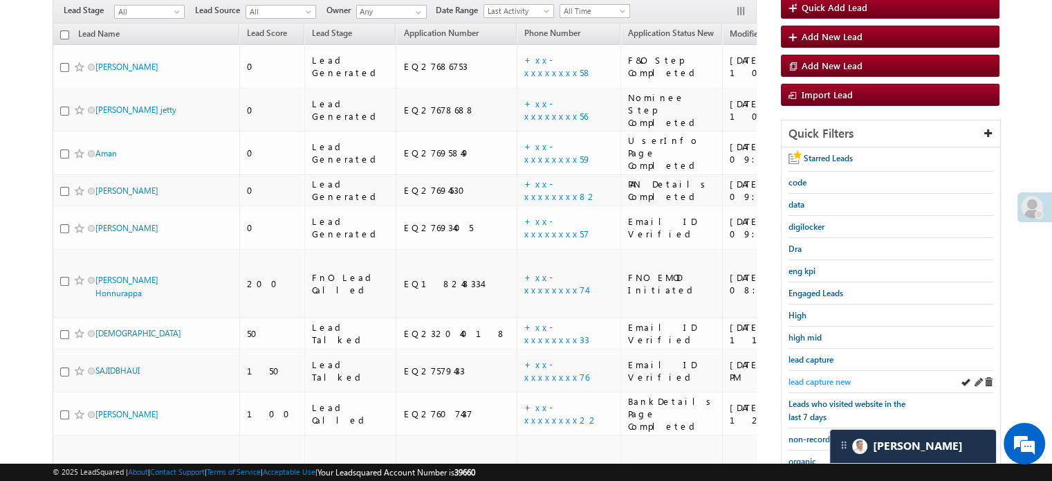
click at [816, 378] on span "lead capture new" at bounding box center [820, 381] width 62 height 10
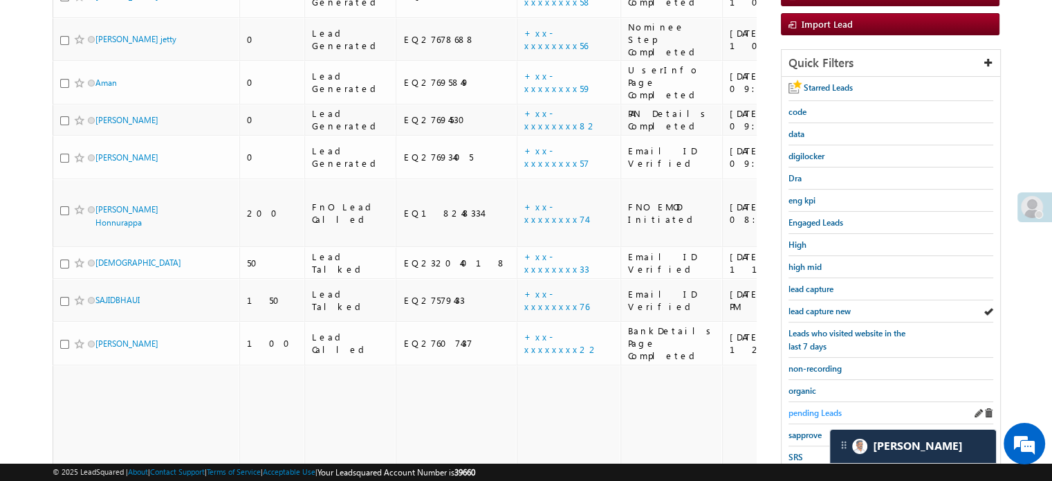
scroll to position [338, 0]
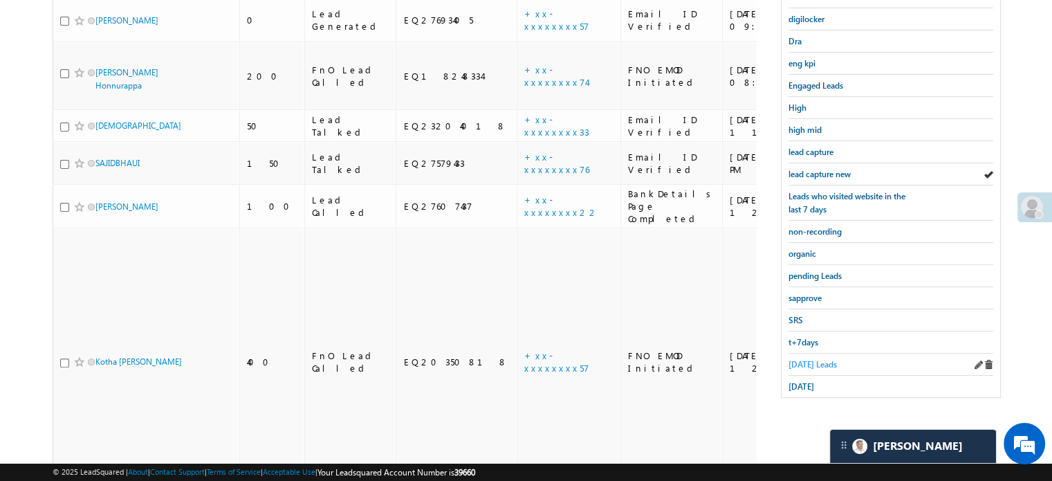
click at [803, 359] on span "Today's Leads" at bounding box center [813, 364] width 48 height 10
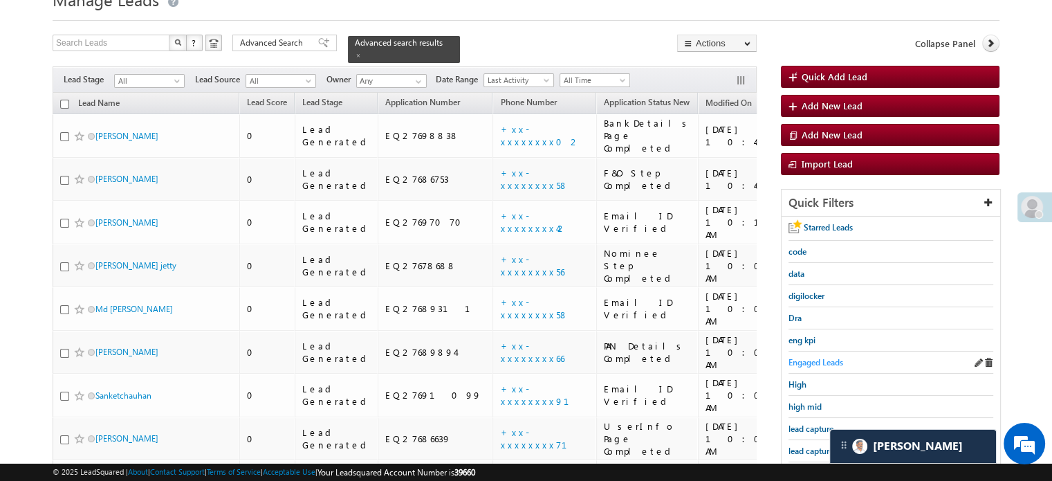
scroll to position [131, 0]
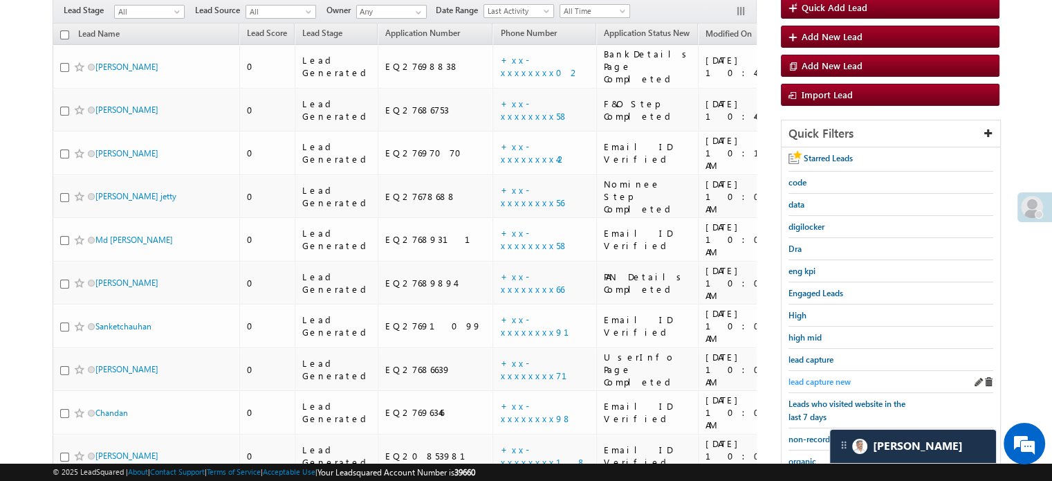
click at [811, 378] on span "lead capture new" at bounding box center [820, 381] width 62 height 10
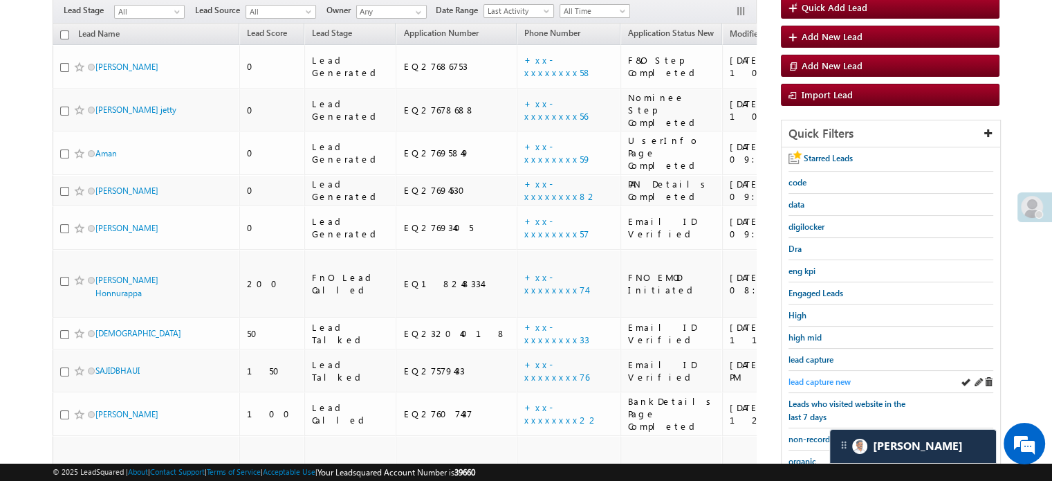
click at [809, 376] on span "lead capture new" at bounding box center [820, 381] width 62 height 10
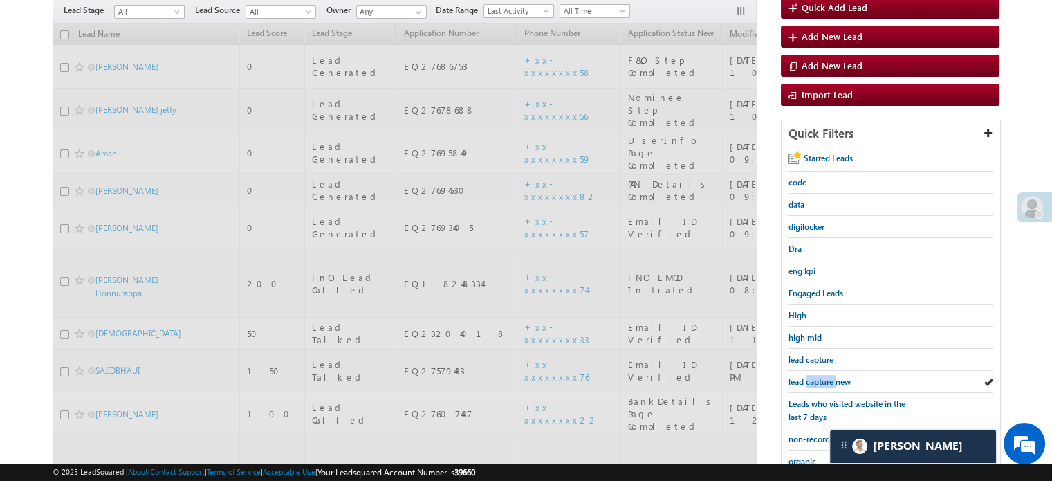
click at [809, 376] on span "lead capture new" at bounding box center [820, 381] width 62 height 10
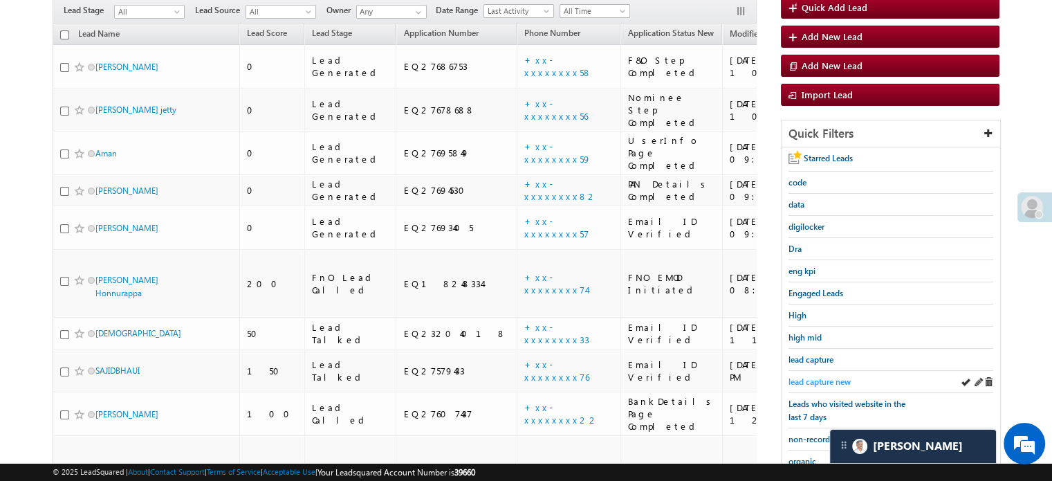
click at [798, 375] on link "lead capture new" at bounding box center [820, 381] width 62 height 13
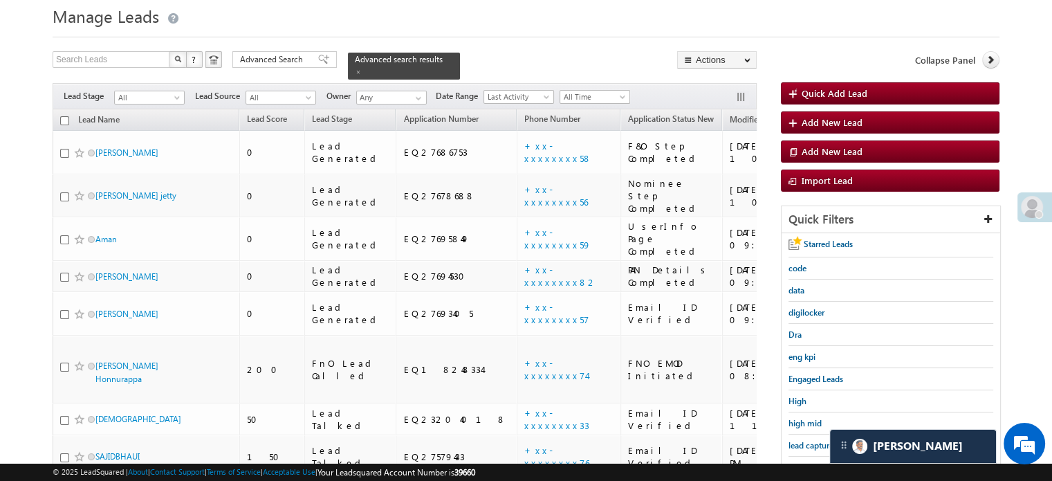
scroll to position [69, 0]
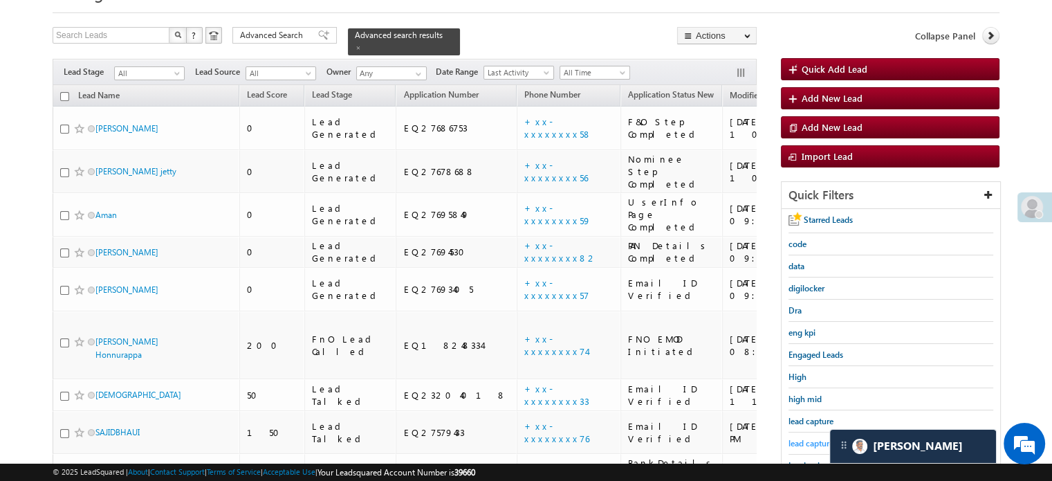
click at [802, 438] on span "lead capture new" at bounding box center [820, 443] width 62 height 10
click at [800, 438] on span "lead capture new" at bounding box center [820, 443] width 62 height 10
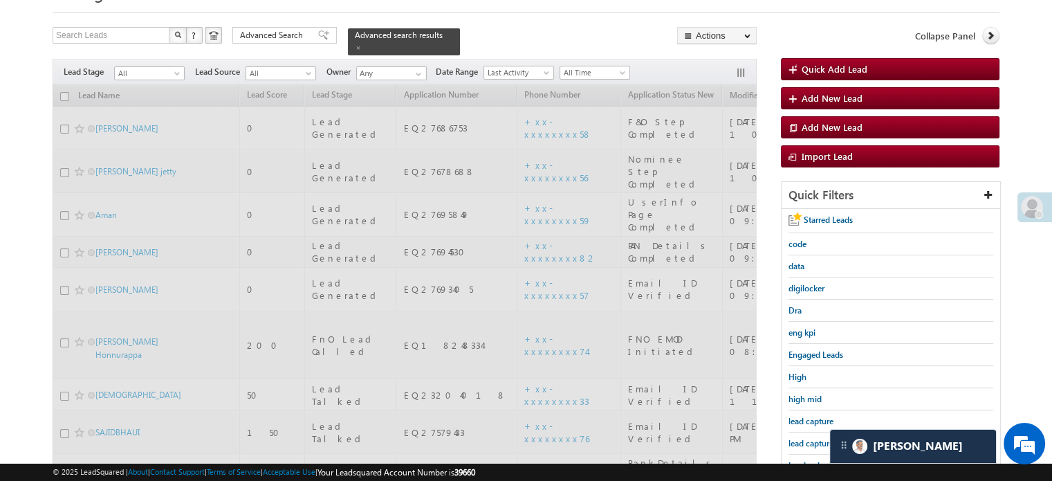
click at [800, 438] on span "lead capture new" at bounding box center [820, 443] width 62 height 10
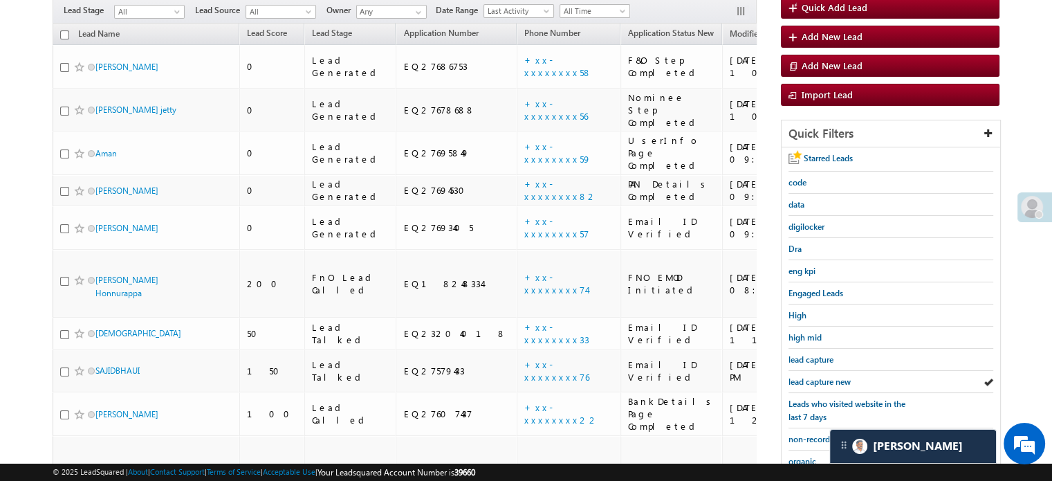
scroll to position [269, 0]
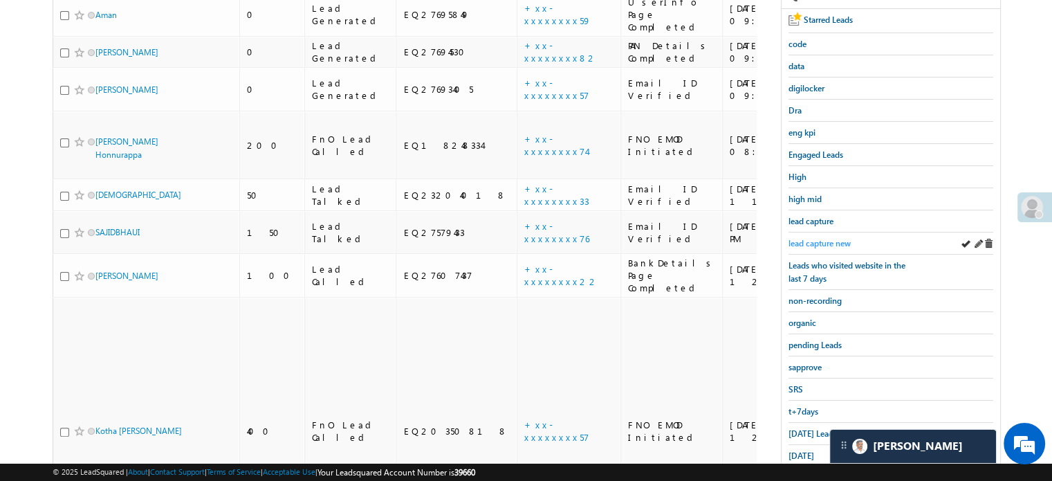
click at [803, 238] on span "lead capture new" at bounding box center [820, 243] width 62 height 10
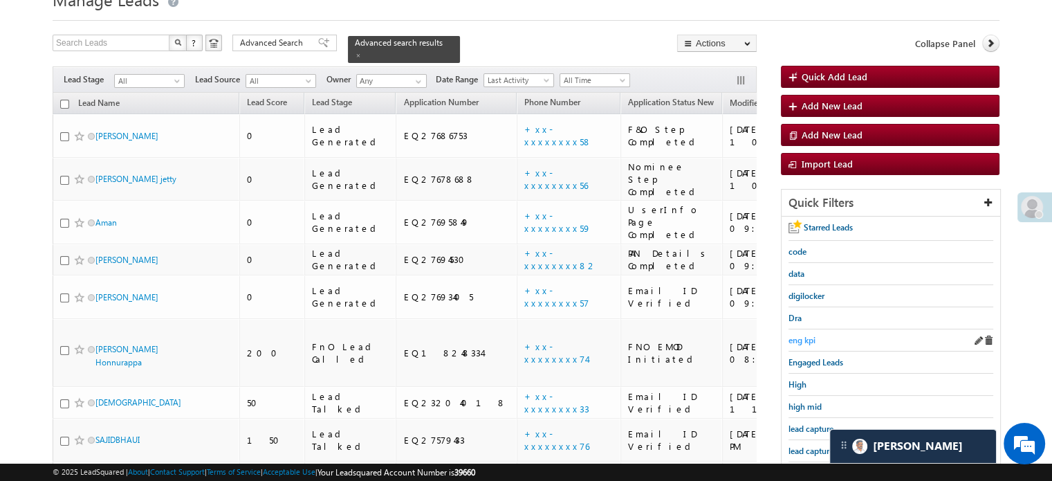
scroll to position [200, 0]
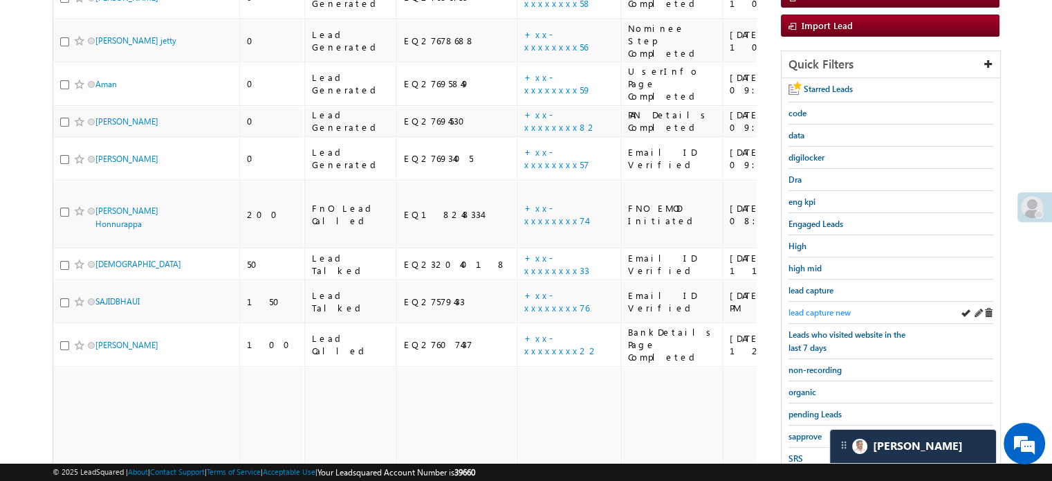
click at [803, 308] on span "lead capture new" at bounding box center [820, 312] width 62 height 10
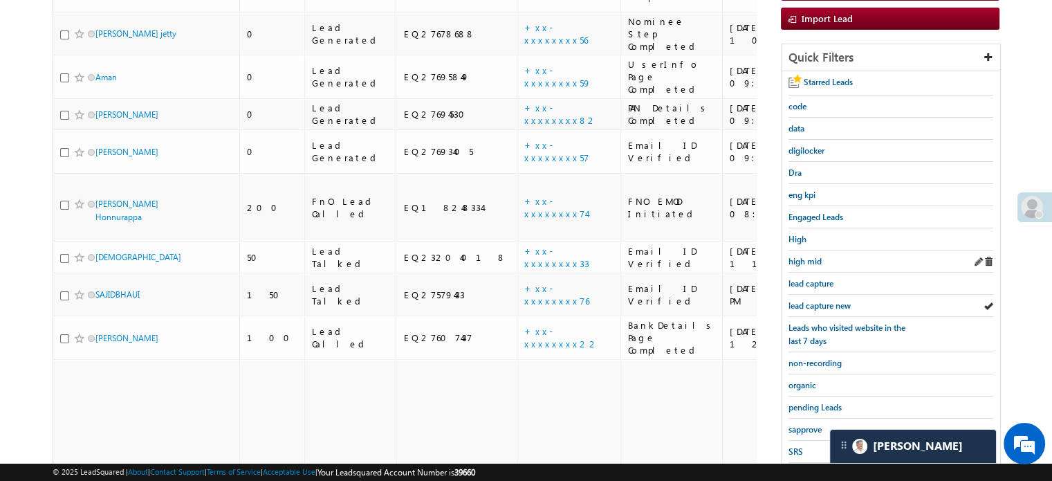
scroll to position [208, 0]
click at [799, 302] on span "lead capture new" at bounding box center [820, 305] width 62 height 10
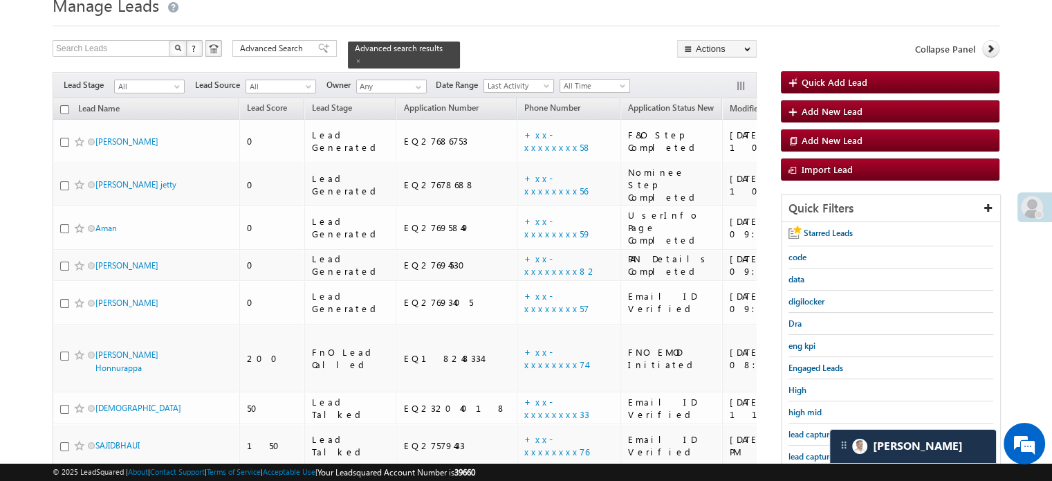
scroll to position [138, 0]
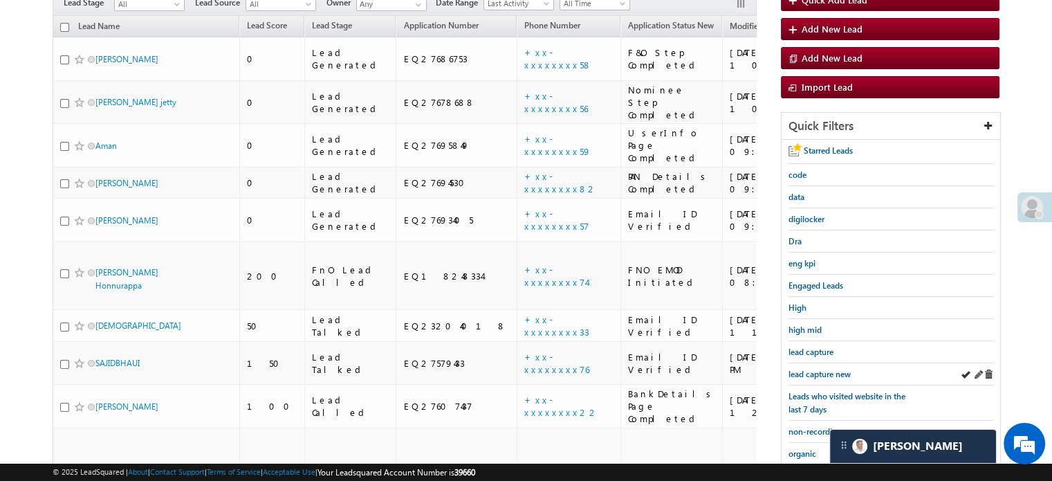
click at [819, 363] on div "lead capture new" at bounding box center [891, 374] width 205 height 22
click at [818, 372] on span "lead capture new" at bounding box center [820, 374] width 62 height 10
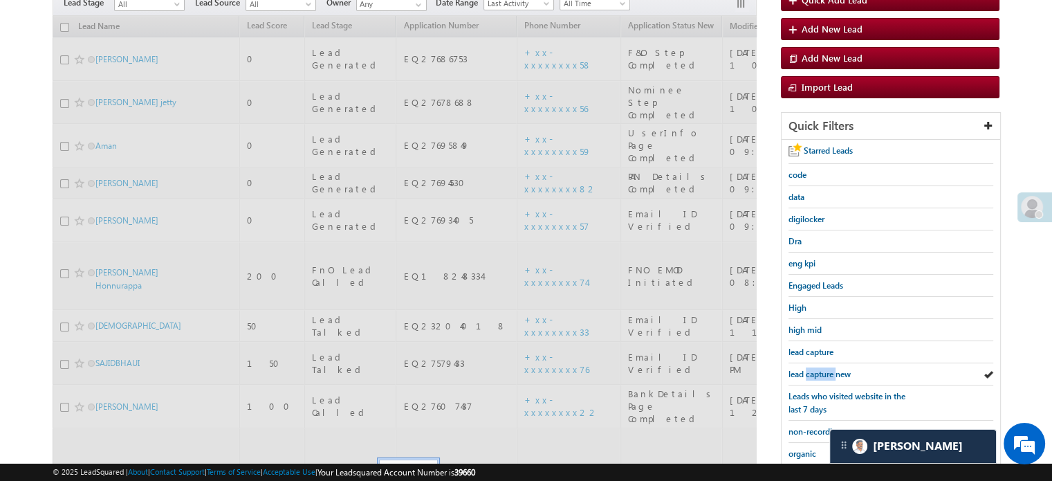
click at [818, 372] on span "lead capture new" at bounding box center [820, 374] width 62 height 10
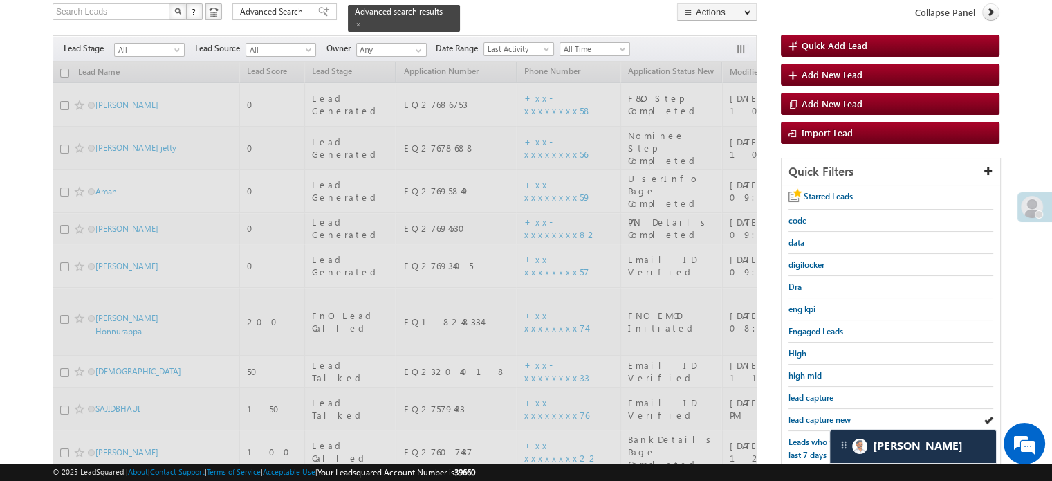
scroll to position [69, 0]
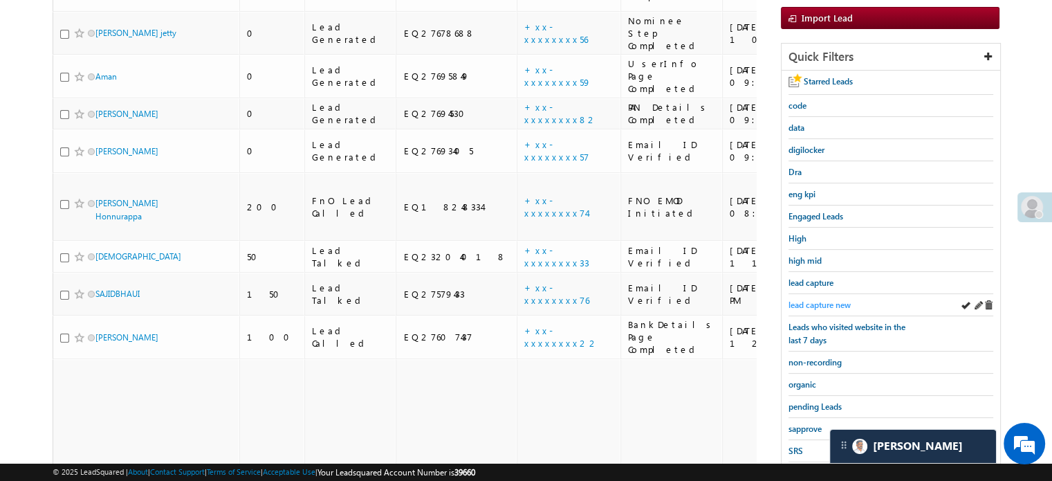
click at [807, 300] on span "lead capture new" at bounding box center [820, 305] width 62 height 10
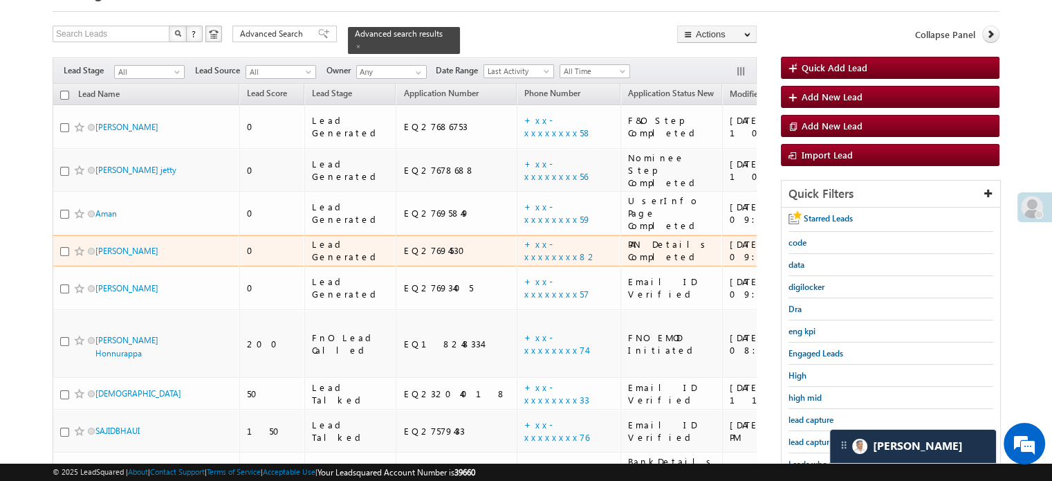
scroll to position [138, 0]
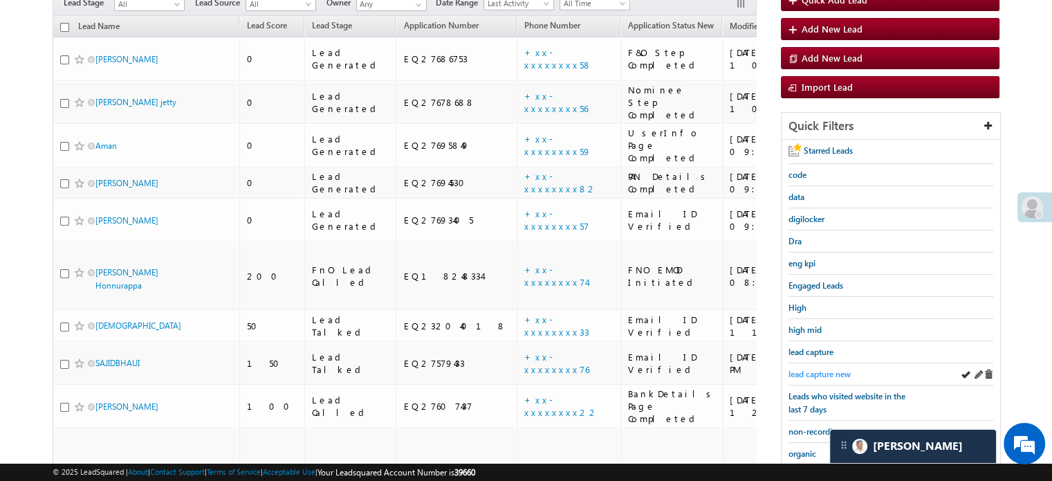
click at [803, 373] on span "lead capture new" at bounding box center [820, 374] width 62 height 10
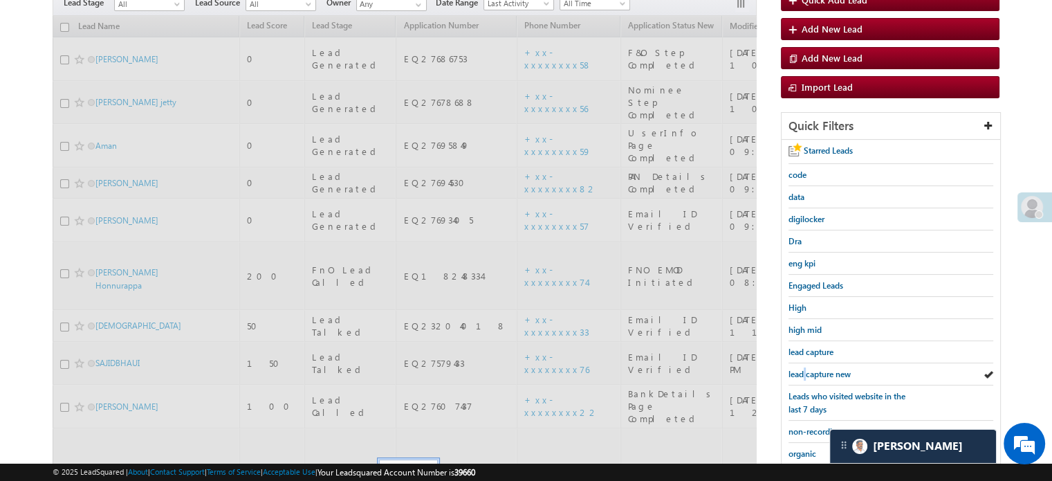
click at [803, 373] on span "lead capture new" at bounding box center [820, 374] width 62 height 10
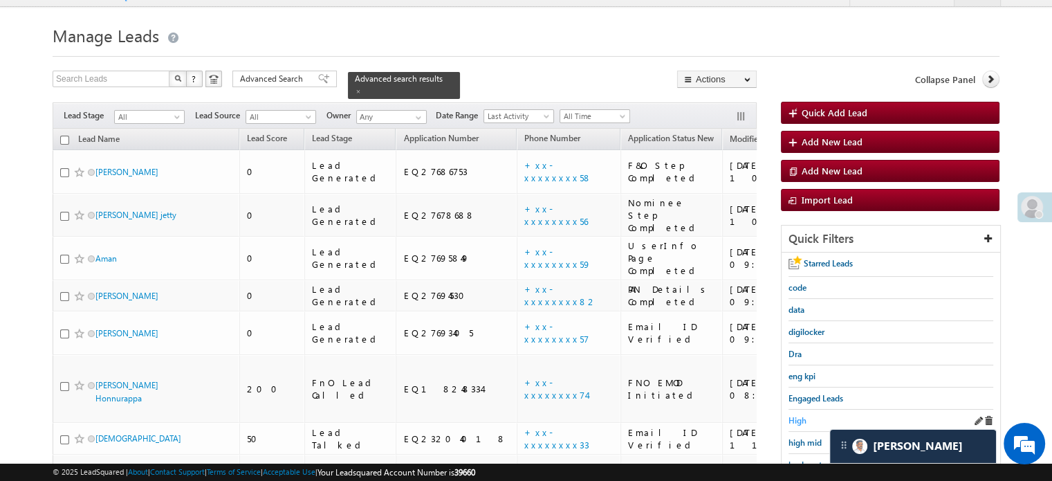
scroll to position [69, 0]
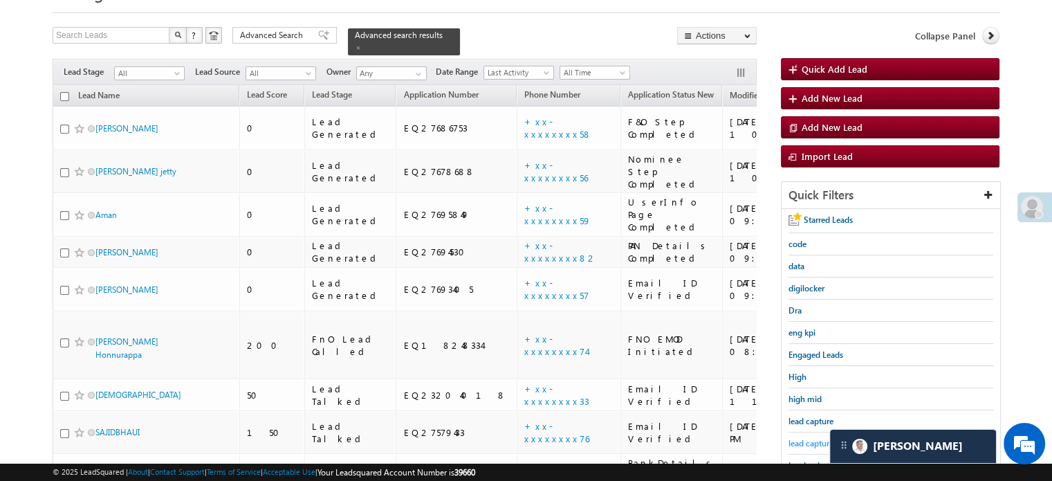
click at [798, 438] on span "lead capture new" at bounding box center [820, 443] width 62 height 10
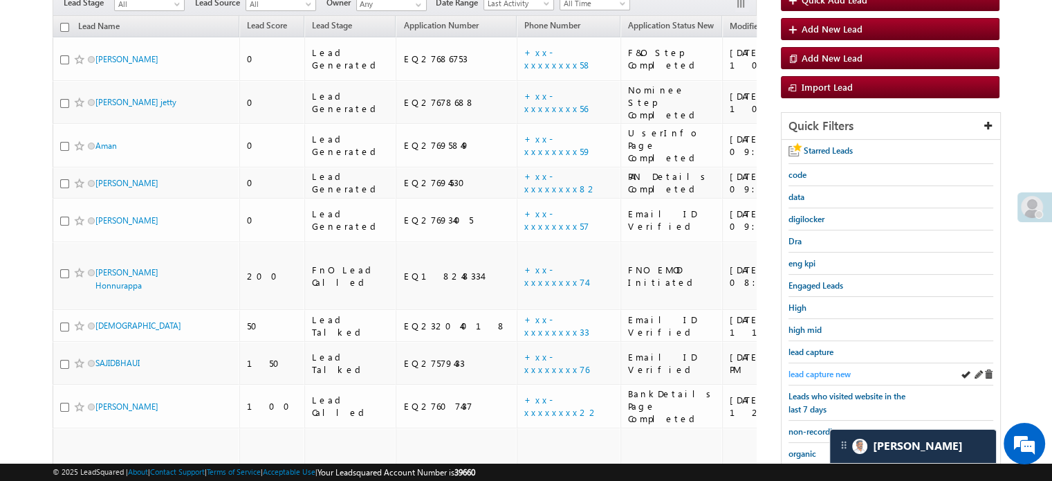
click at [811, 372] on span "lead capture new" at bounding box center [820, 374] width 62 height 10
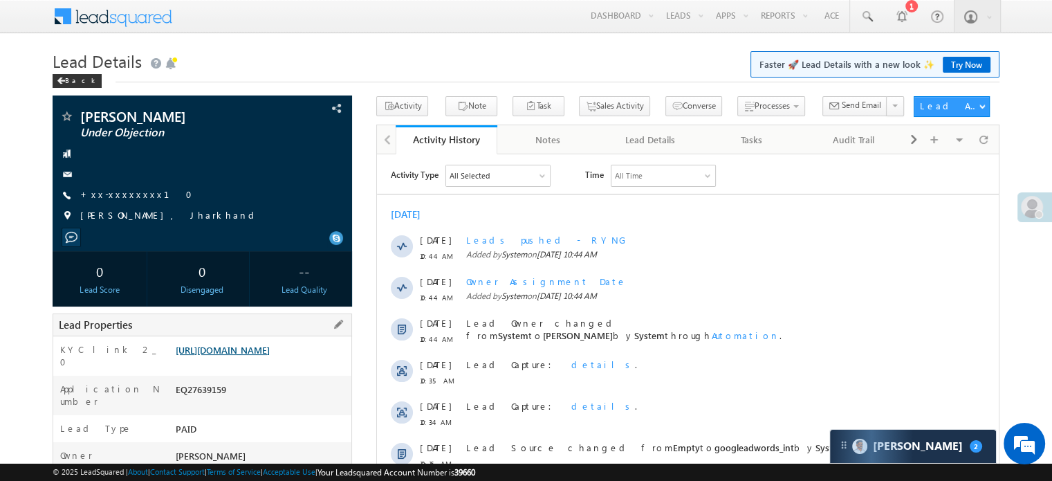
click at [245, 345] on link "[URL][DOMAIN_NAME]" at bounding box center [223, 350] width 94 height 12
